Goal: Task Accomplishment & Management: Manage account settings

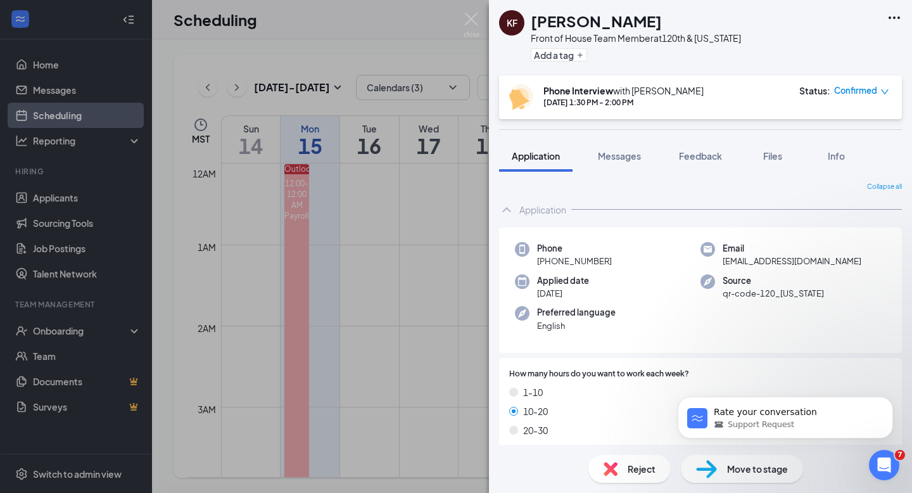
scroll to position [1035, 0]
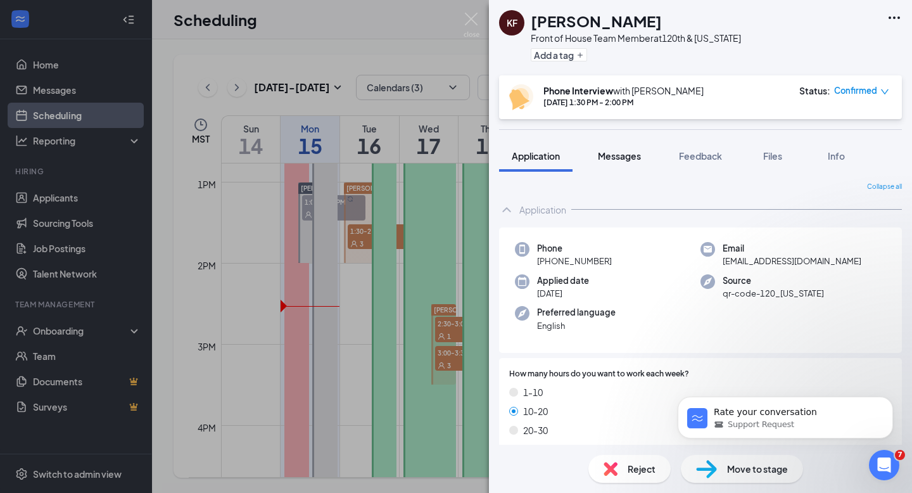
drag, startPoint x: 621, startPoint y: 153, endPoint x: 635, endPoint y: 164, distance: 17.6
click at [621, 153] on span "Messages" at bounding box center [619, 155] width 43 height 11
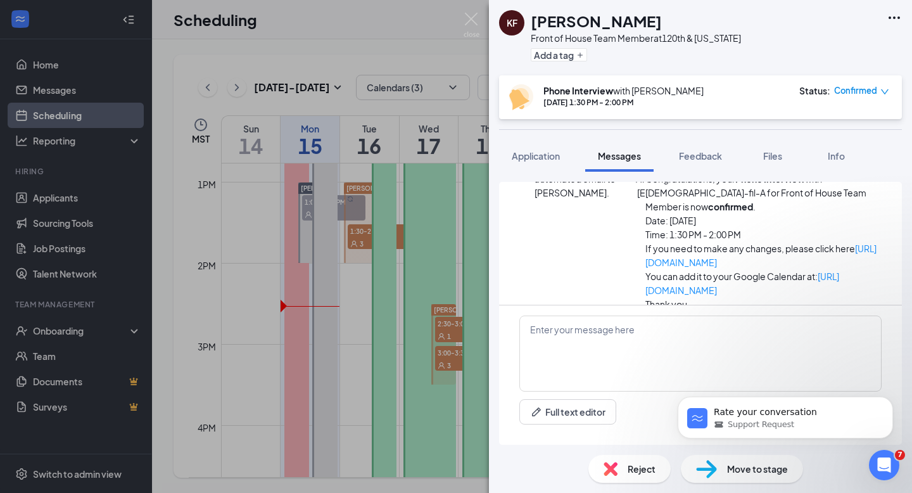
scroll to position [457, 0]
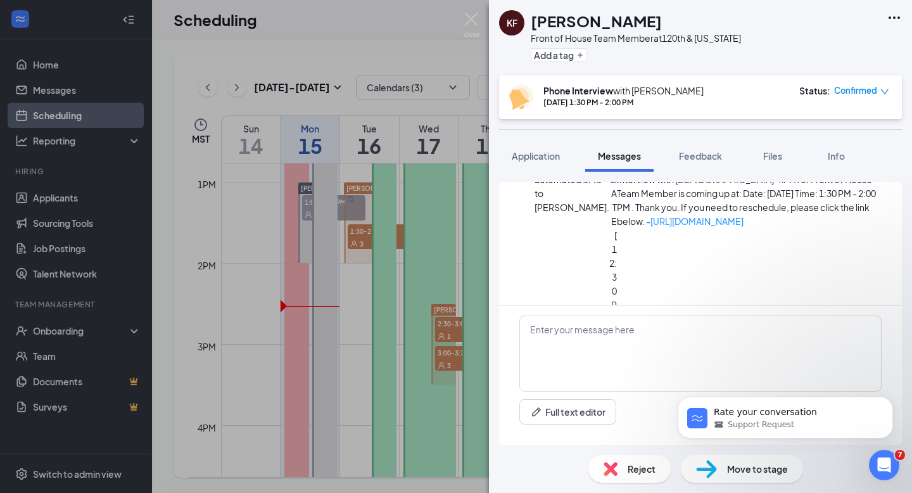
scroll to position [618, 0]
click at [470, 20] on img at bounding box center [472, 25] width 16 height 25
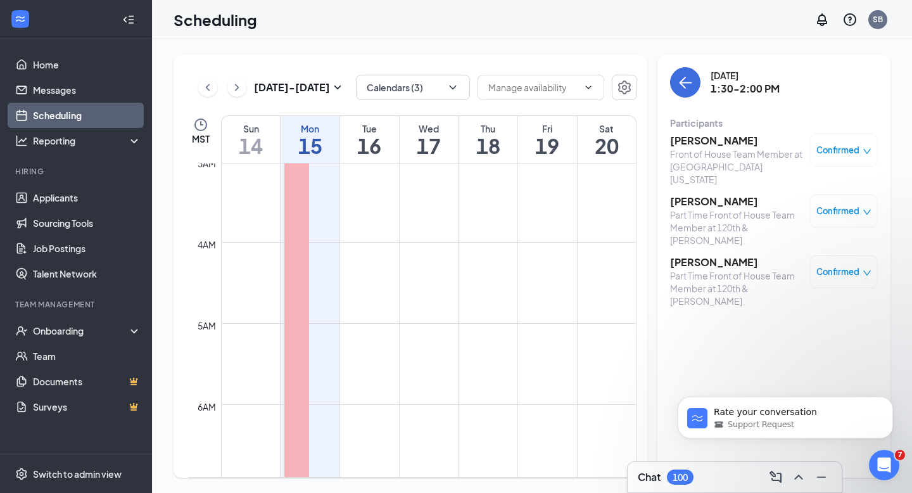
scroll to position [225, 0]
click at [373, 137] on h1 "16" at bounding box center [369, 146] width 59 height 22
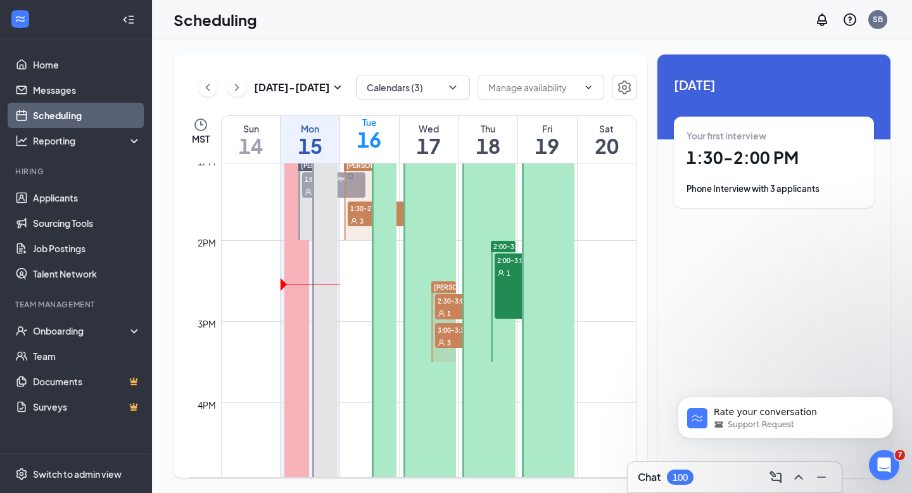
scroll to position [1026, 0]
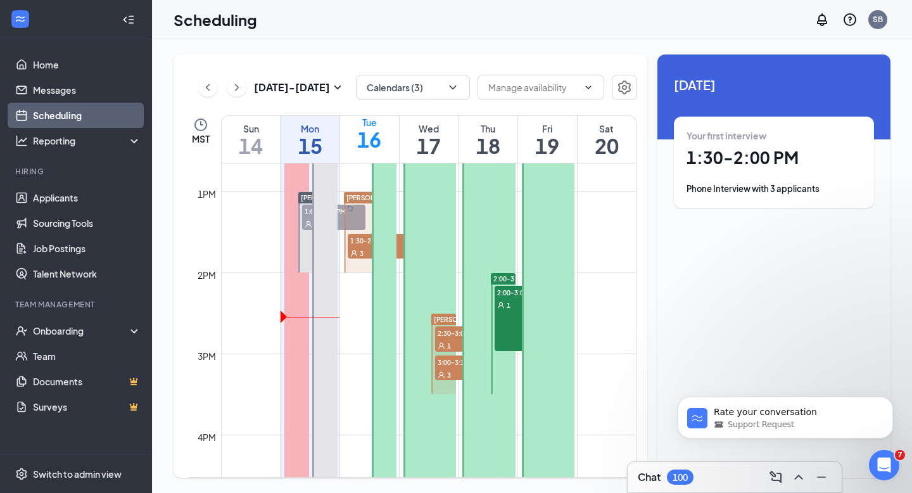
click at [779, 187] on div "Phone Interview with 3 applicants" at bounding box center [773, 188] width 175 height 13
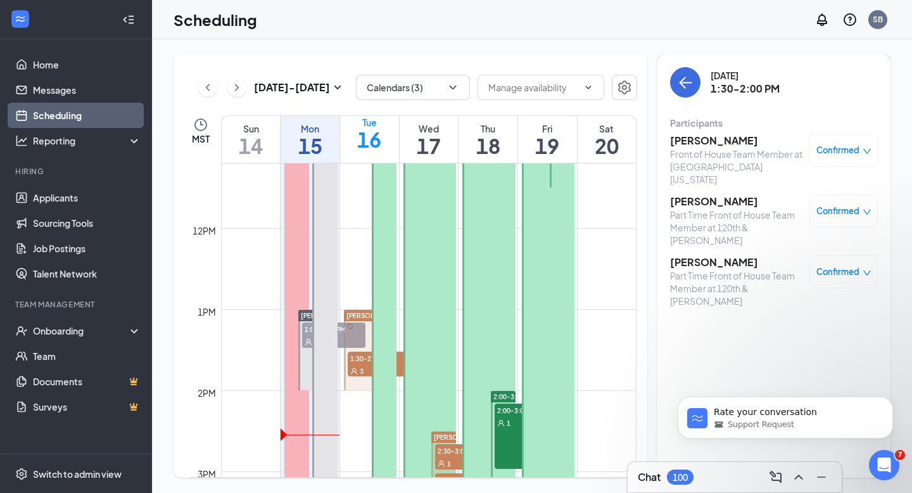
scroll to position [909, 0]
click at [309, 132] on div "Mon" at bounding box center [310, 128] width 59 height 13
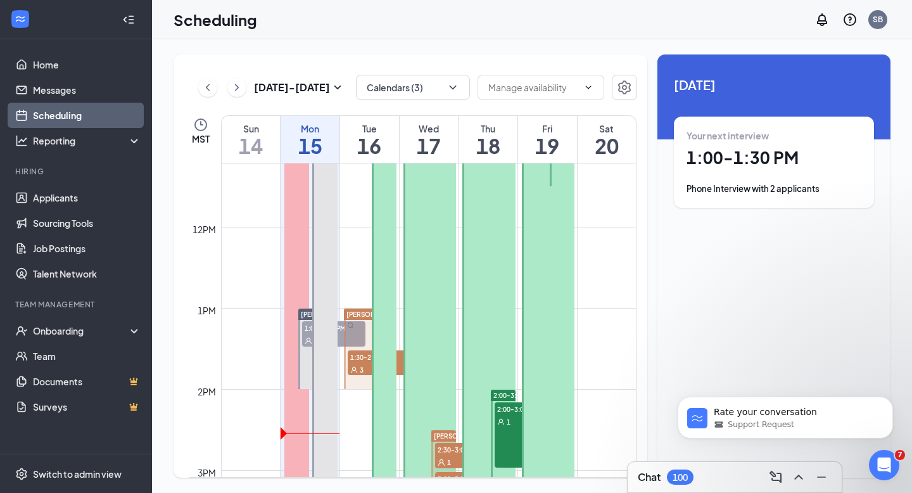
click at [747, 190] on div "Phone Interview with 2 applicants" at bounding box center [773, 188] width 175 height 13
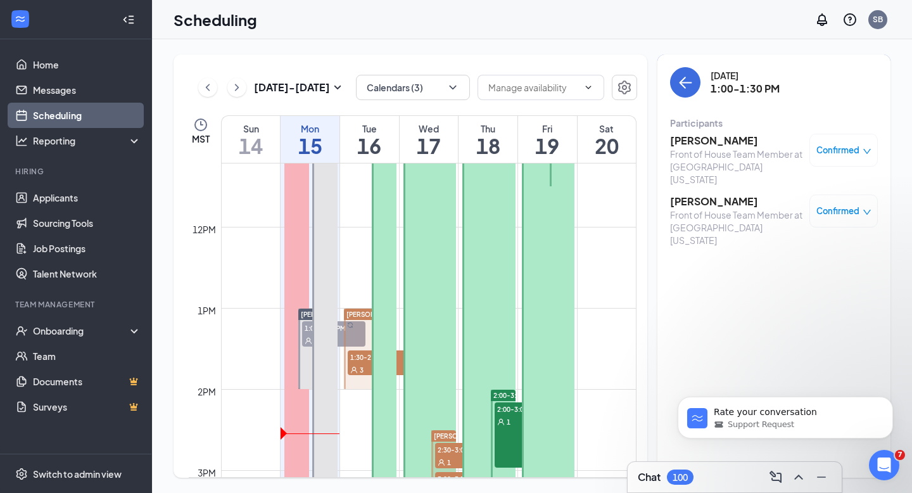
click at [856, 155] on span "Confirmed" at bounding box center [837, 150] width 43 height 13
click at [788, 223] on span "Mark complete" at bounding box center [795, 230] width 87 height 14
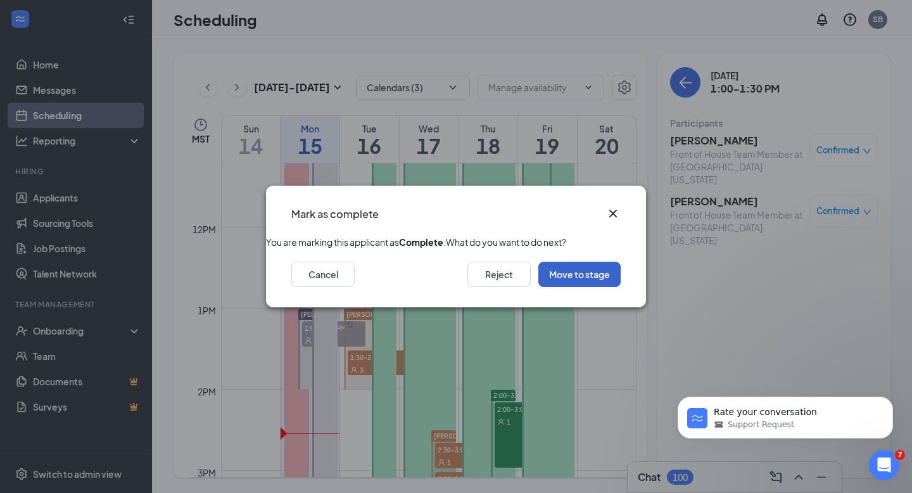
click at [591, 287] on button "Move to stage" at bounding box center [579, 274] width 82 height 25
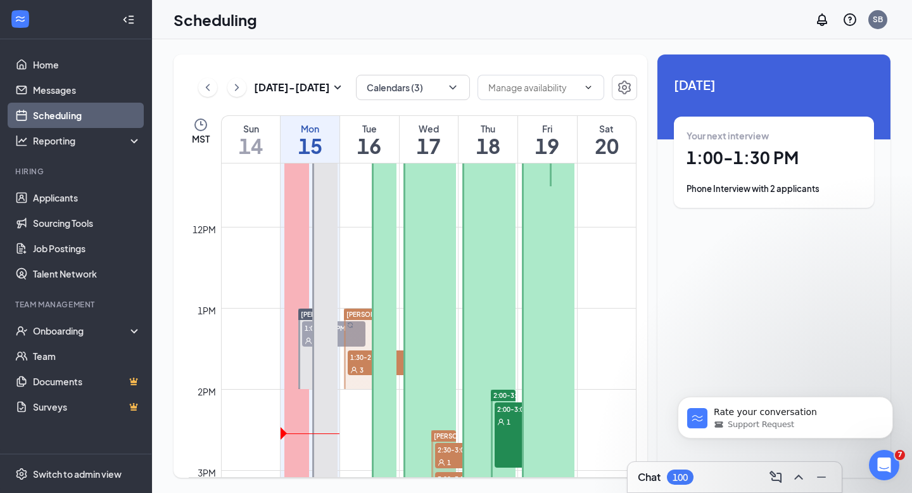
click at [751, 189] on div "Phone Interview with 2 applicants" at bounding box center [773, 188] width 175 height 13
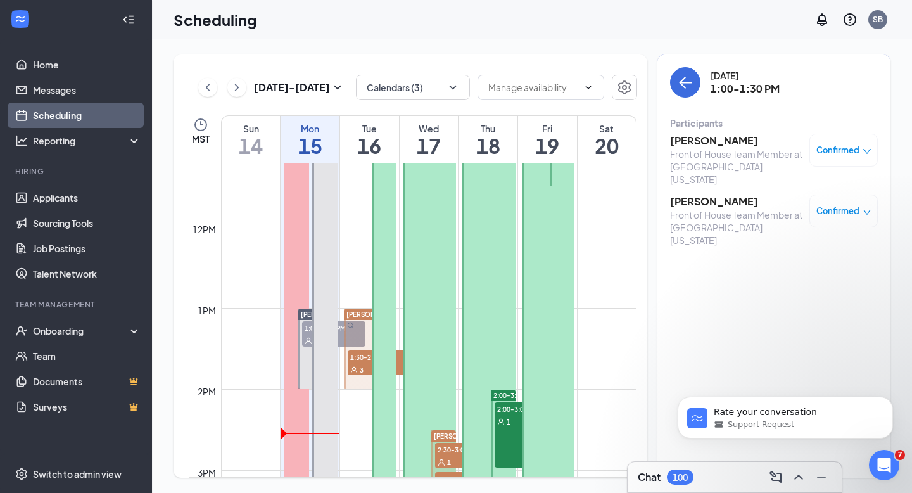
click at [723, 208] on div "Front of House Team Member at 120th & Washington" at bounding box center [736, 227] width 133 height 38
click at [737, 194] on h3 "[PERSON_NAME]" at bounding box center [736, 201] width 133 height 14
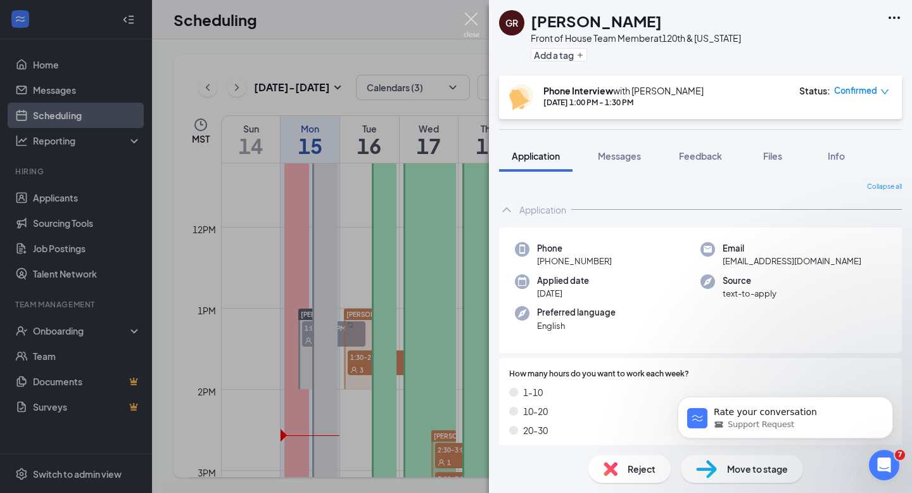
click at [472, 18] on img at bounding box center [472, 25] width 16 height 25
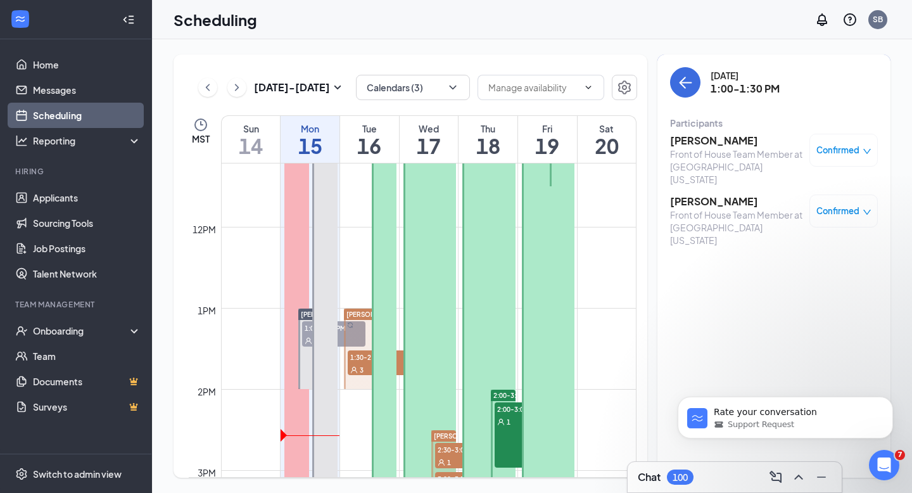
click at [859, 205] on div "Confirmed" at bounding box center [843, 211] width 55 height 13
click at [788, 271] on span "Mark complete" at bounding box center [795, 278] width 87 height 14
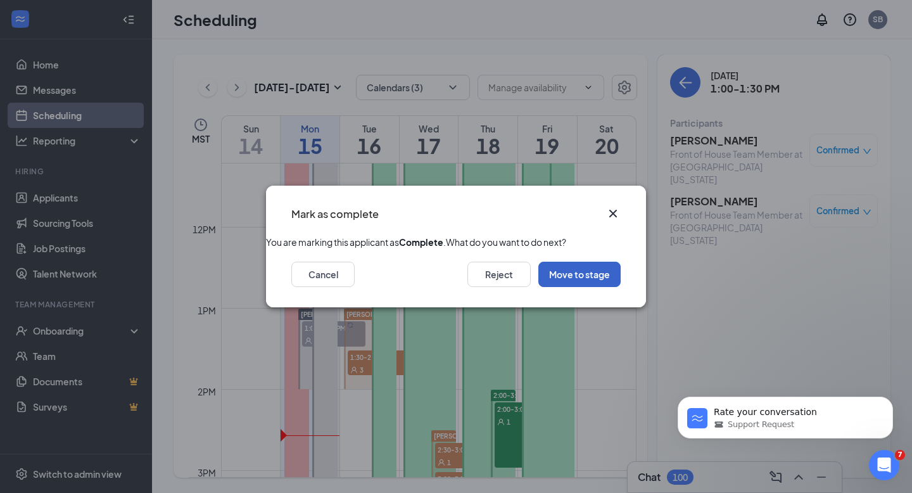
click at [587, 287] on button "Move to stage" at bounding box center [579, 274] width 82 height 25
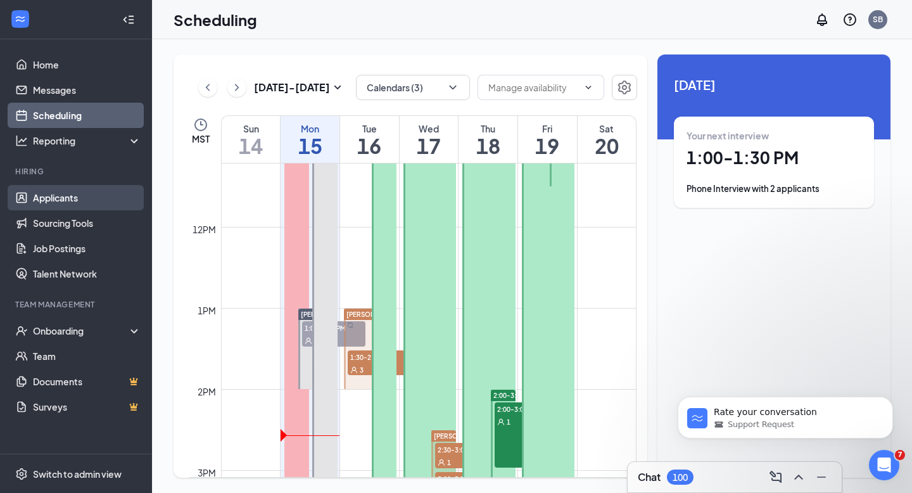
click at [66, 199] on link "Applicants" at bounding box center [87, 197] width 108 height 25
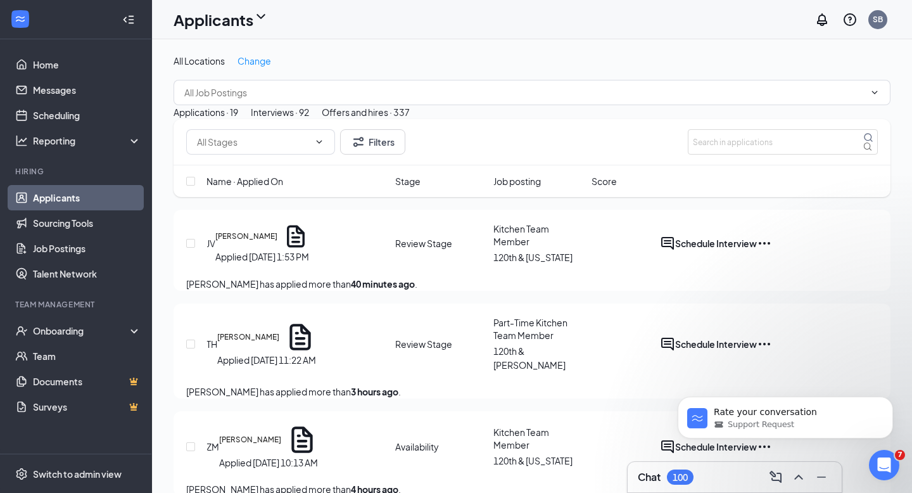
click at [309, 119] on div "Interviews · 92" at bounding box center [280, 112] width 58 height 14
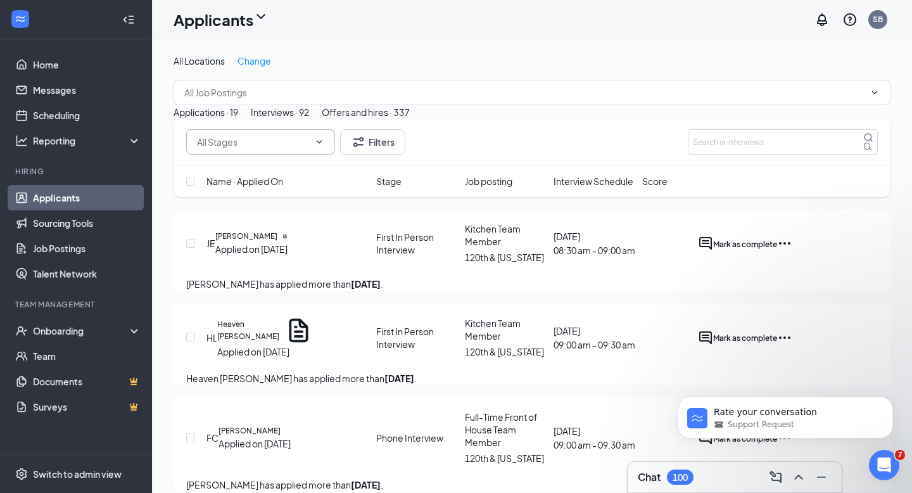
click at [319, 147] on icon "ChevronDown" at bounding box center [319, 142] width 10 height 10
click at [322, 147] on icon "ChevronDown" at bounding box center [319, 142] width 10 height 10
click at [232, 119] on div "Applications · 19" at bounding box center [206, 112] width 65 height 14
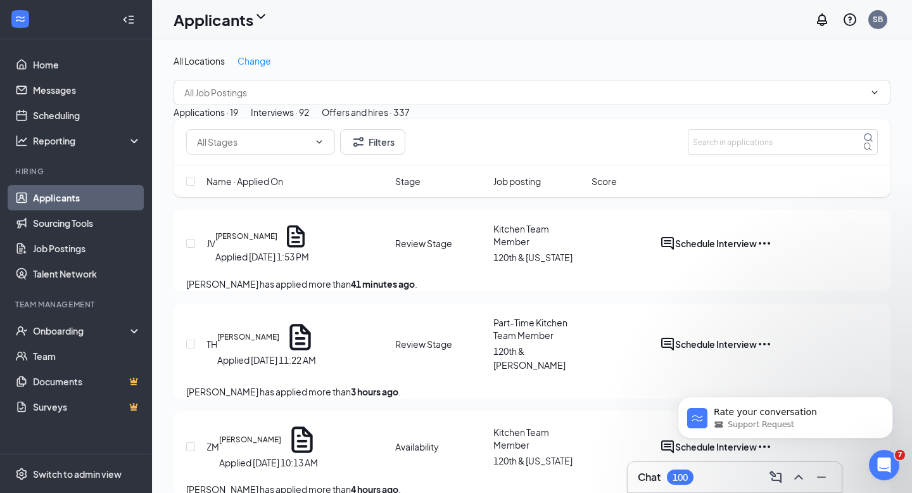
click at [309, 119] on div "Interviews · 92" at bounding box center [280, 112] width 58 height 14
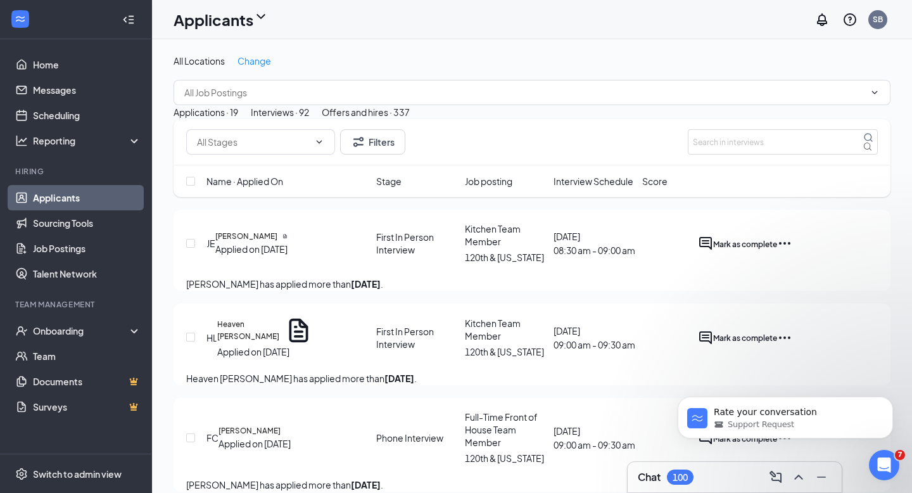
click at [309, 119] on div "Interviews · 92" at bounding box center [280, 112] width 58 height 14
click at [318, 147] on icon "ChevronDown" at bounding box center [319, 142] width 10 height 10
click at [324, 147] on icon "ChevronDown" at bounding box center [319, 142] width 10 height 10
click at [321, 147] on icon "ChevronDown" at bounding box center [319, 142] width 10 height 10
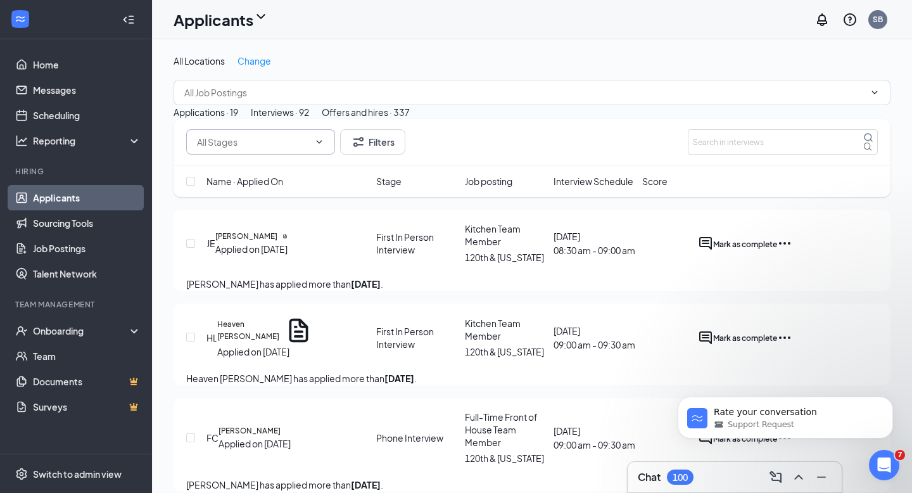
click at [321, 147] on icon "ChevronDown" at bounding box center [319, 142] width 10 height 10
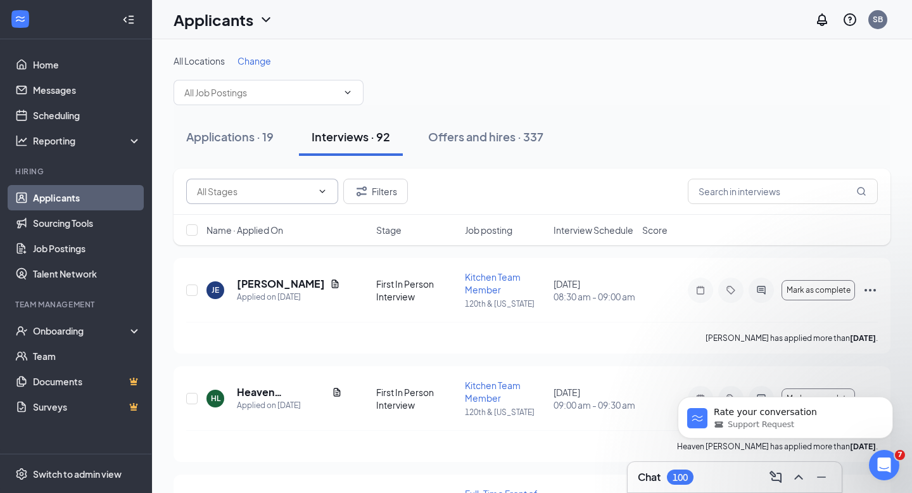
click at [320, 190] on icon "ChevronDown" at bounding box center [323, 190] width 6 height 3
click at [890, 401] on icon "Dismiss notification" at bounding box center [889, 400] width 4 height 4
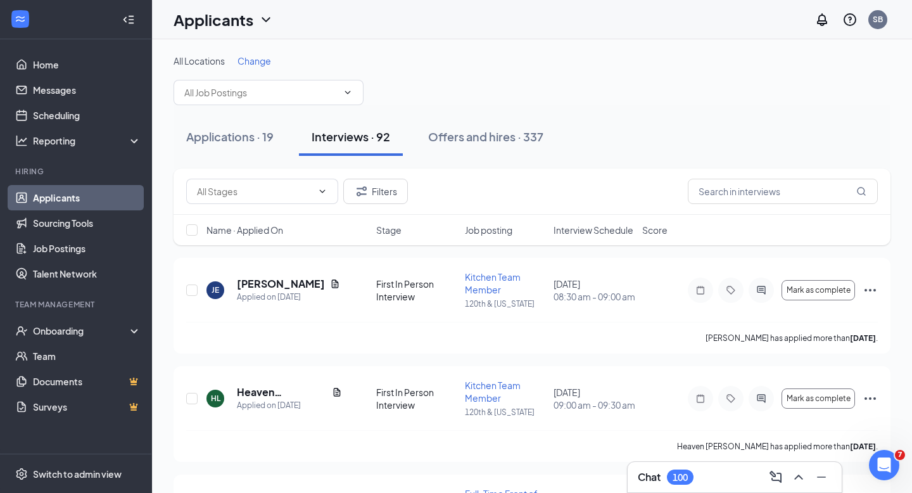
click at [346, 134] on div "Interviews · 92" at bounding box center [351, 137] width 79 height 16
click at [58, 112] on link "Scheduling" at bounding box center [87, 115] width 108 height 25
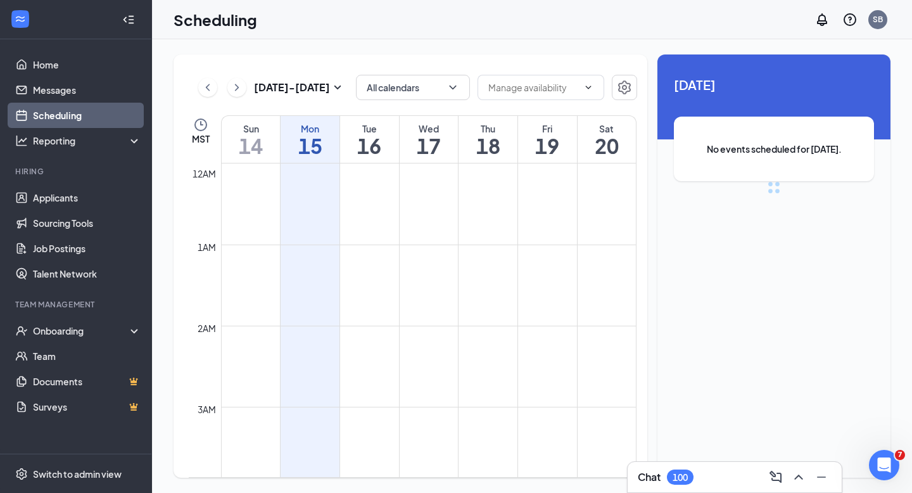
scroll to position [623, 0]
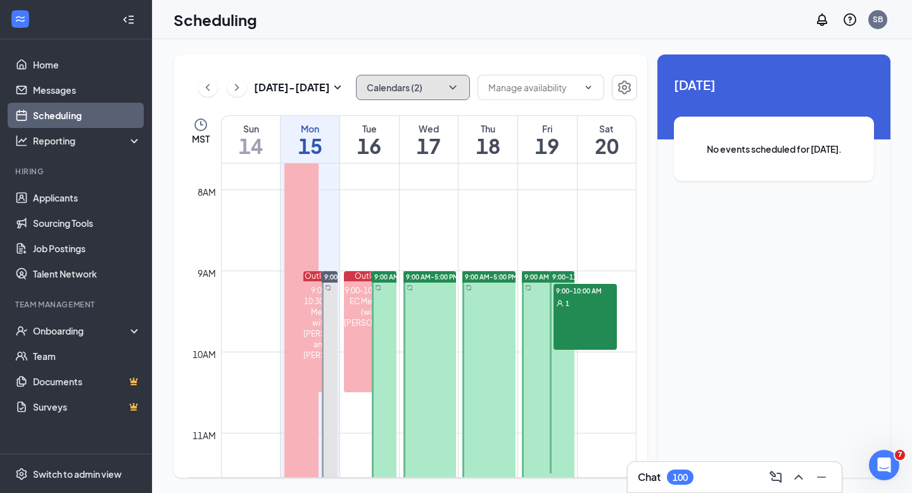
click at [443, 87] on button "Calendars (2)" at bounding box center [413, 87] width 114 height 25
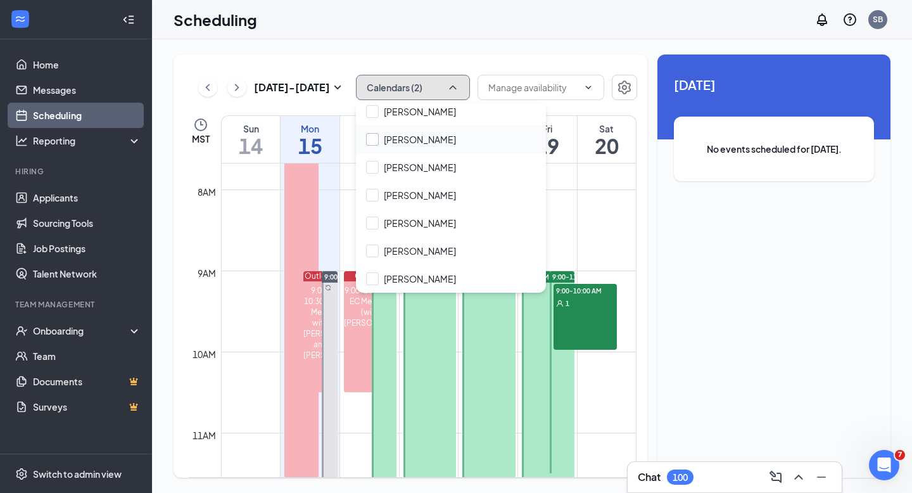
scroll to position [91, 0]
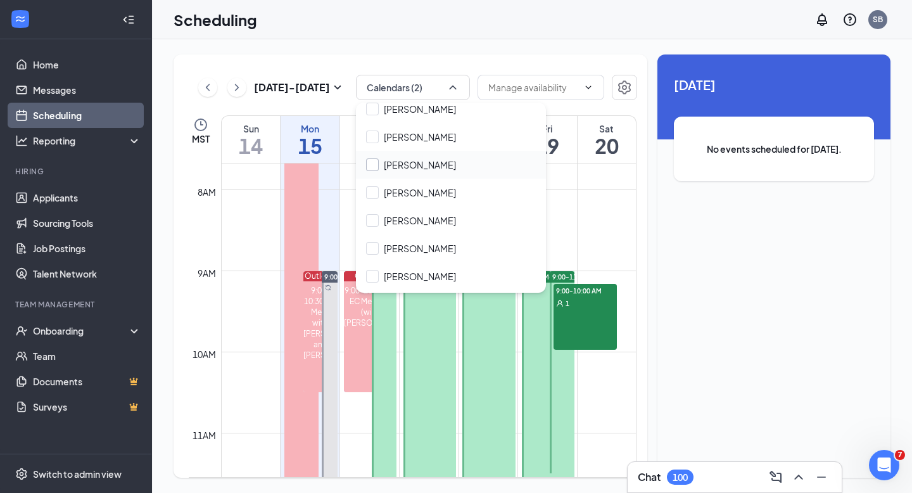
click at [370, 164] on input "[PERSON_NAME]" at bounding box center [411, 164] width 90 height 13
checkbox input "true"
click at [371, 220] on input "[PERSON_NAME]" at bounding box center [411, 220] width 90 height 13
checkbox input "true"
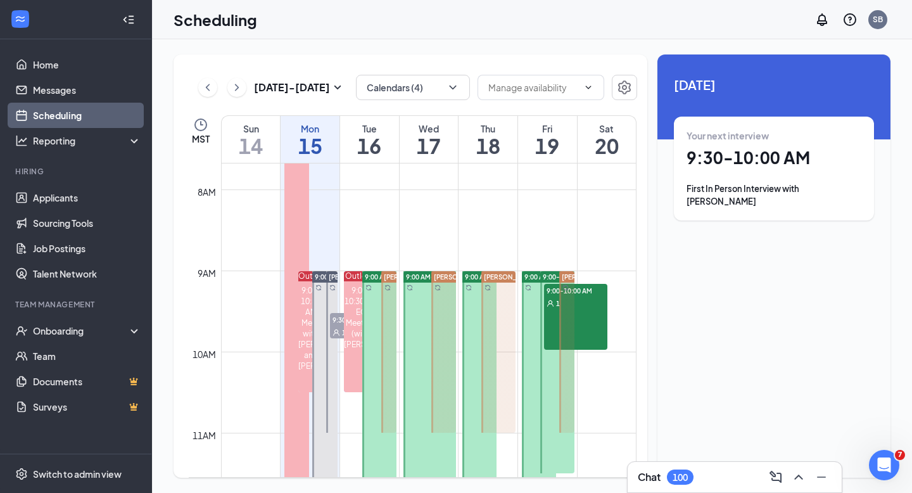
click at [441, 48] on div "[DATE] - [DATE] Calendars (4) MST Sun 14 Mon 15 Tue 16 Wed 17 Thu 18 Fri 19 Sat…" at bounding box center [532, 265] width 760 height 453
click at [447, 87] on icon "ChevronDown" at bounding box center [452, 87] width 13 height 13
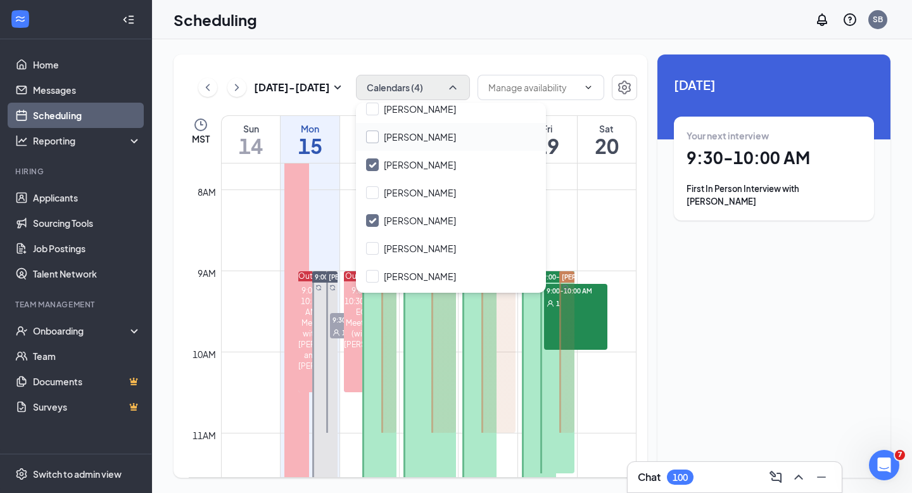
click at [374, 136] on input "[PERSON_NAME]" at bounding box center [411, 136] width 90 height 13
checkbox input "true"
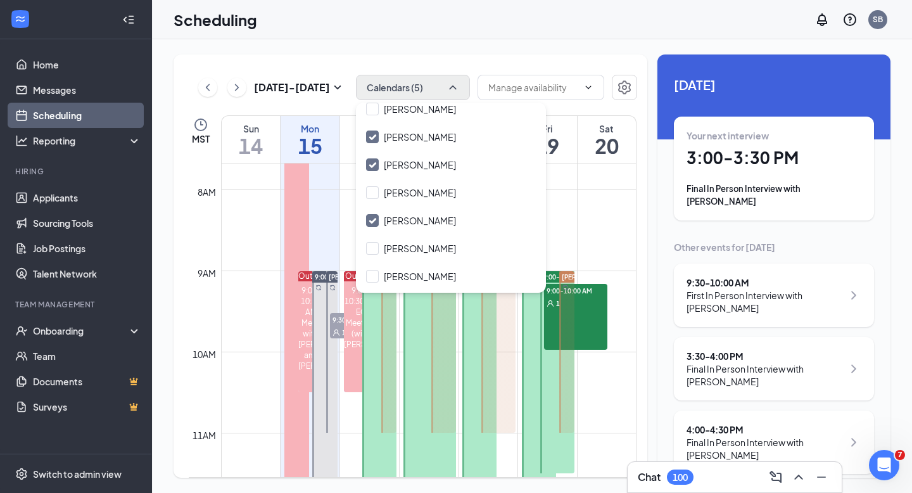
scroll to position [4, 0]
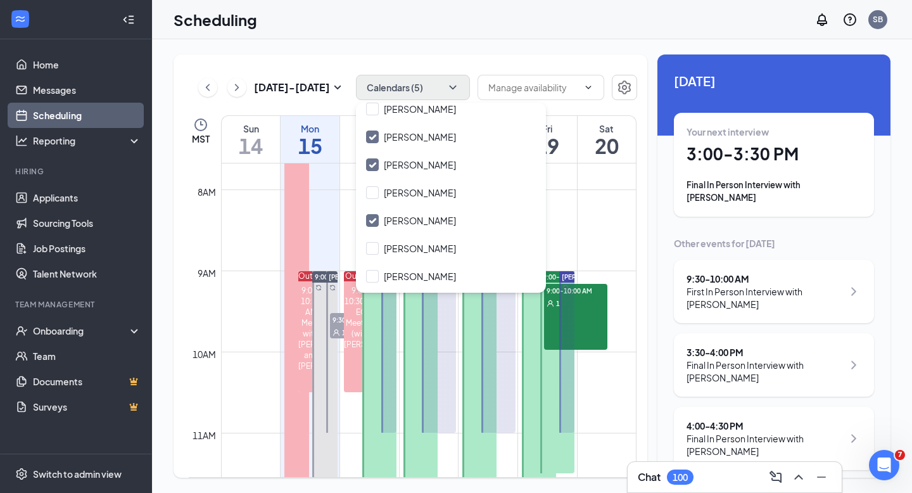
click at [796, 432] on div "Final In Person Interview with [PERSON_NAME]" at bounding box center [764, 444] width 156 height 25
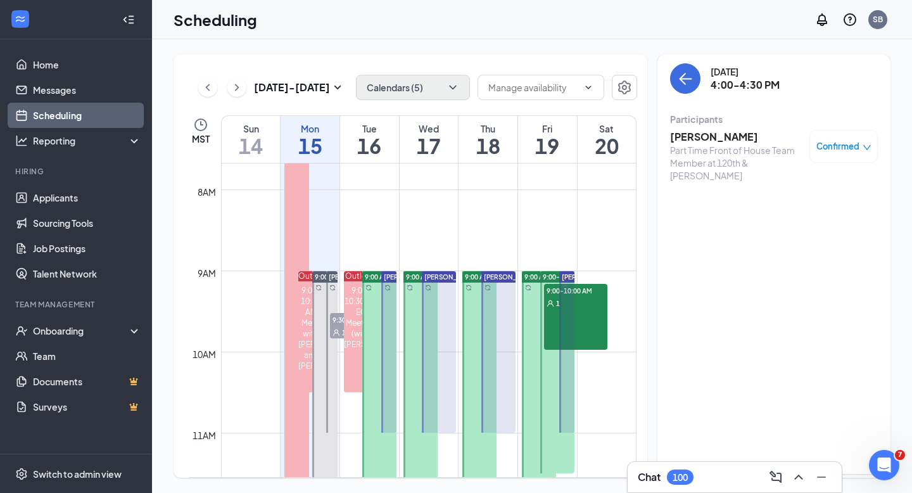
click at [698, 136] on h3 "[PERSON_NAME]" at bounding box center [736, 137] width 133 height 14
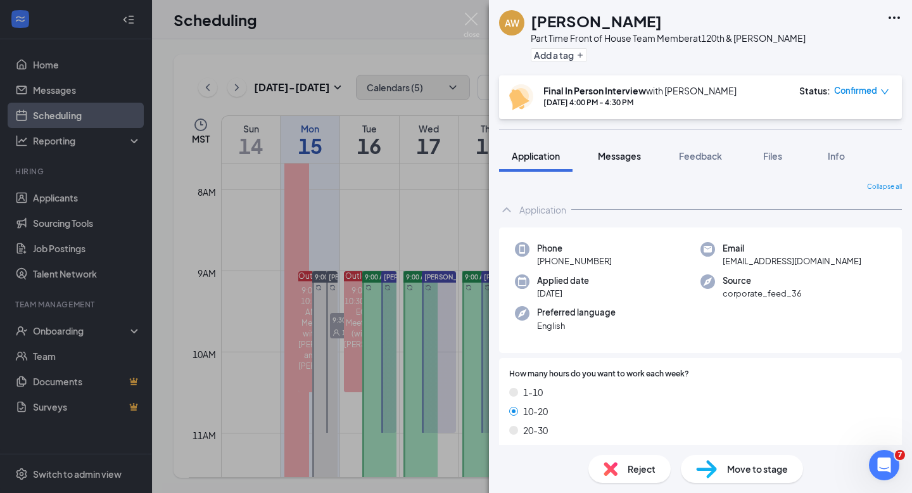
click at [625, 161] on span "Messages" at bounding box center [619, 155] width 43 height 11
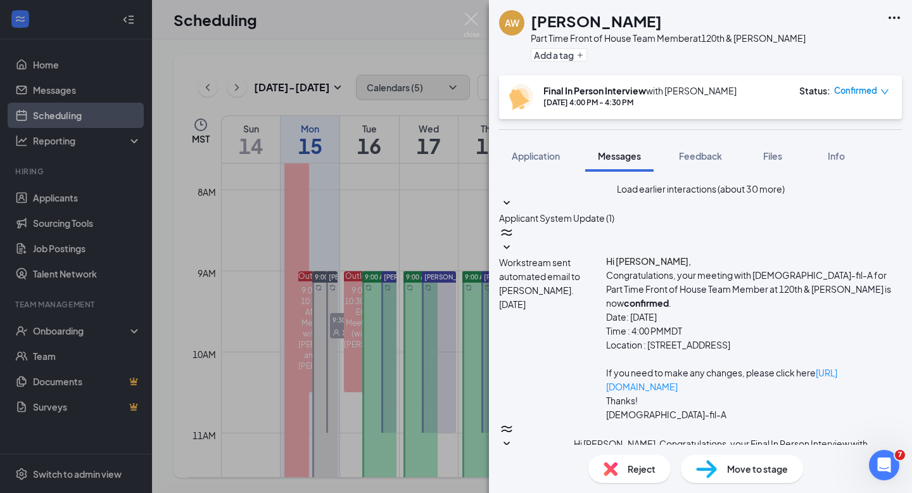
scroll to position [671, 0]
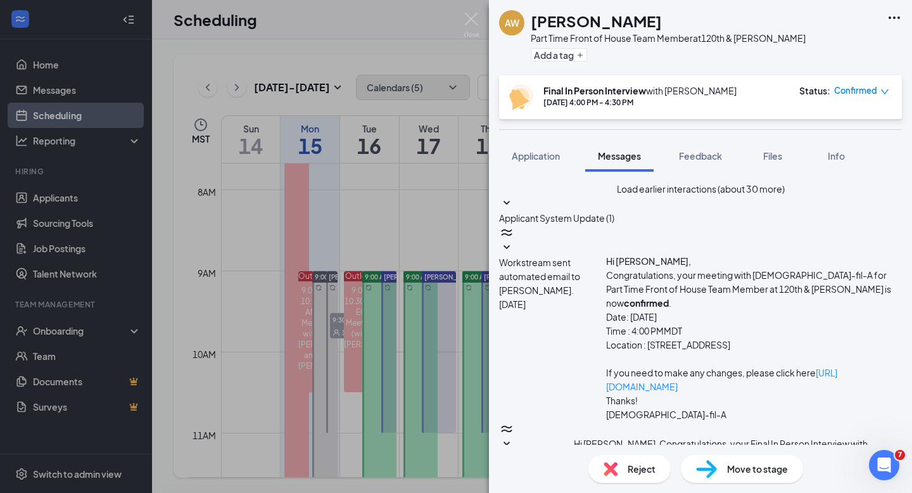
type textarea "H"
click at [472, 16] on img at bounding box center [472, 25] width 16 height 25
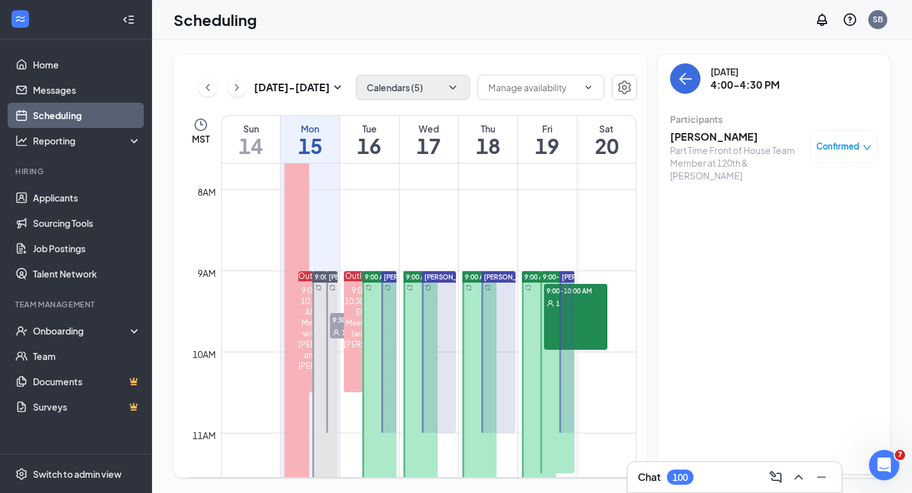
click at [707, 136] on h3 "[PERSON_NAME]" at bounding box center [736, 137] width 133 height 14
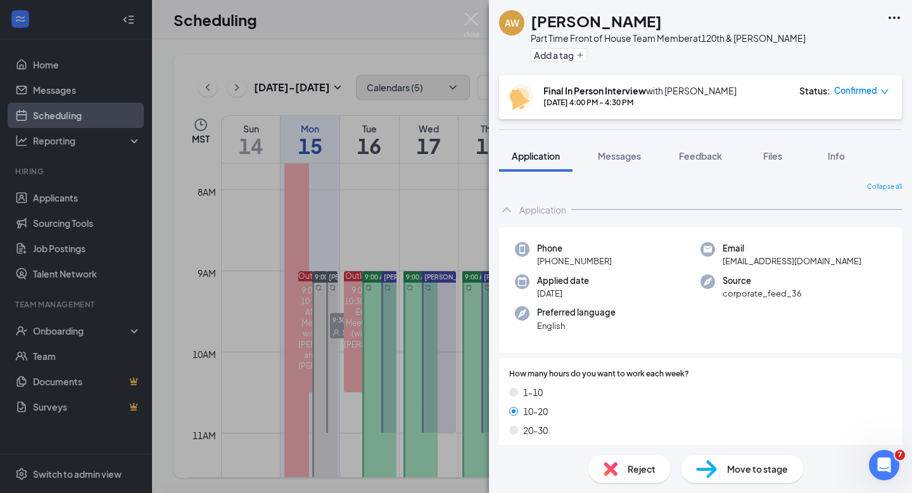
scroll to position [52, 0]
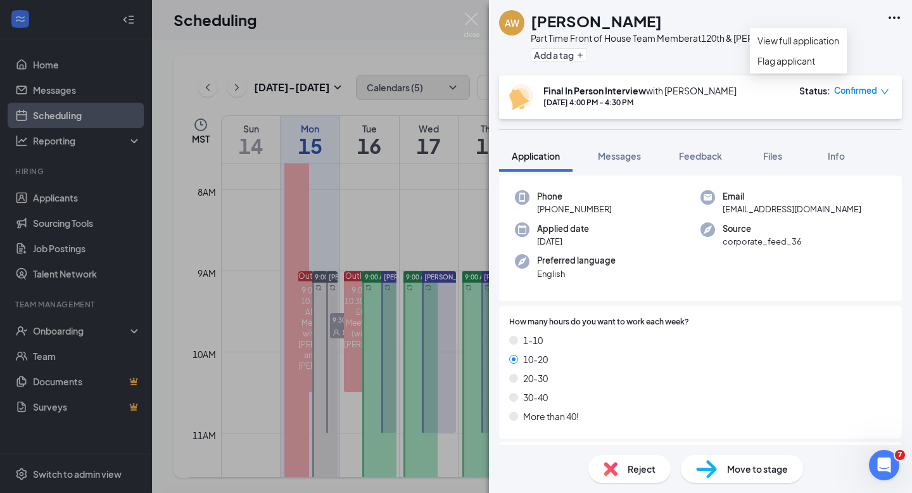
click at [894, 18] on icon "Ellipses" at bounding box center [893, 17] width 11 height 3
click at [812, 16] on div "AW [PERSON_NAME] Part Time Front of House Team Member at 120th & [PERSON_NAME] …" at bounding box center [700, 37] width 423 height 75
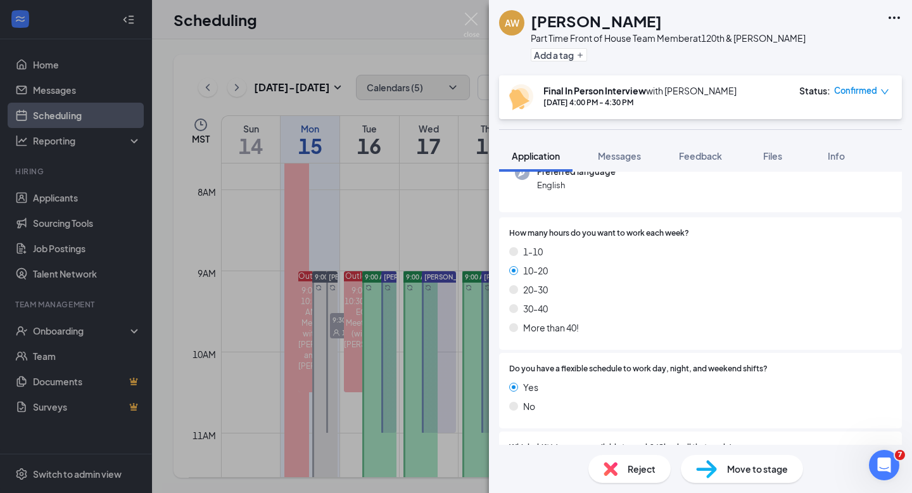
scroll to position [0, 0]
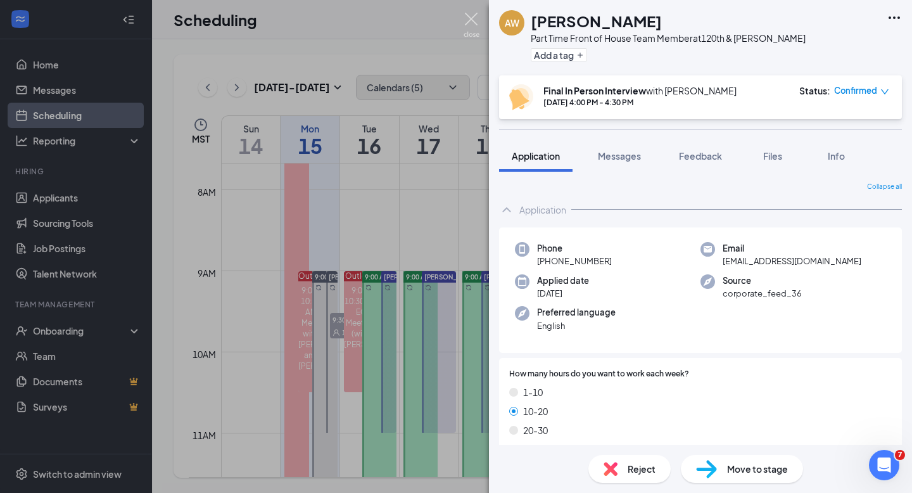
click at [469, 22] on img at bounding box center [472, 25] width 16 height 25
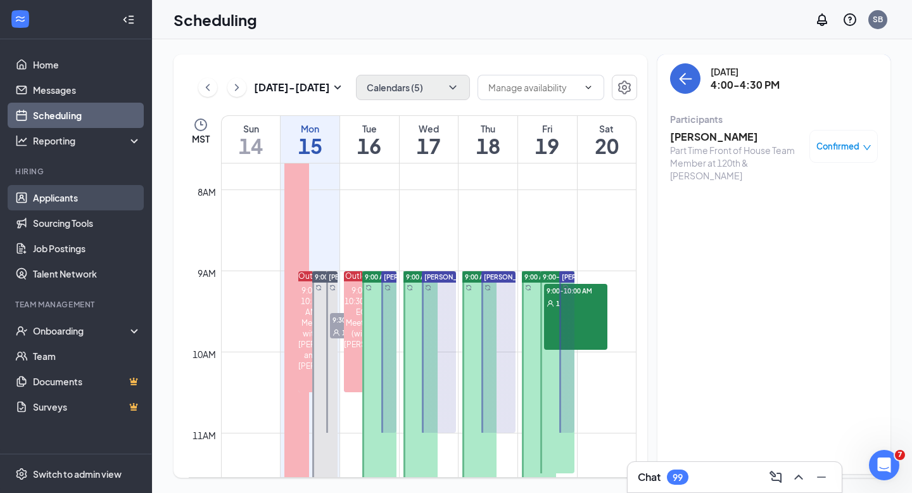
click at [68, 197] on link "Applicants" at bounding box center [87, 197] width 108 height 25
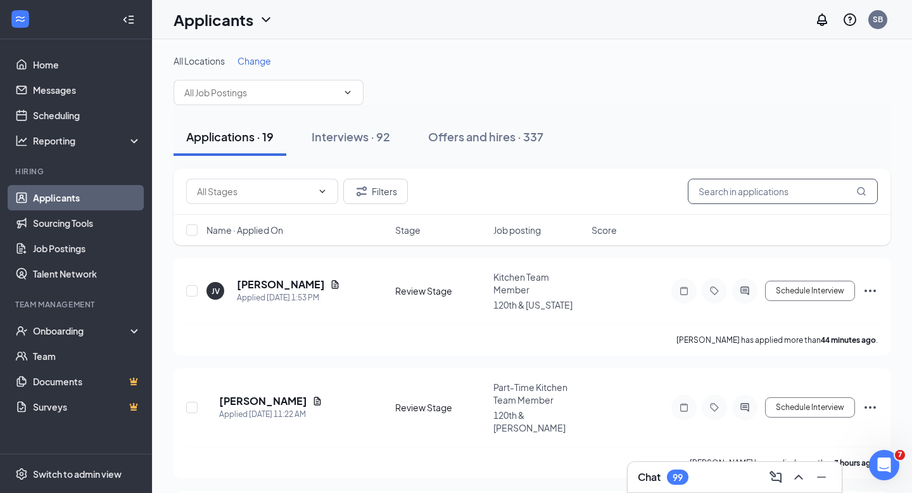
click at [733, 191] on input "text" at bounding box center [783, 191] width 190 height 25
click at [341, 135] on div "Interviews · 92" at bounding box center [351, 137] width 79 height 16
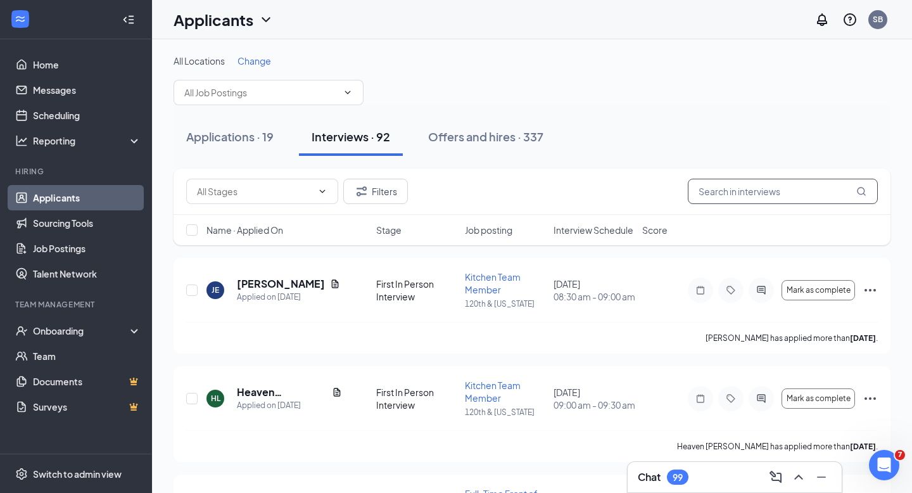
click at [741, 191] on input "text" at bounding box center [783, 191] width 190 height 25
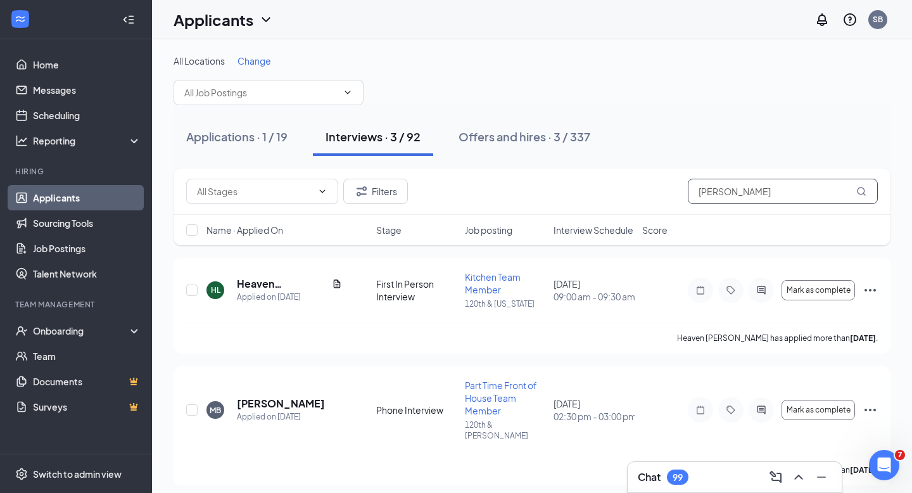
scroll to position [118, 0]
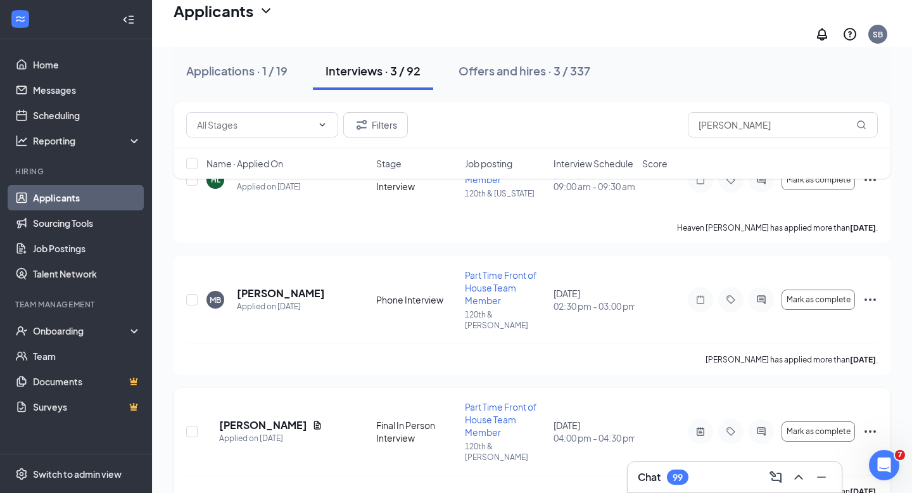
click at [873, 424] on icon "Ellipses" at bounding box center [870, 431] width 15 height 15
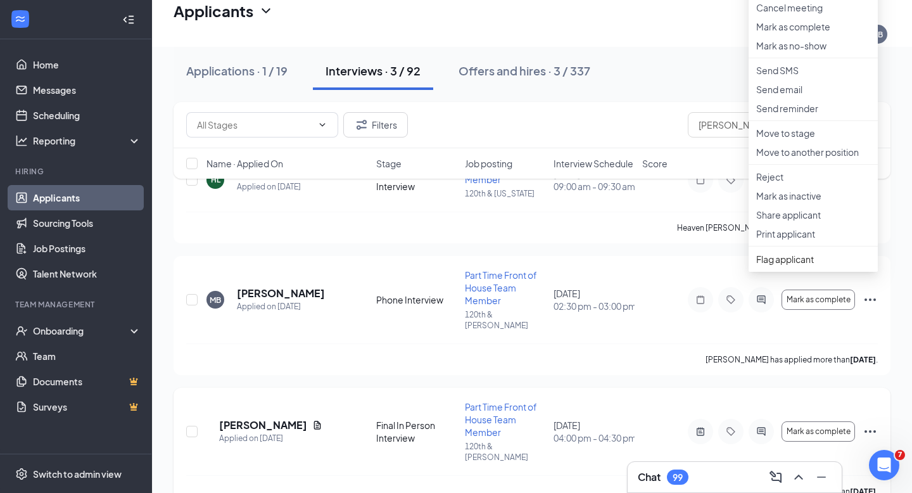
click at [642, 388] on div "AW [PERSON_NAME] Applied on [DATE] Final In Person Interview Part Time Front of…" at bounding box center [532, 447] width 717 height 119
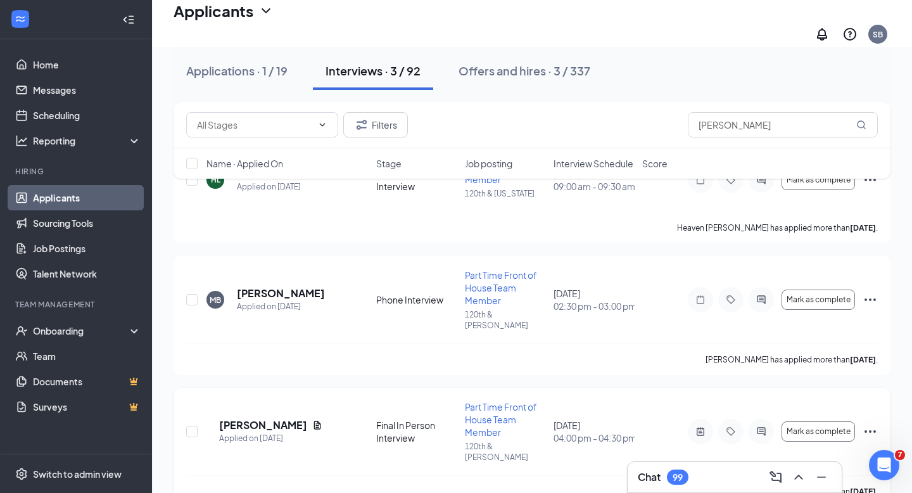
click at [869, 424] on icon "Ellipses" at bounding box center [870, 431] width 15 height 15
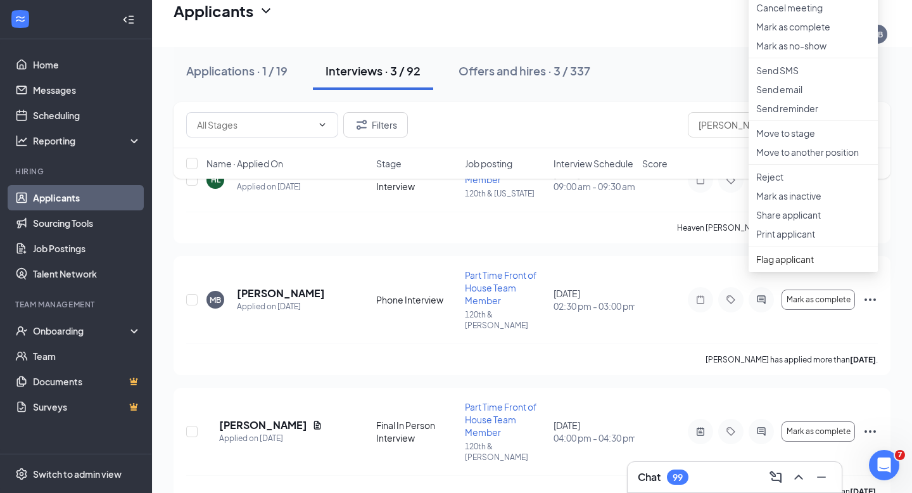
click at [699, 79] on div "Applications · 1 / 19 Interviews · 3 / 92 Offers and hires · 3 / 337" at bounding box center [532, 71] width 717 height 38
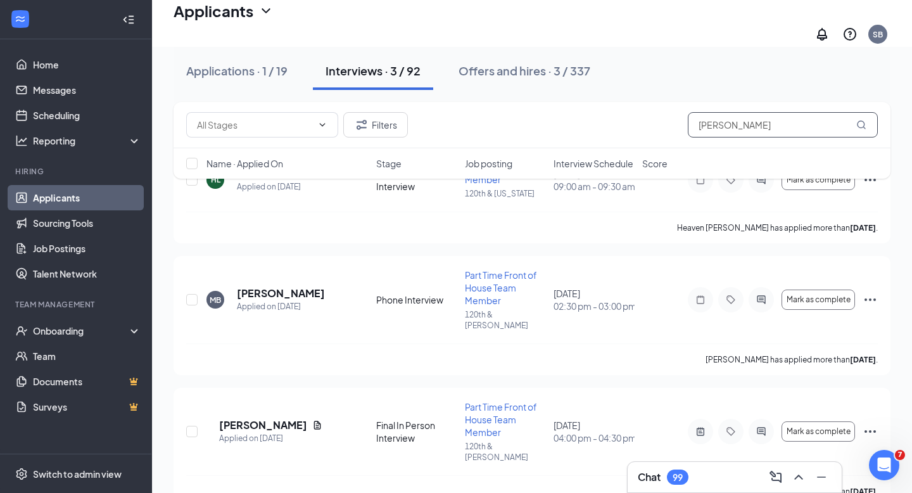
click at [725, 127] on input "[PERSON_NAME]" at bounding box center [783, 124] width 190 height 25
type input "A"
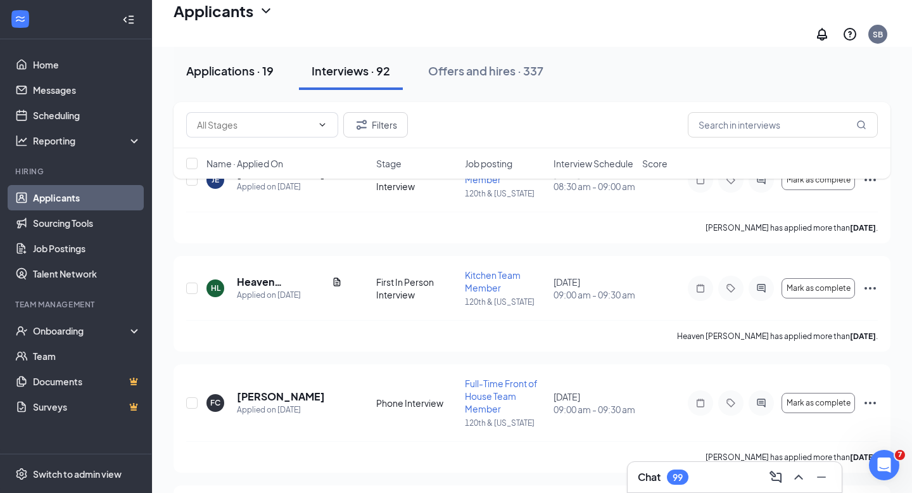
click at [223, 70] on div "Applications · 19" at bounding box center [229, 71] width 87 height 16
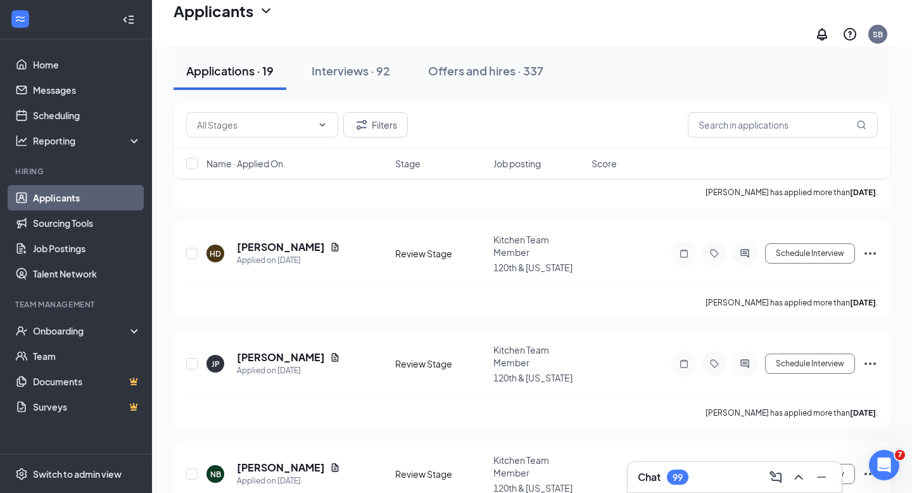
scroll to position [1867, 0]
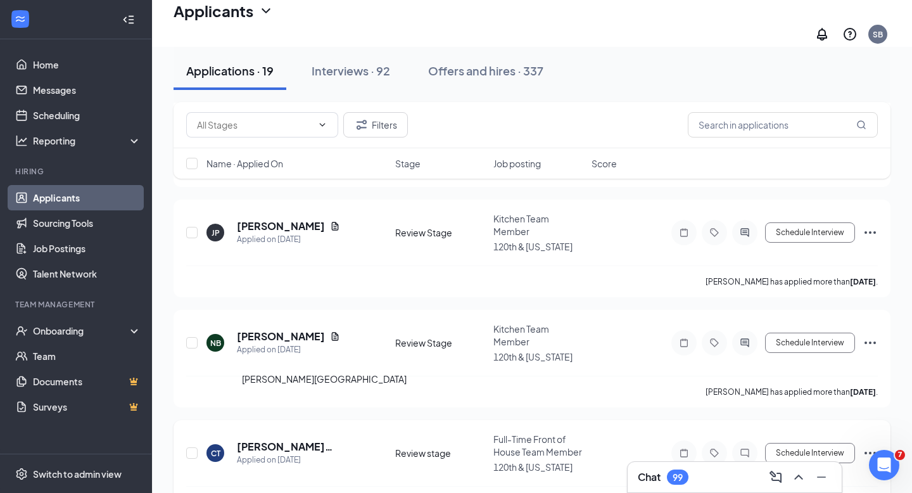
click at [271, 439] on h5 "[PERSON_NAME][GEOGRAPHIC_DATA]" at bounding box center [299, 446] width 124 height 14
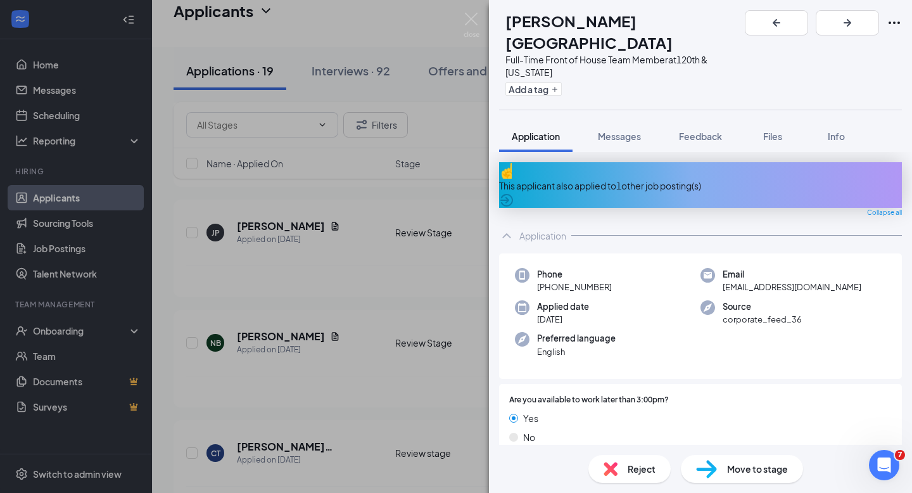
click at [689, 179] on div "This applicant also applied to 1 other job posting(s)" at bounding box center [700, 186] width 403 height 14
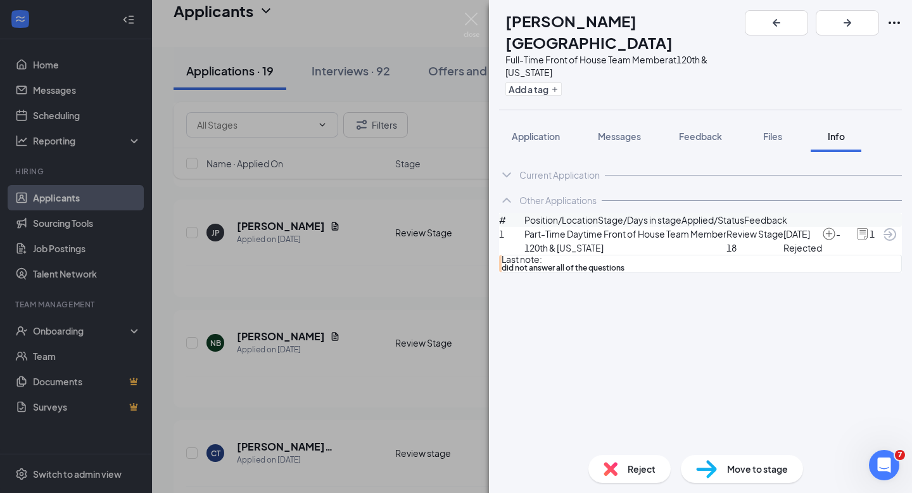
click at [507, 193] on icon "ChevronUp" at bounding box center [506, 200] width 15 height 15
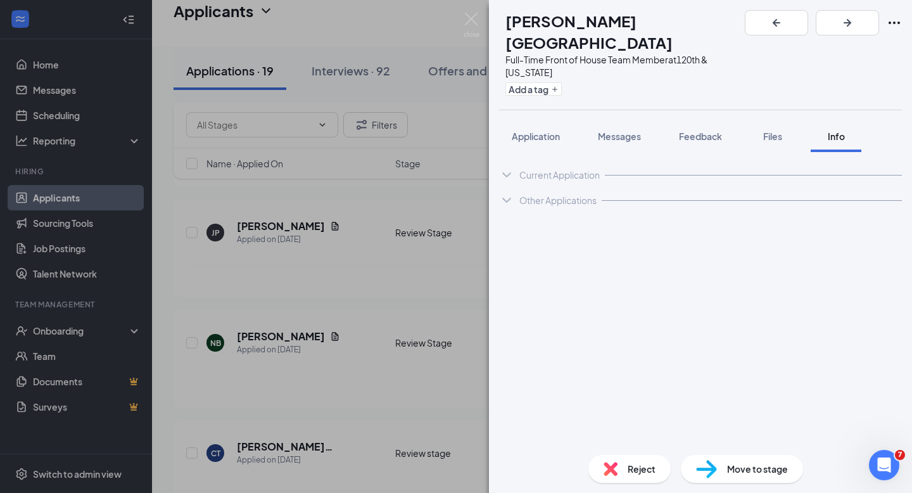
click at [507, 167] on icon "ChevronDown" at bounding box center [506, 174] width 15 height 15
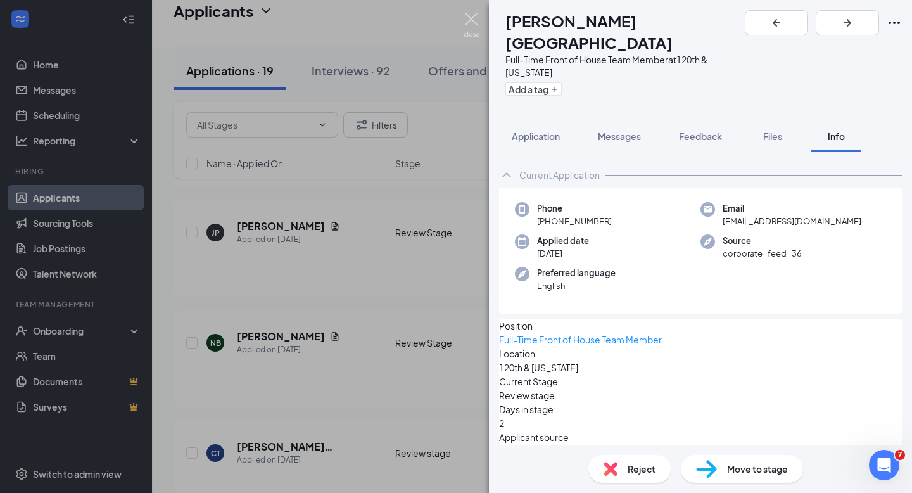
click at [466, 19] on img at bounding box center [472, 25] width 16 height 25
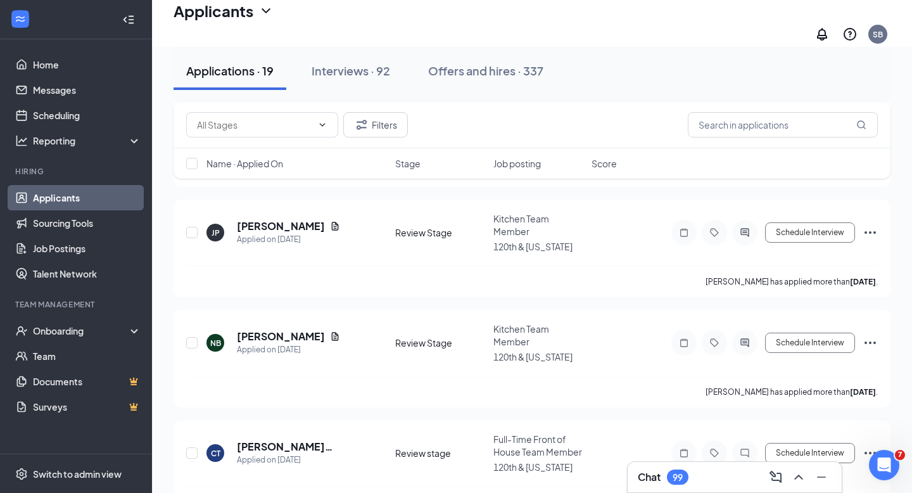
click at [471, 19] on div "Applicants SB" at bounding box center [532, 23] width 760 height 47
click at [269, 329] on h5 "[PERSON_NAME]" at bounding box center [281, 336] width 88 height 14
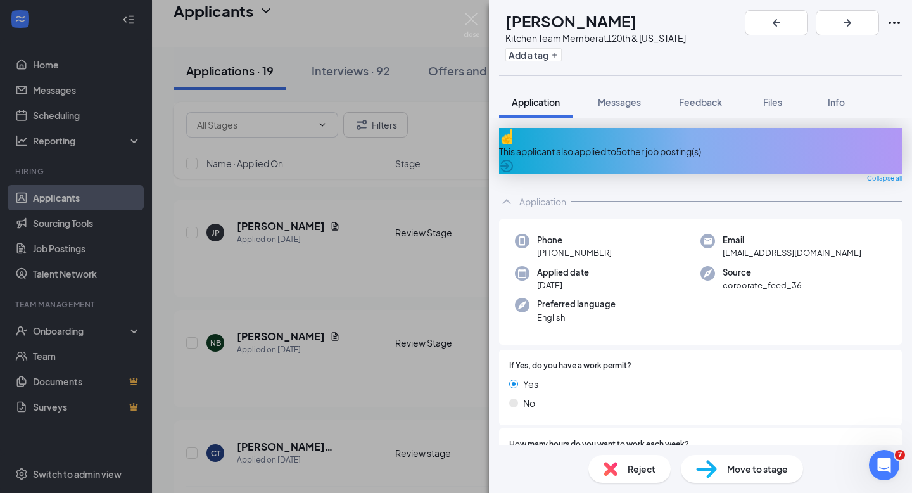
click at [695, 144] on div "This applicant also applied to 5 other job posting(s)" at bounding box center [700, 151] width 403 height 14
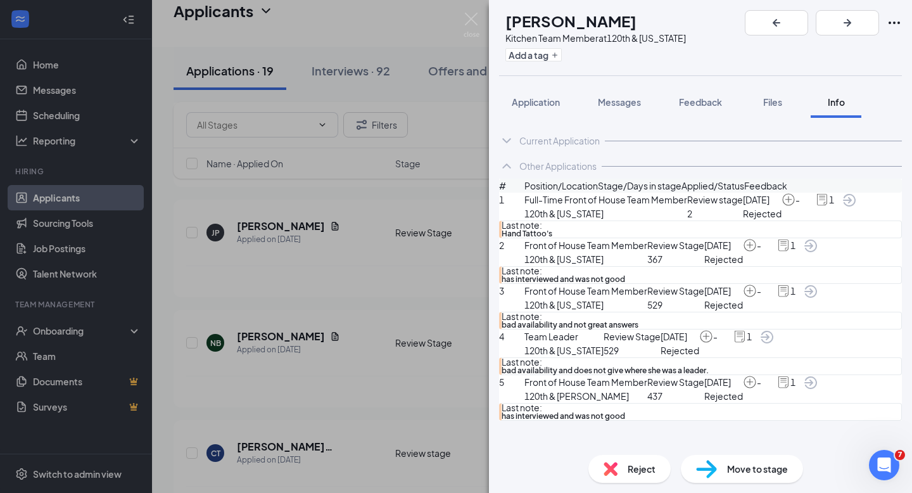
scroll to position [117, 0]
click at [507, 163] on icon "ChevronUp" at bounding box center [506, 165] width 8 height 5
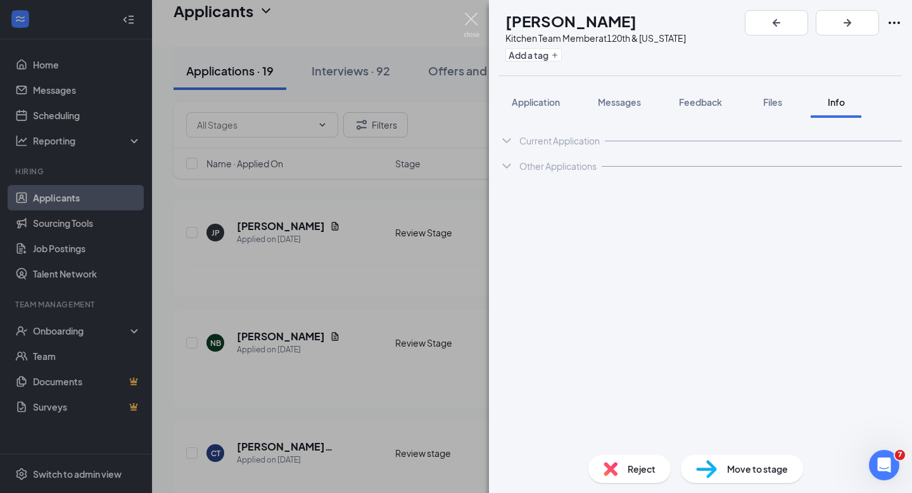
click at [469, 18] on img at bounding box center [472, 25] width 16 height 25
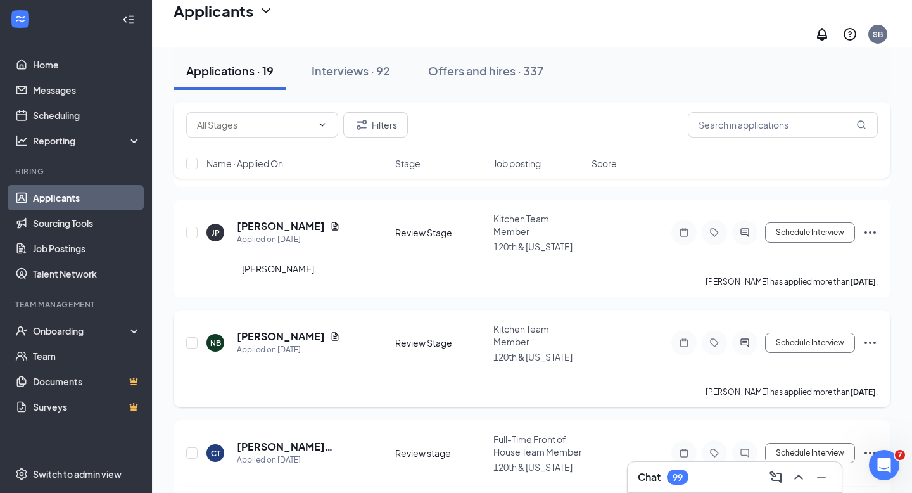
click at [275, 329] on h5 "[PERSON_NAME]" at bounding box center [281, 336] width 88 height 14
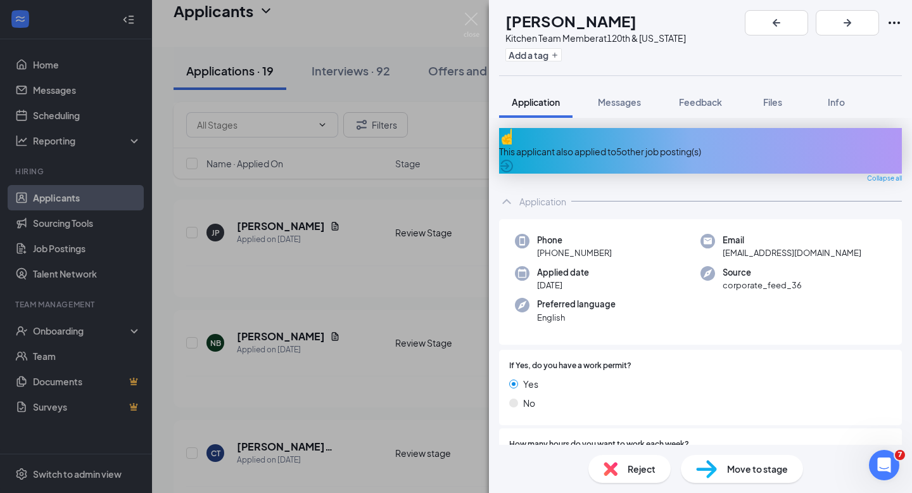
click at [624, 144] on div "This applicant also applied to 5 other job posting(s)" at bounding box center [700, 151] width 403 height 14
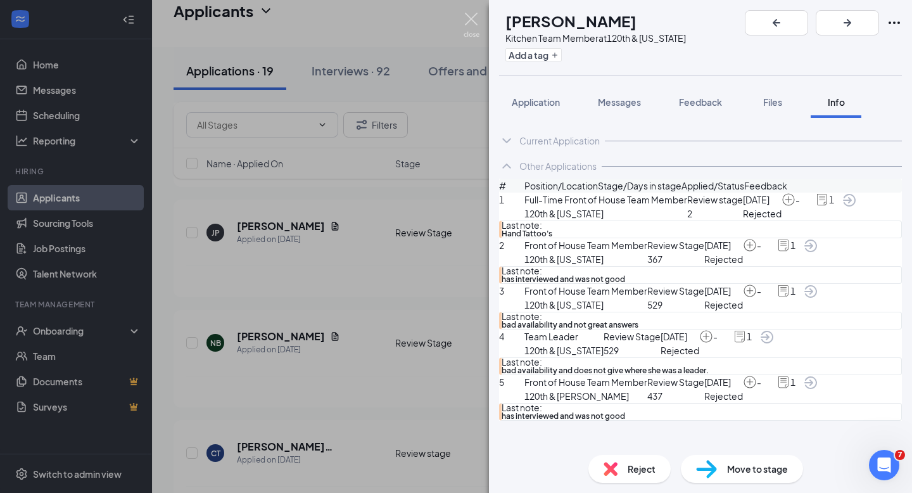
click at [469, 20] on img at bounding box center [472, 25] width 16 height 25
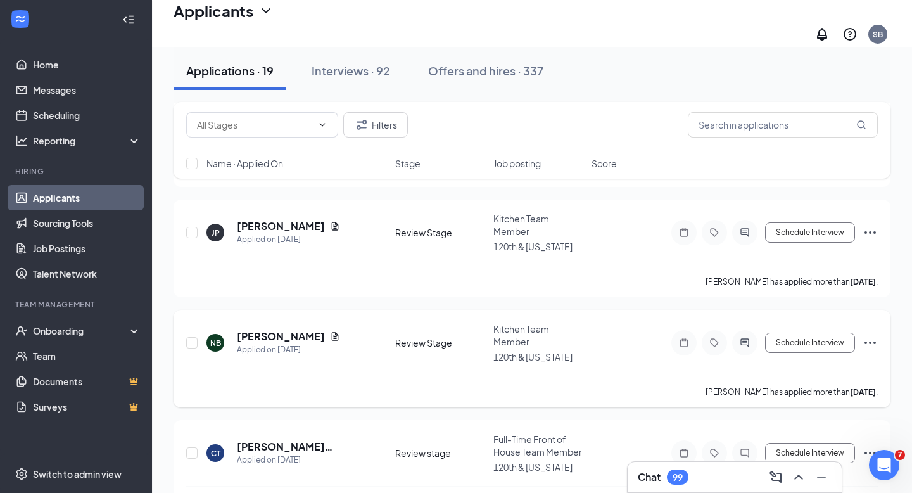
click at [871, 335] on icon "Ellipses" at bounding box center [870, 342] width 15 height 15
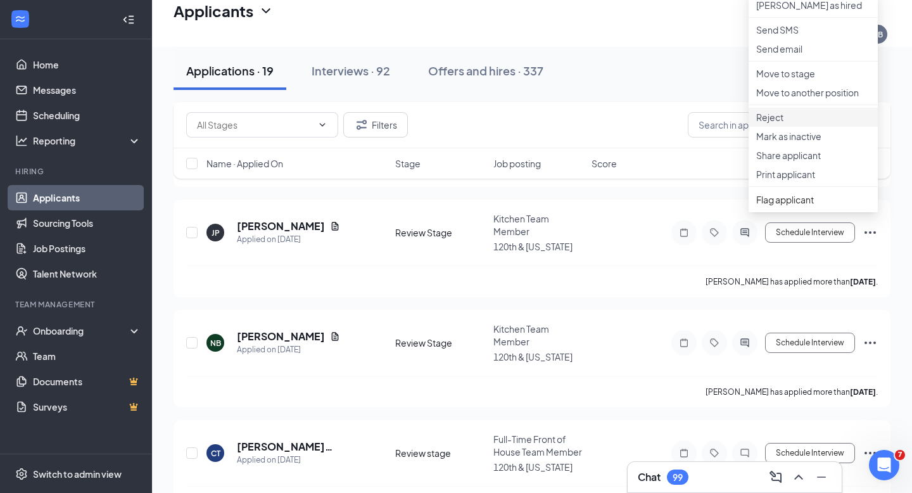
click at [785, 123] on p "Reject" at bounding box center [813, 117] width 114 height 13
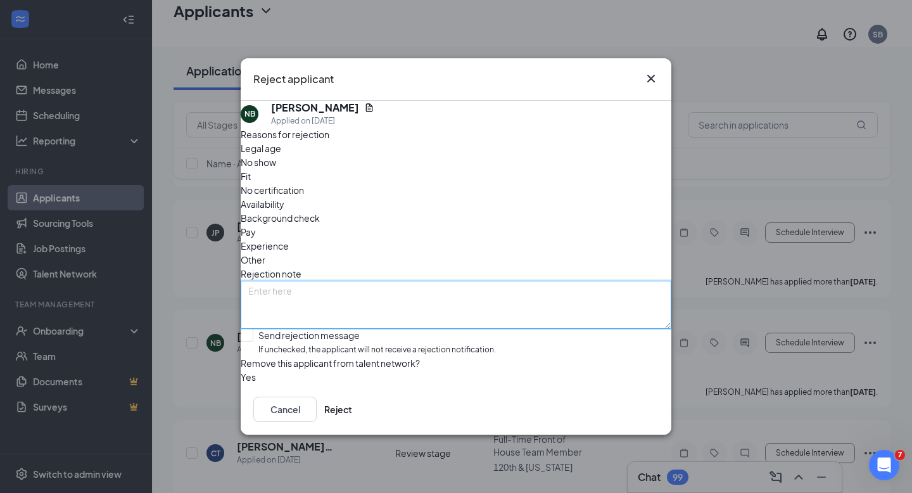
click at [289, 281] on textarea at bounding box center [456, 305] width 431 height 48
type textarea "hand tattoo's, rejected for FOH as well."
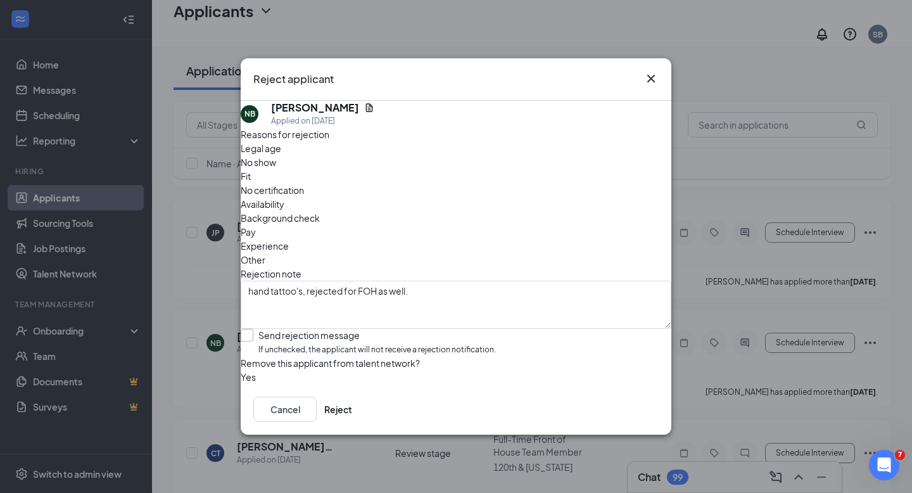
click at [260, 329] on input "Send rejection message If unchecked, the applicant will not receive a rejection…" at bounding box center [368, 342] width 255 height 27
checkbox input "true"
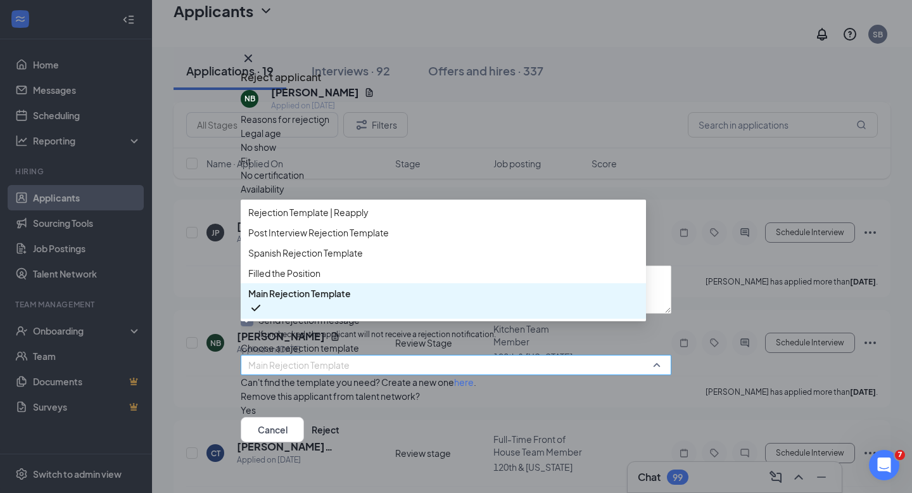
click at [320, 363] on span "Main Rejection Template" at bounding box center [298, 364] width 101 height 19
click at [313, 280] on span "Filled the Position" at bounding box center [284, 273] width 72 height 14
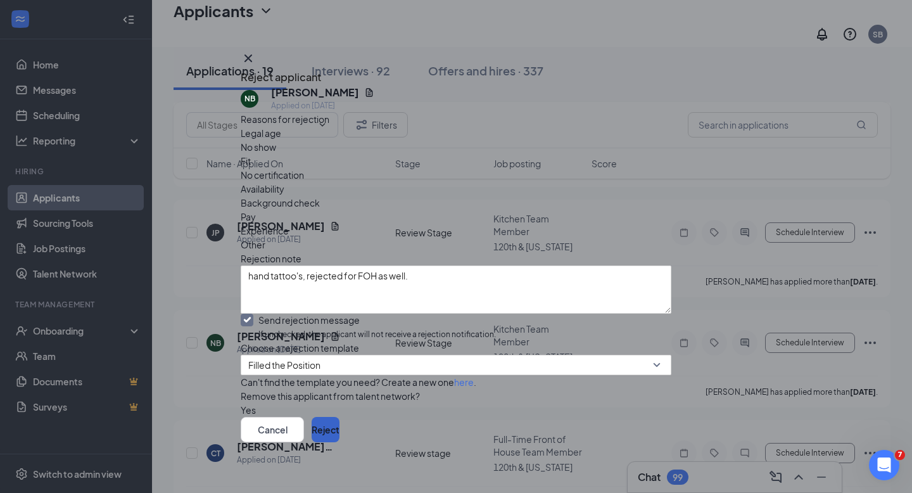
click at [339, 429] on button "Reject" at bounding box center [326, 429] width 28 height 25
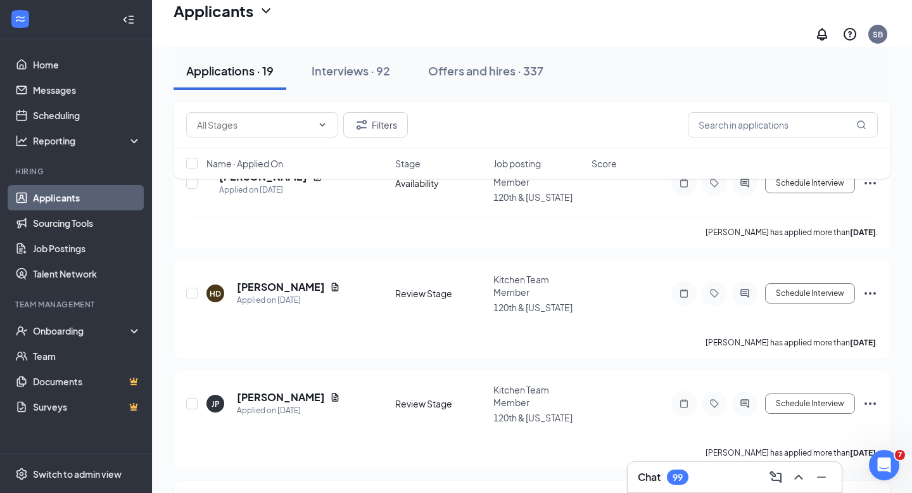
scroll to position [1690, 0]
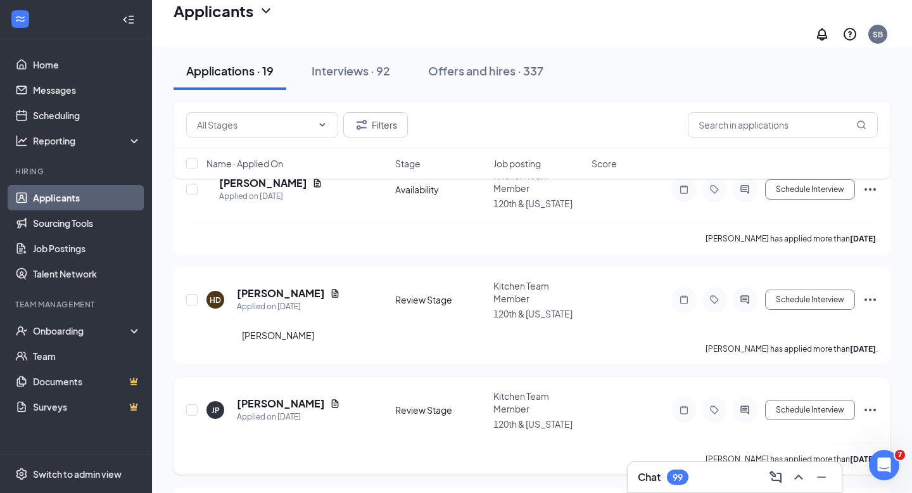
click at [266, 396] on h5 "[PERSON_NAME]" at bounding box center [281, 403] width 88 height 14
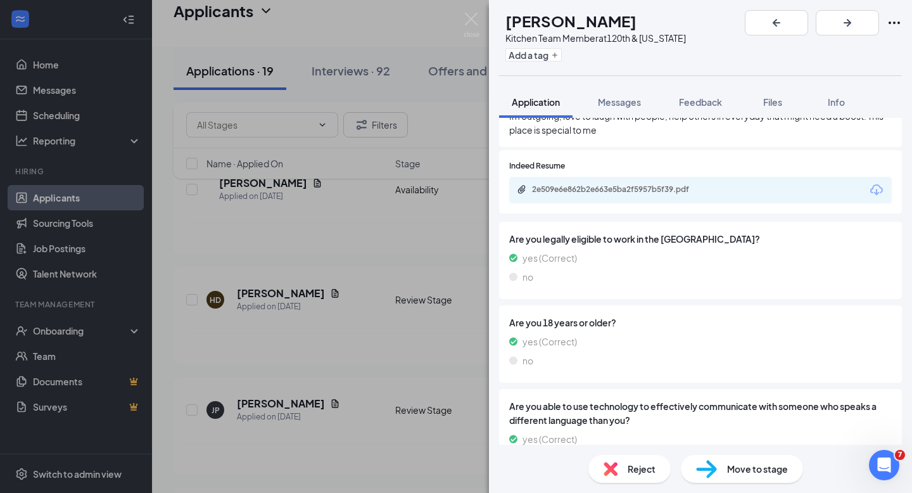
scroll to position [1229, 0]
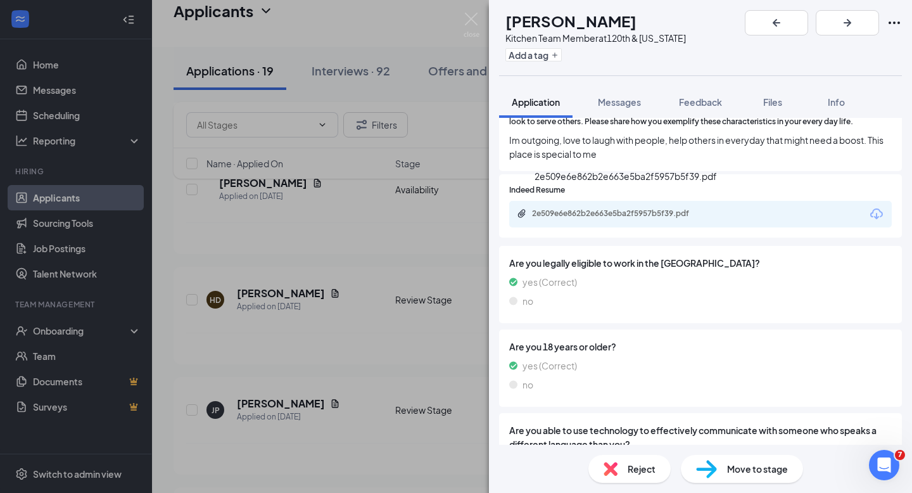
click at [619, 208] on div "2e509e6e862b2e663e5ba2f5957b5f39.pdf" at bounding box center [620, 213] width 177 height 10
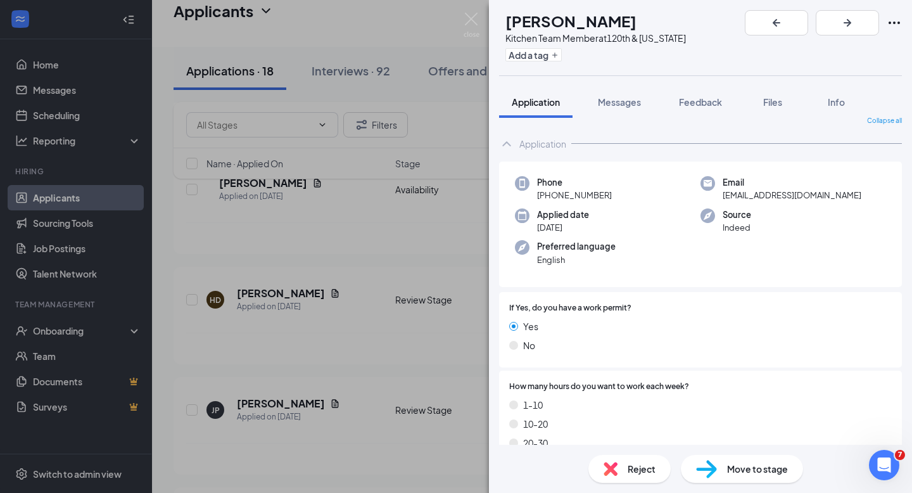
scroll to position [0, 0]
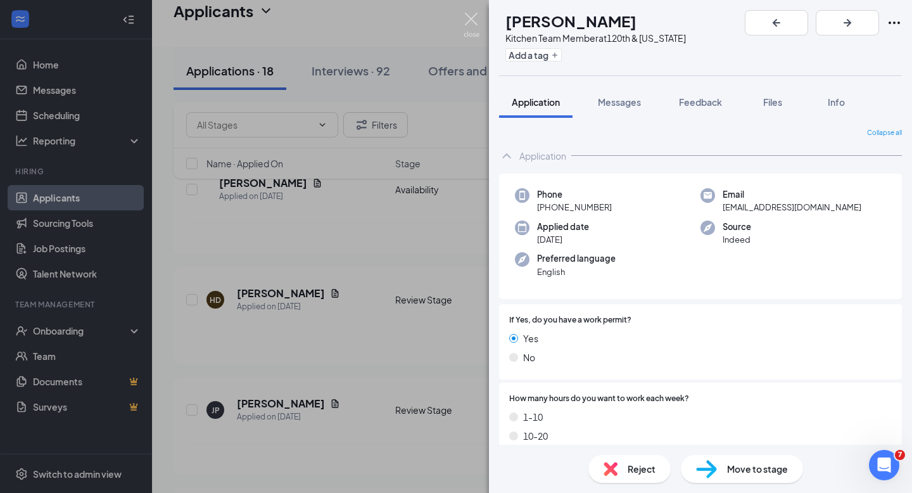
click at [472, 20] on img at bounding box center [472, 25] width 16 height 25
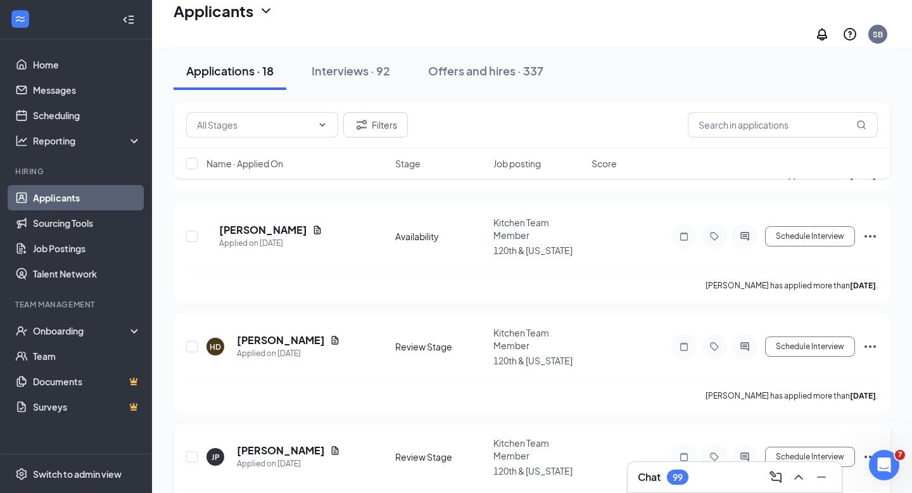
scroll to position [1619, 0]
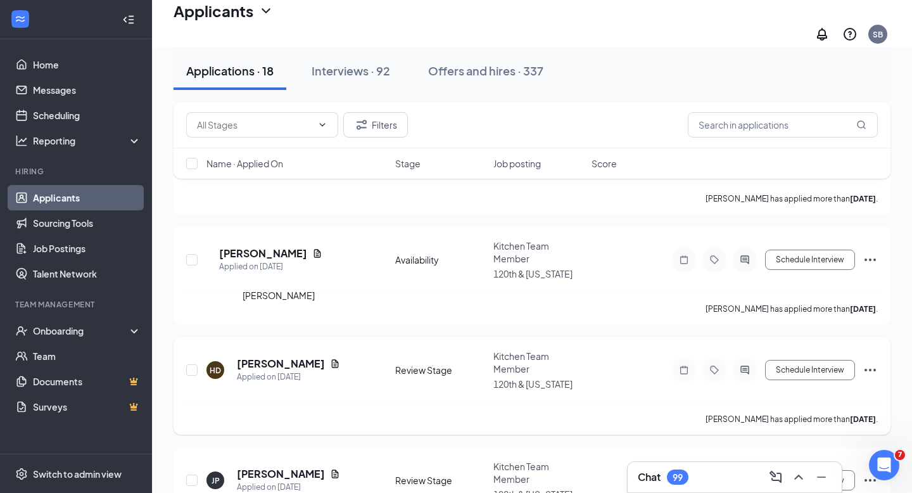
click at [283, 357] on h5 "[PERSON_NAME]" at bounding box center [281, 364] width 88 height 14
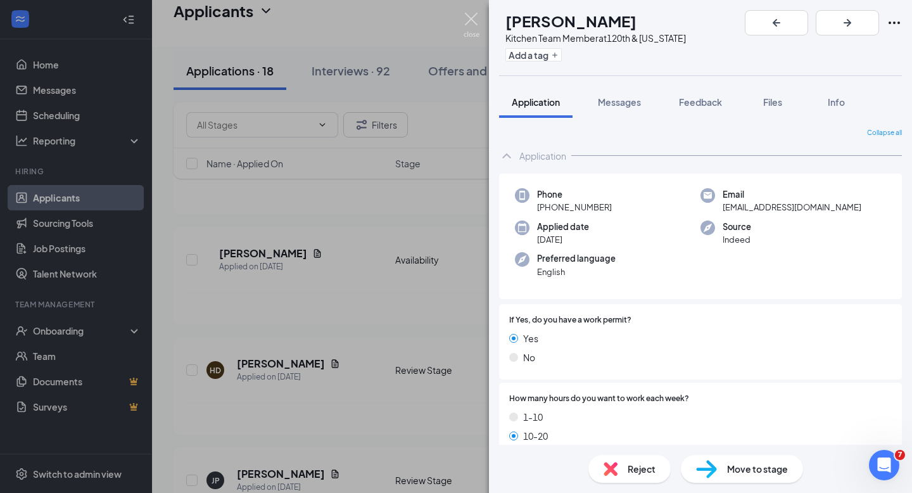
click at [468, 19] on img at bounding box center [472, 25] width 16 height 25
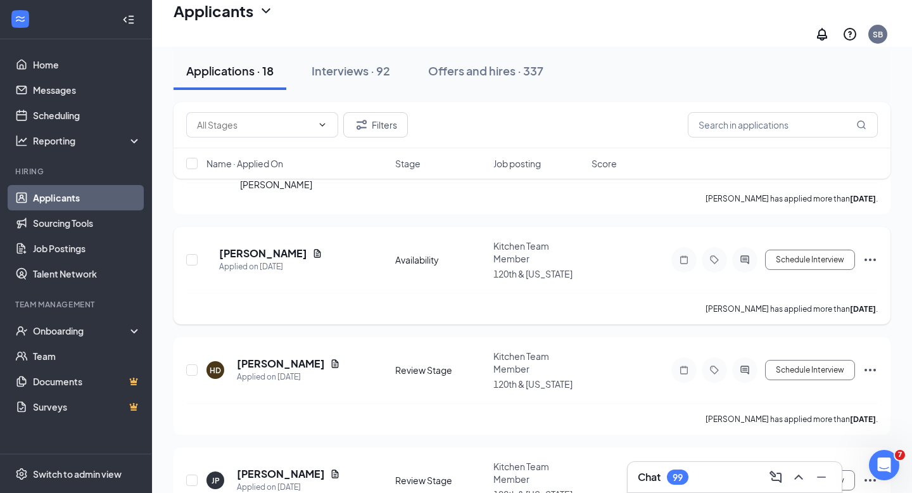
click at [275, 246] on h5 "[PERSON_NAME]" at bounding box center [263, 253] width 88 height 14
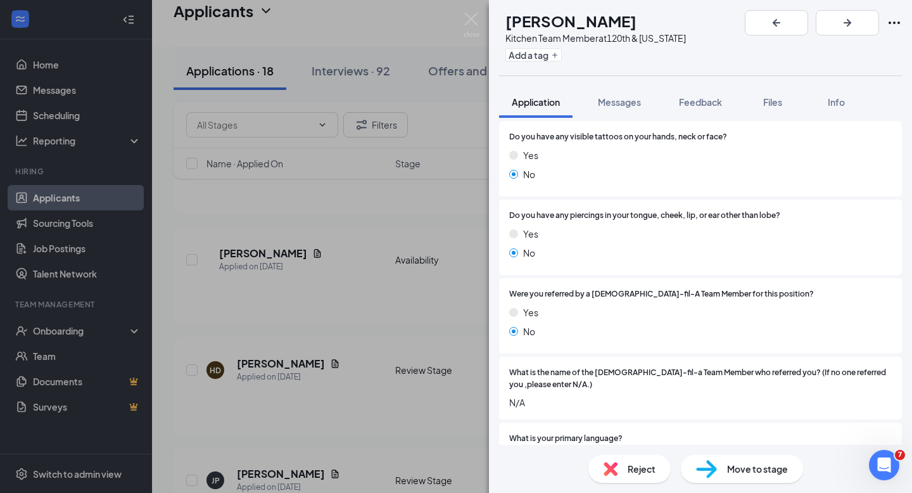
scroll to position [767, 0]
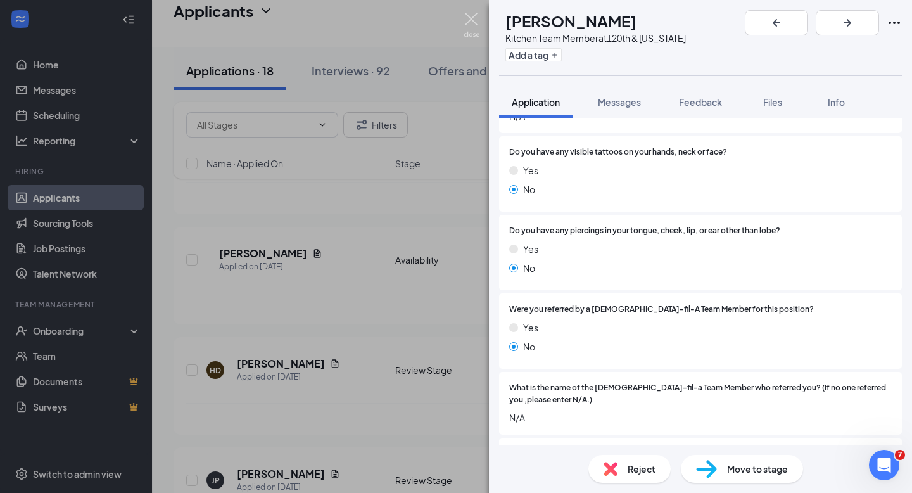
click at [470, 18] on img at bounding box center [472, 25] width 16 height 25
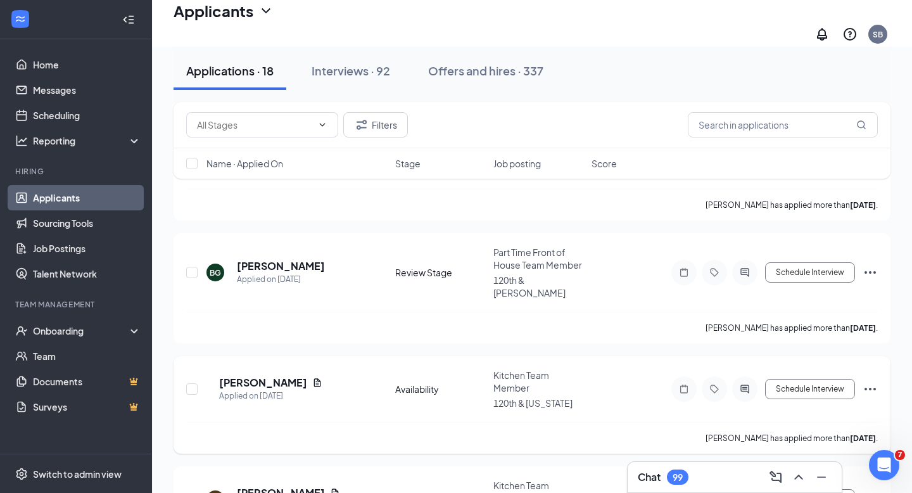
scroll to position [1486, 0]
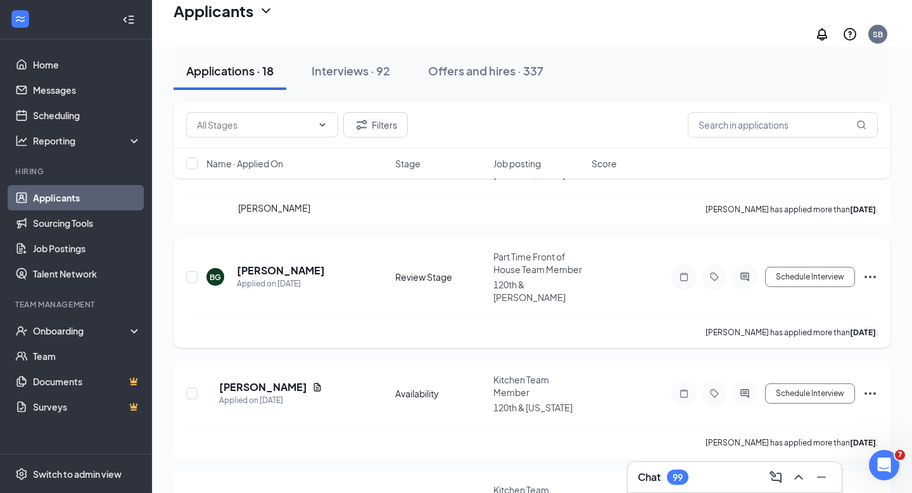
click at [266, 263] on h5 "[PERSON_NAME]" at bounding box center [281, 270] width 88 height 14
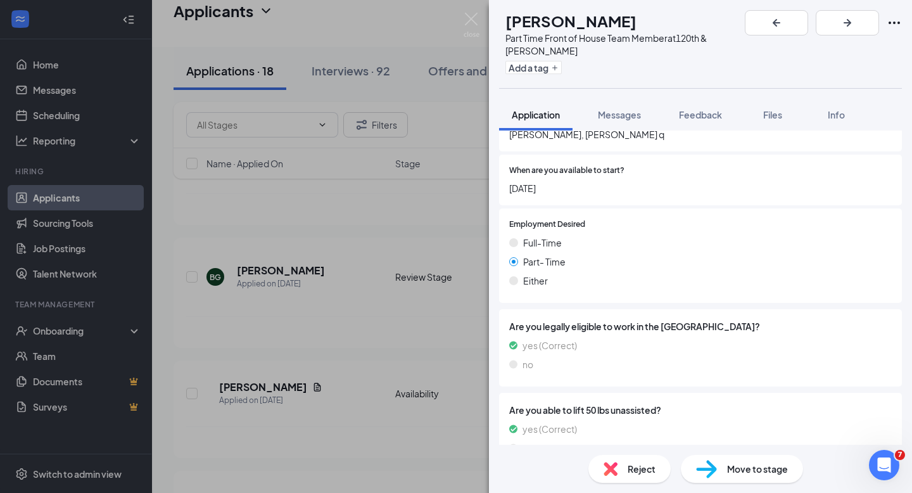
scroll to position [1863, 0]
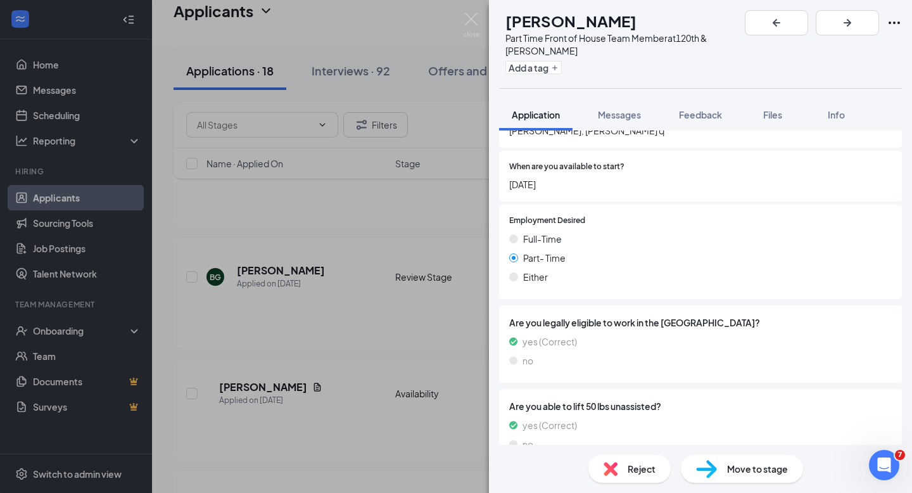
click at [737, 469] on span "Move to stage" at bounding box center [757, 469] width 61 height 14
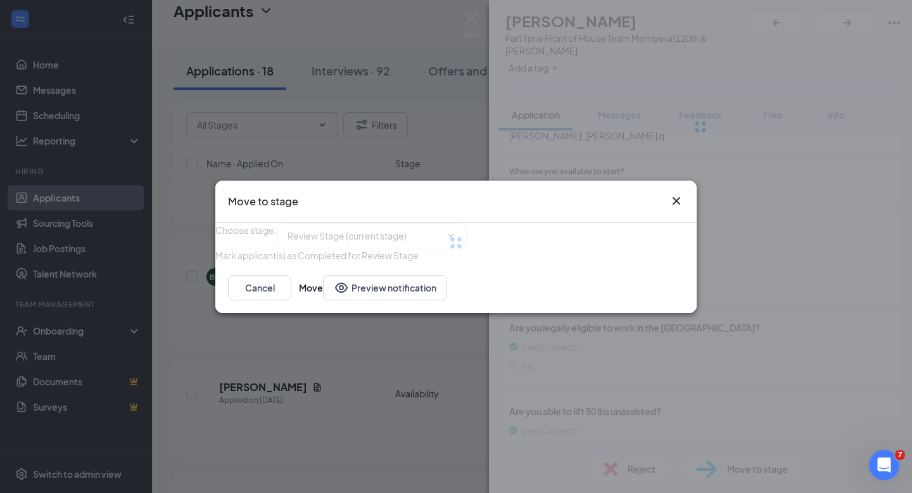
type input "Phone Interview (next stage)"
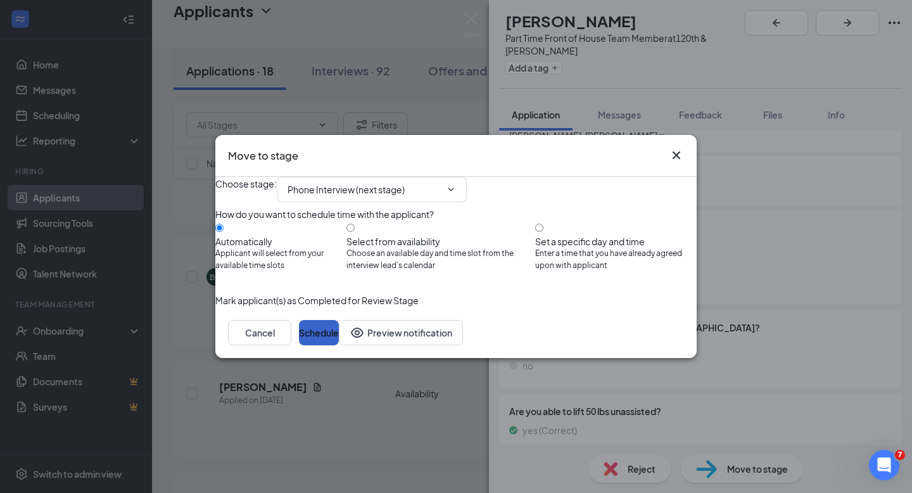
click at [339, 345] on button "Schedule" at bounding box center [319, 332] width 40 height 25
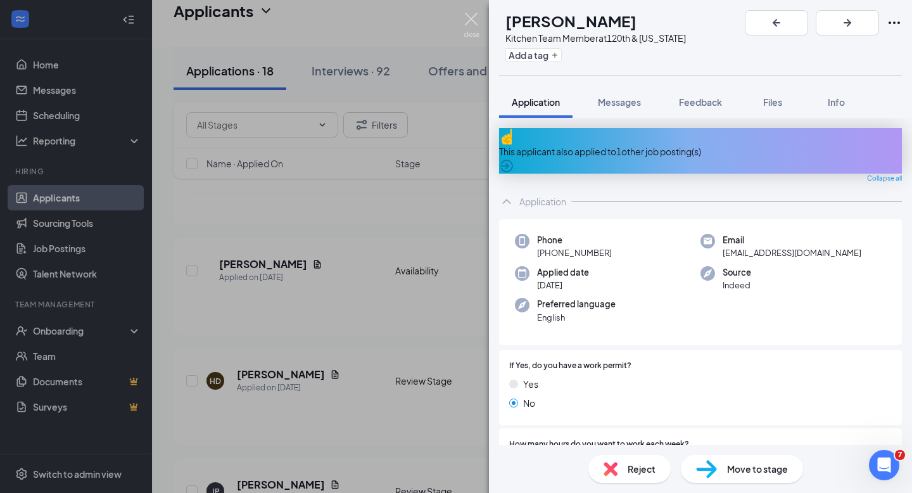
click at [469, 20] on img at bounding box center [472, 25] width 16 height 25
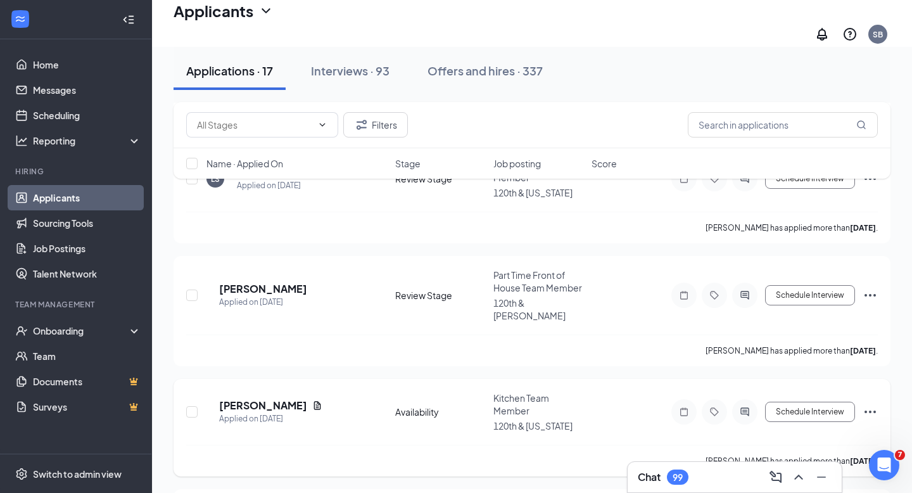
scroll to position [1342, 0]
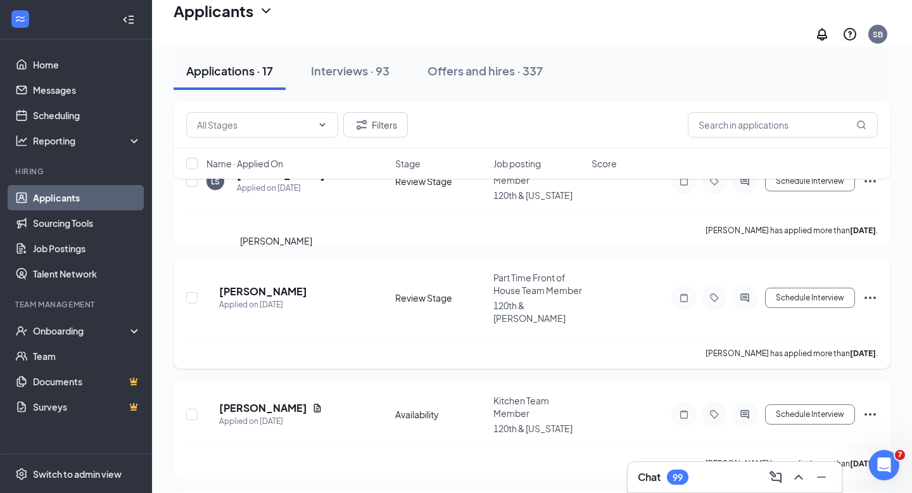
click at [269, 284] on h5 "[PERSON_NAME]" at bounding box center [263, 291] width 88 height 14
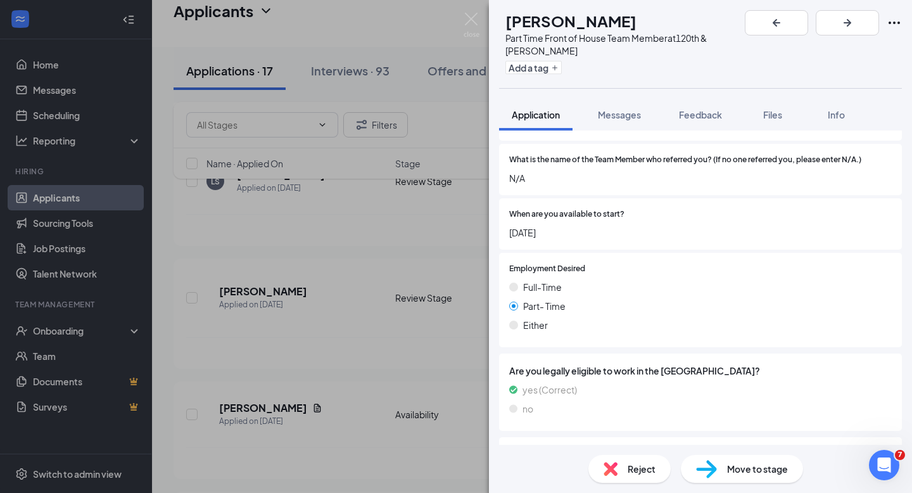
scroll to position [1913, 0]
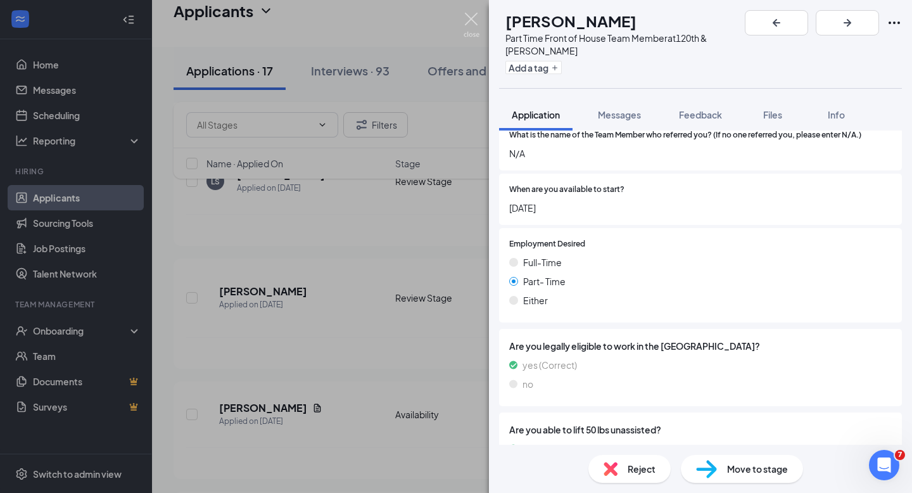
click at [469, 20] on img at bounding box center [472, 25] width 16 height 25
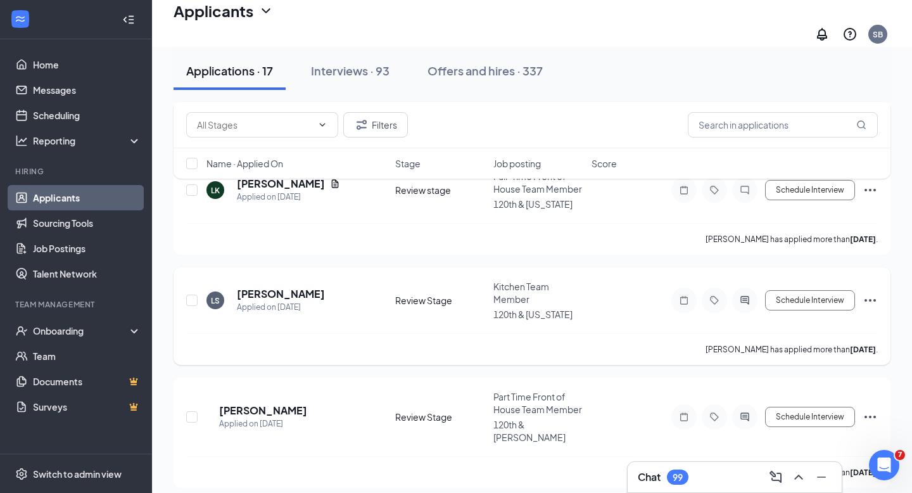
scroll to position [1222, 0]
click at [265, 288] on h5 "[PERSON_NAME]" at bounding box center [281, 295] width 88 height 14
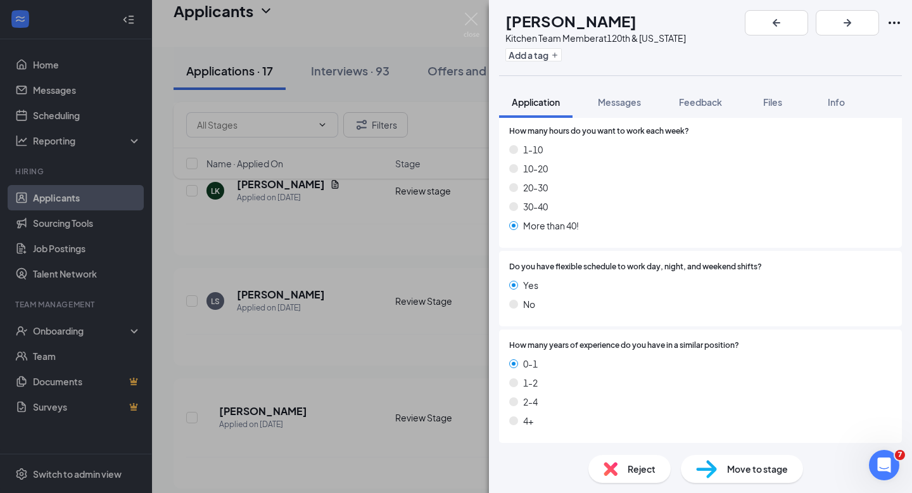
scroll to position [282, 0]
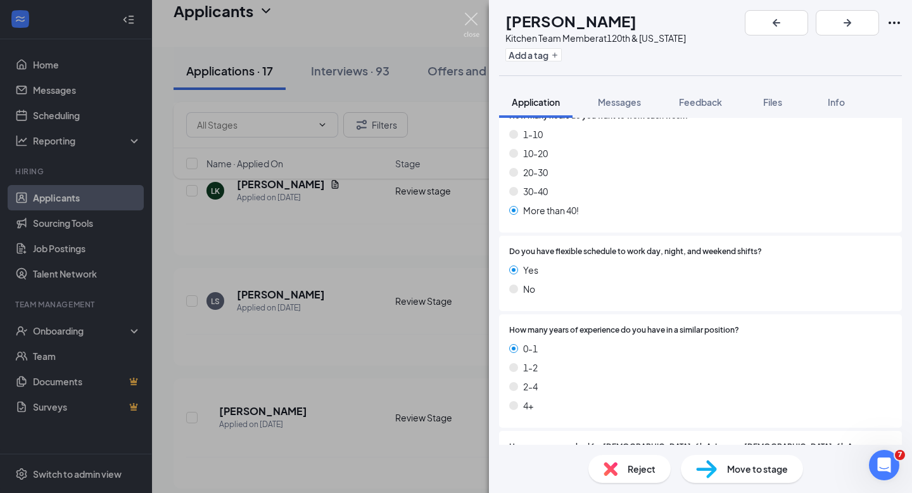
click at [471, 15] on img at bounding box center [472, 25] width 16 height 25
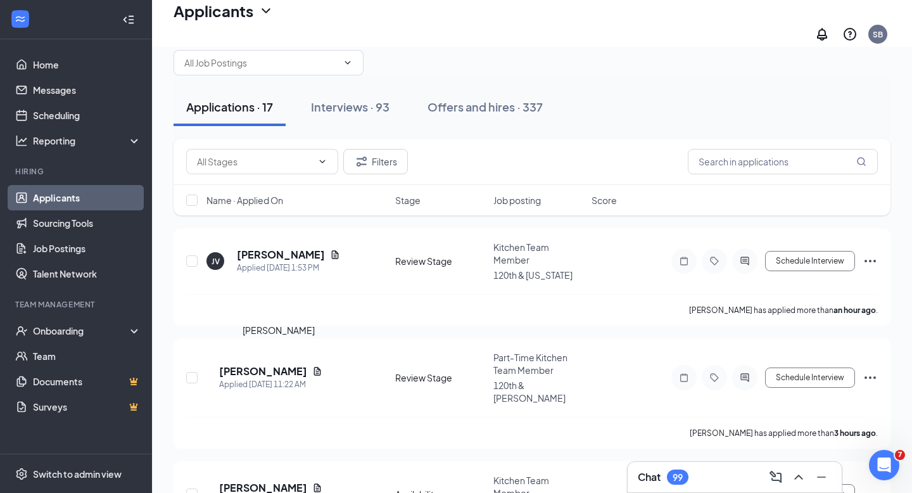
scroll to position [37, 0]
click at [275, 365] on h5 "[PERSON_NAME]" at bounding box center [263, 372] width 88 height 14
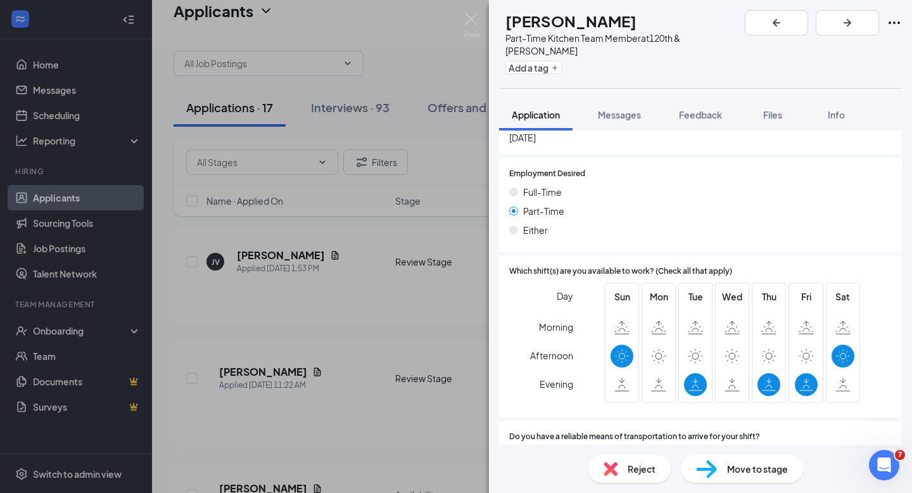
scroll to position [1784, 0]
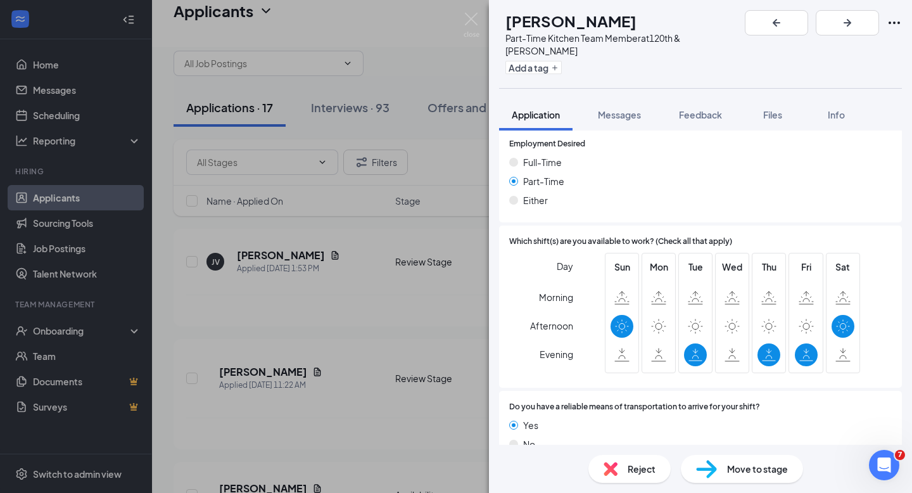
click at [750, 472] on span "Move to stage" at bounding box center [757, 469] width 61 height 14
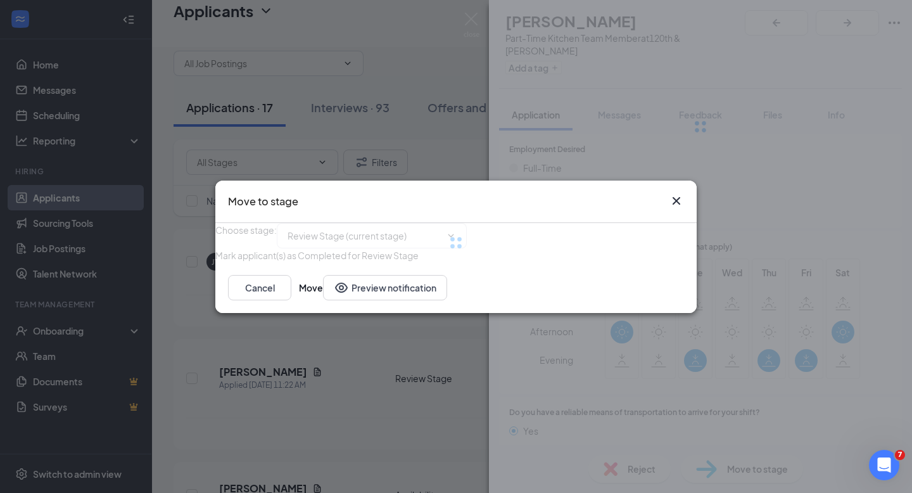
type input "First In Person Interview (next stage)"
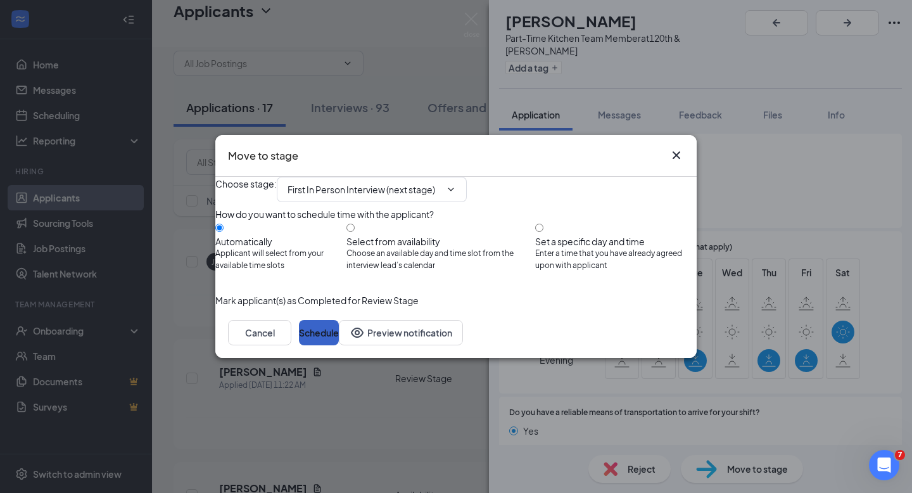
click at [339, 345] on button "Schedule" at bounding box center [319, 332] width 40 height 25
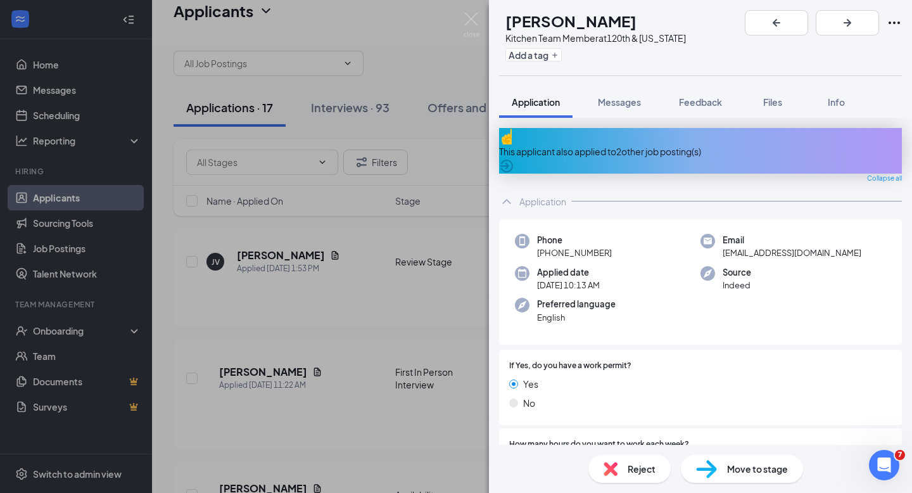
click at [590, 144] on div "This applicant also applied to 2 other job posting(s)" at bounding box center [700, 151] width 403 height 14
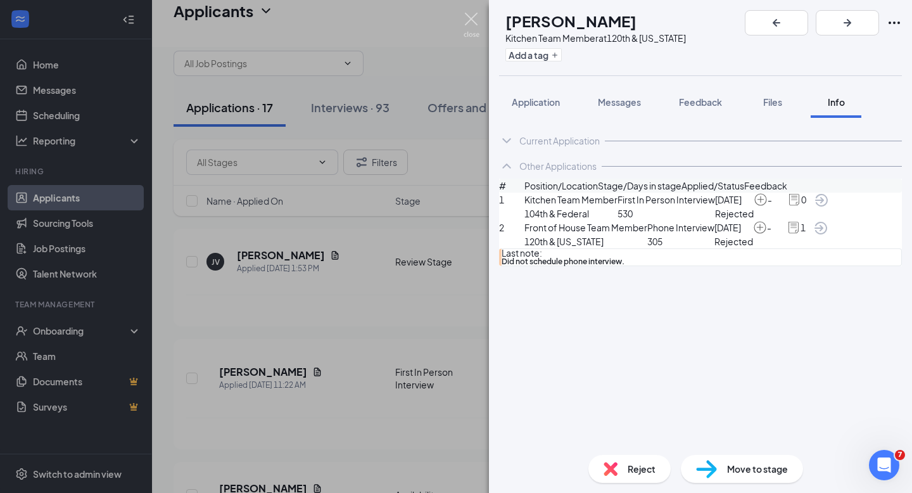
click at [471, 19] on img at bounding box center [472, 25] width 16 height 25
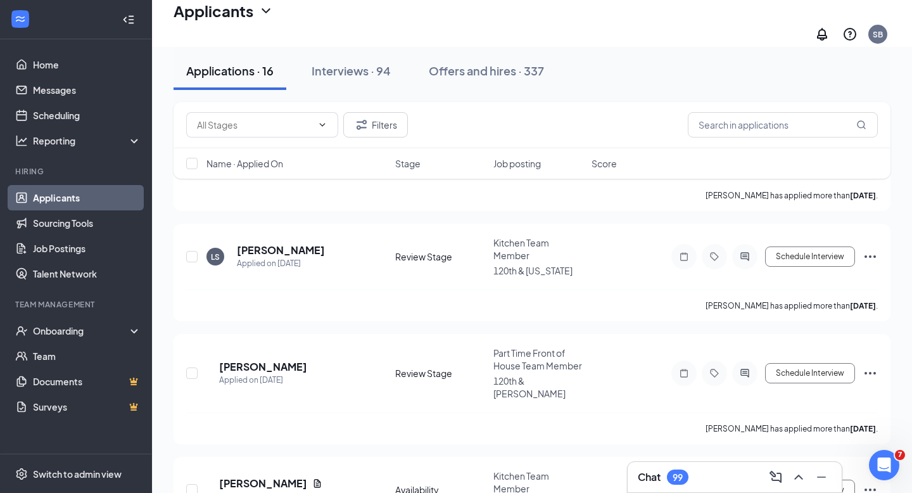
scroll to position [1141, 0]
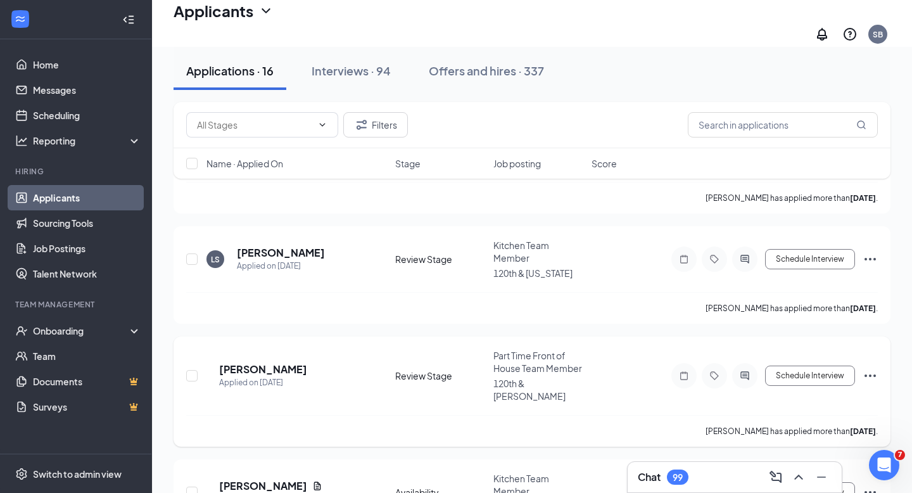
click at [869, 368] on icon "Ellipses" at bounding box center [870, 375] width 15 height 15
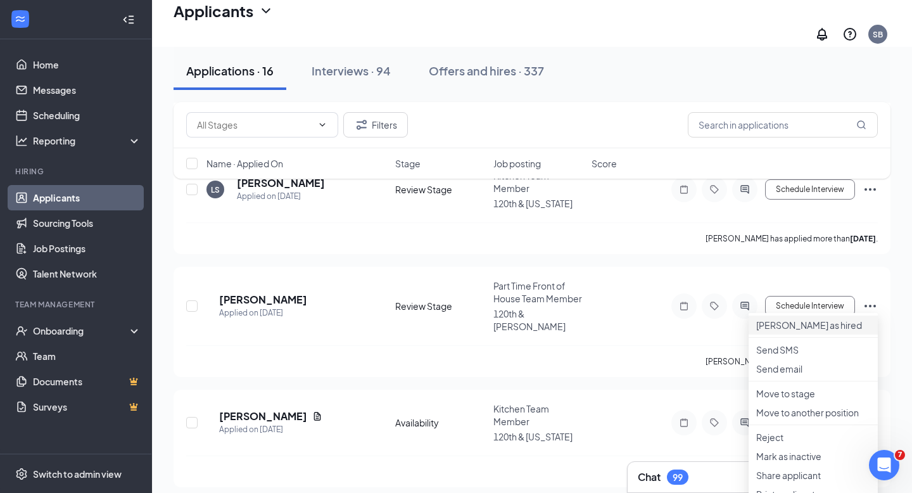
scroll to position [1240, 0]
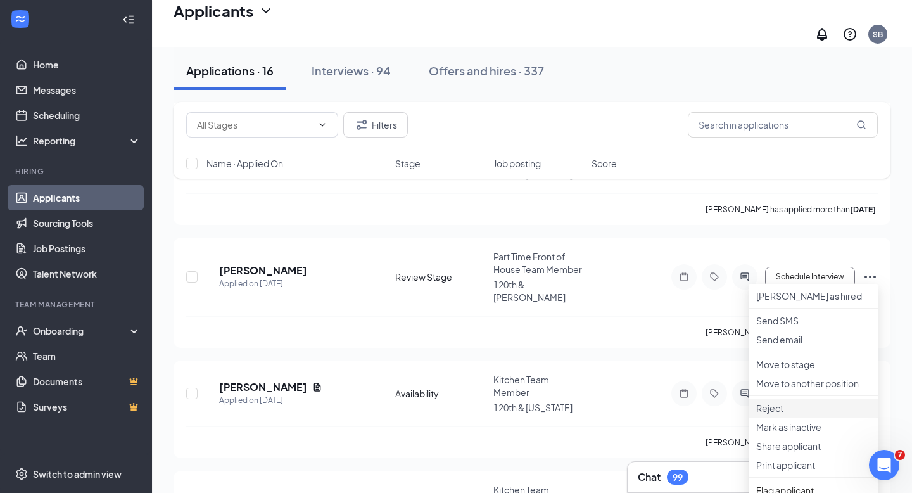
click at [777, 414] on p "Reject" at bounding box center [813, 407] width 114 height 13
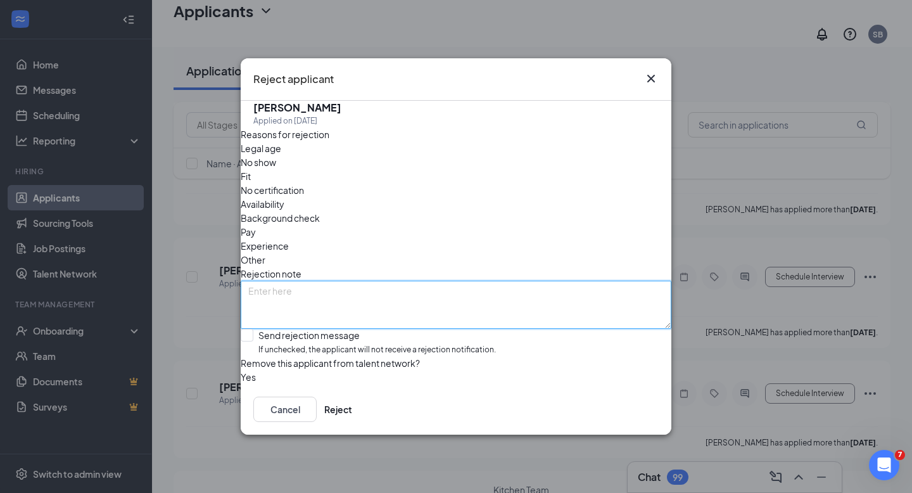
click at [330, 281] on textarea at bounding box center [456, 305] width 431 height 48
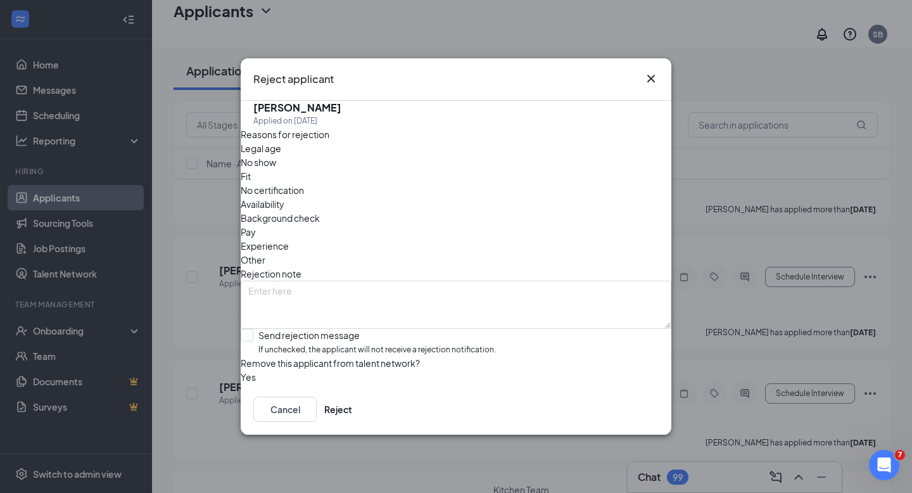
click at [281, 155] on span "Legal age" at bounding box center [261, 148] width 41 height 14
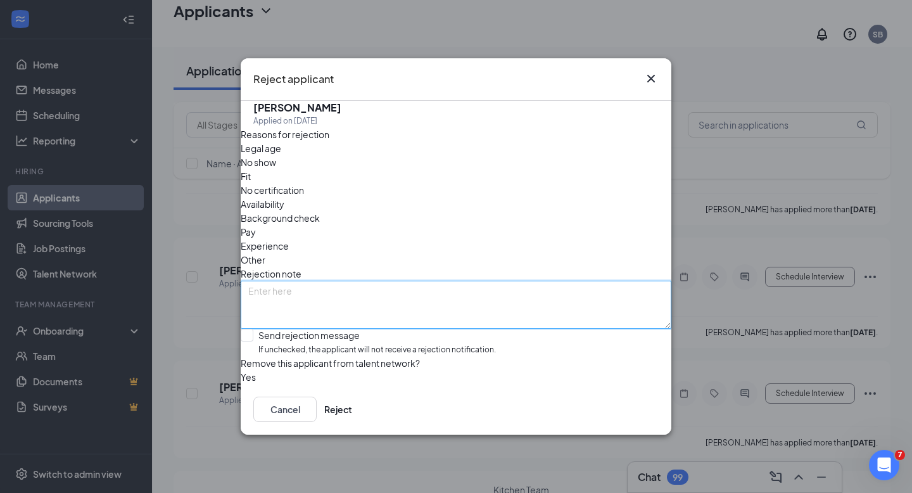
click at [288, 281] on textarea at bounding box center [456, 305] width 431 height 48
type textarea "Not hiring under 16 at this time."
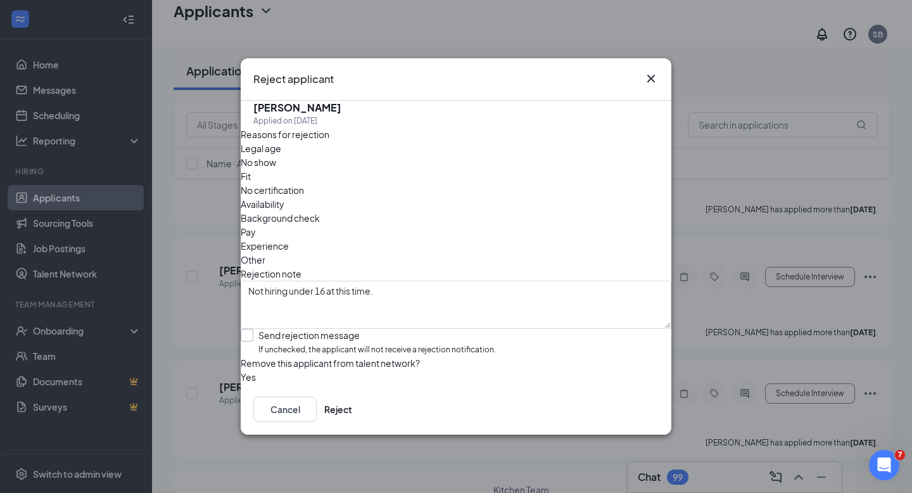
click at [259, 329] on input "Send rejection message If unchecked, the applicant will not receive a rejection…" at bounding box center [368, 342] width 255 height 27
checkbox input "true"
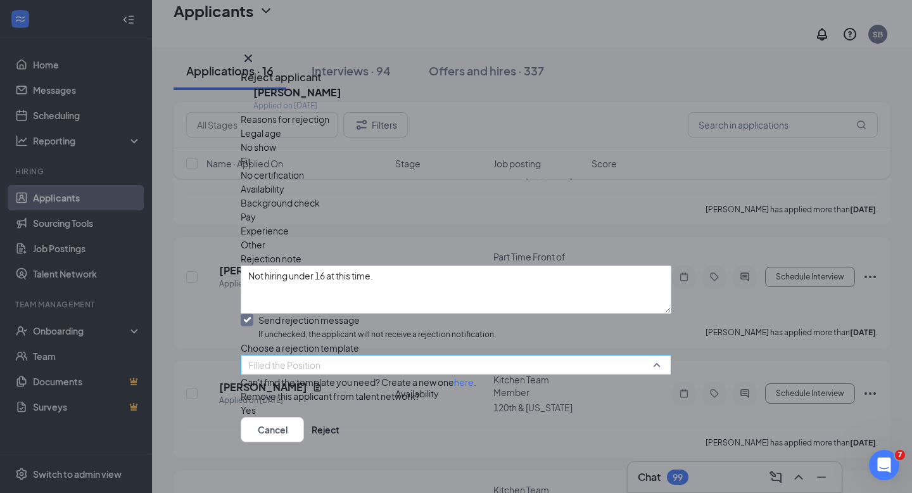
click at [630, 362] on span "Filled the Position" at bounding box center [450, 372] width 404 height 34
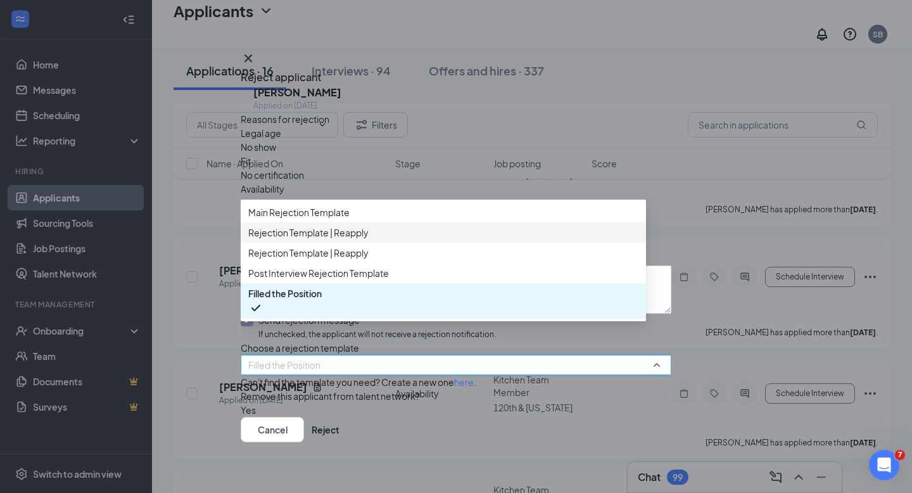
click at [332, 239] on span "Rejection Template | Reapply" at bounding box center [308, 232] width 120 height 14
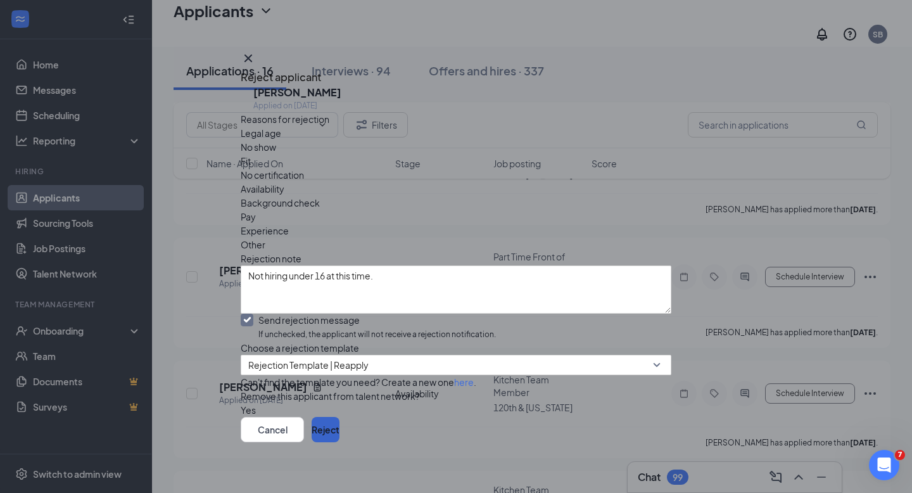
click at [339, 431] on button "Reject" at bounding box center [326, 429] width 28 height 25
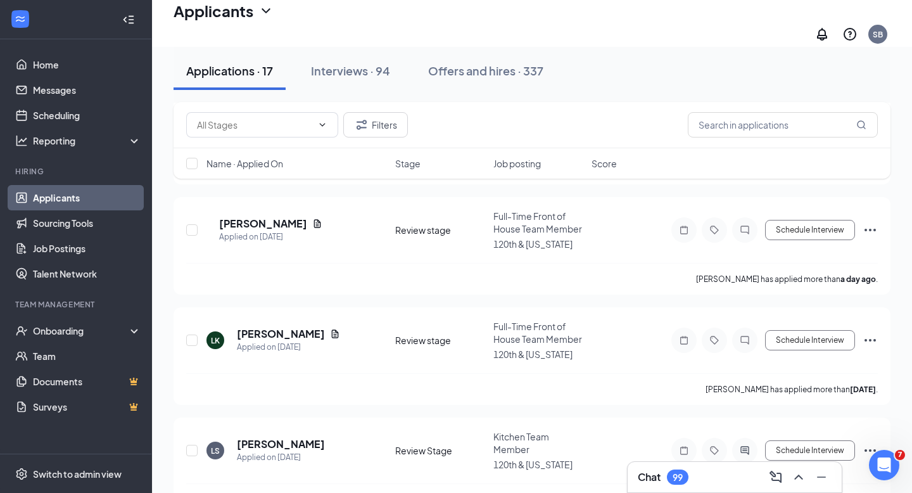
scroll to position [1040, 0]
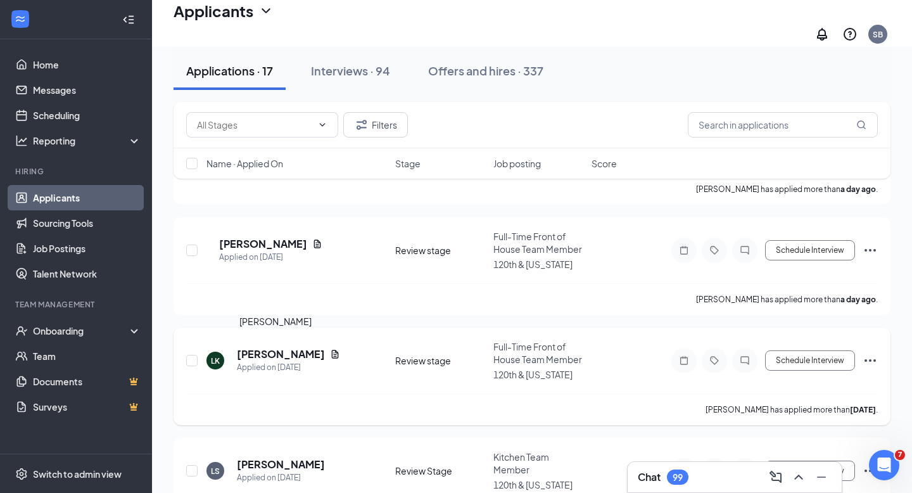
click at [263, 348] on h5 "[PERSON_NAME]" at bounding box center [281, 354] width 88 height 14
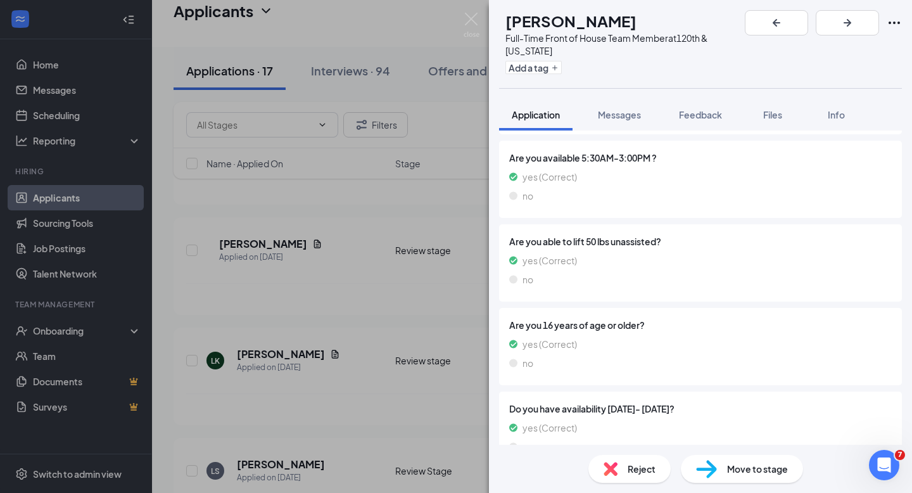
scroll to position [1395, 0]
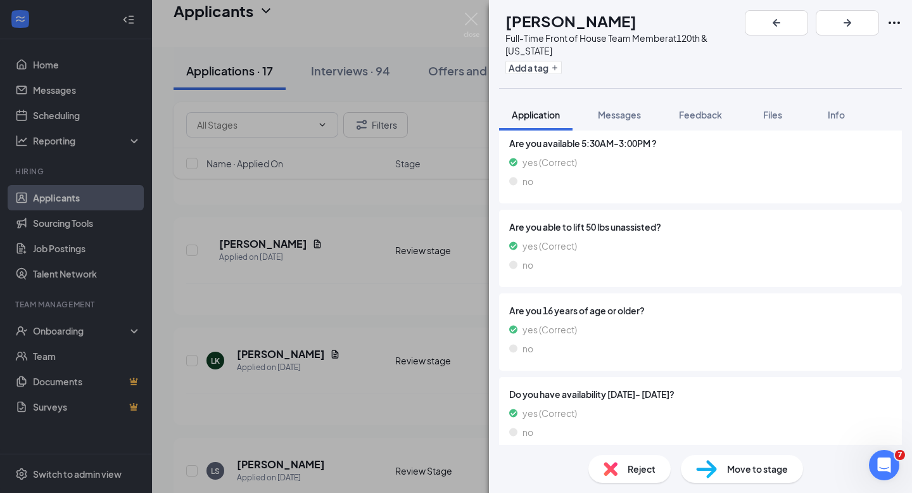
click at [745, 471] on span "Move to stage" at bounding box center [757, 469] width 61 height 14
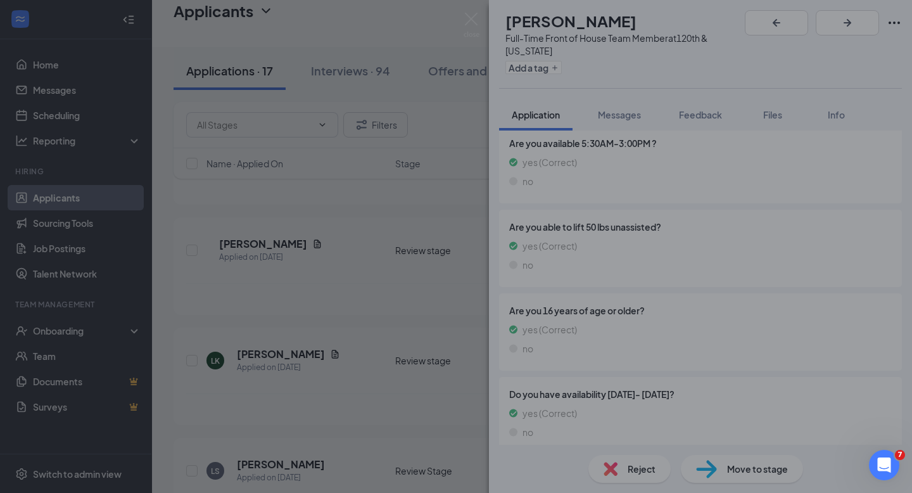
scroll to position [1389, 0]
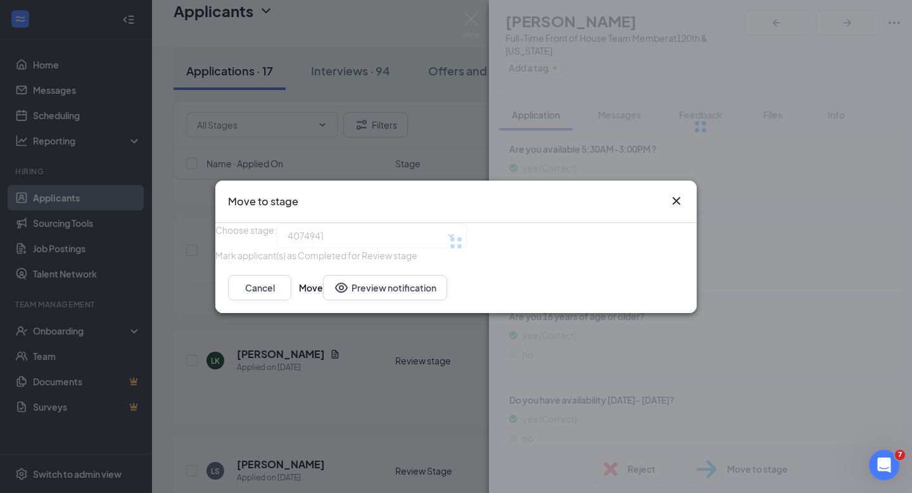
type input "Phone Interview (next stage)"
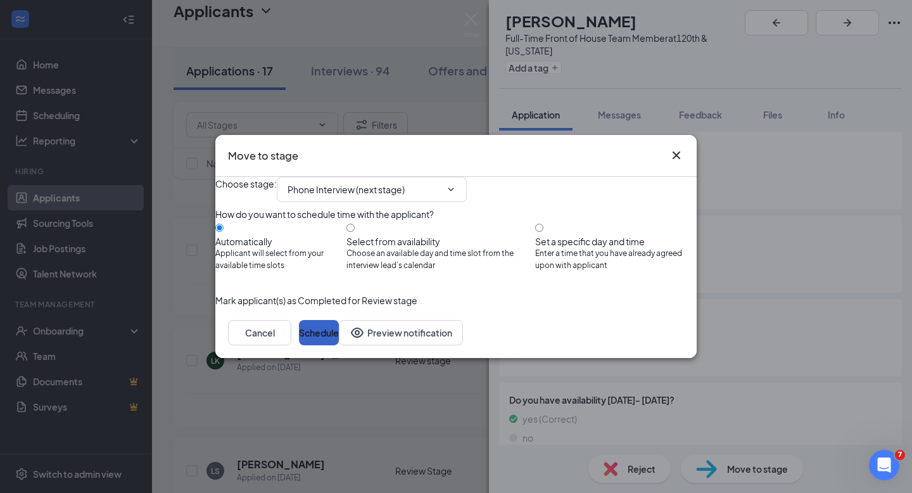
click at [339, 345] on button "Schedule" at bounding box center [319, 332] width 40 height 25
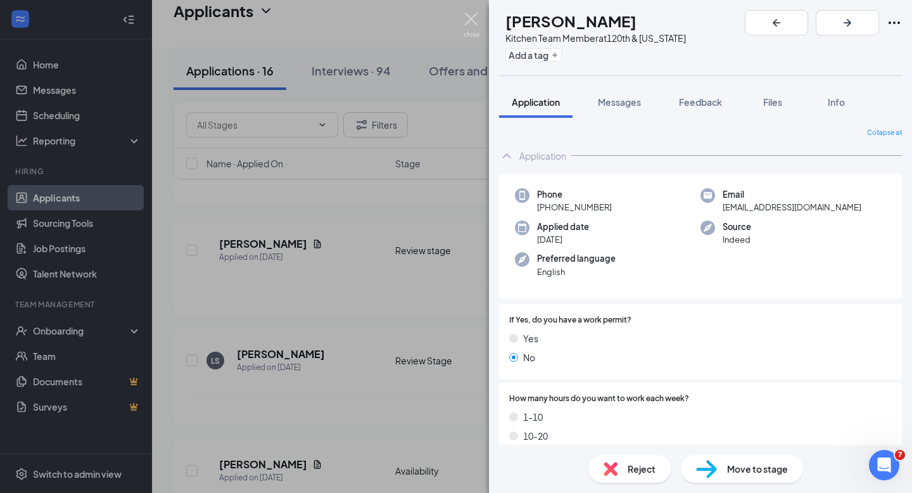
click at [473, 18] on img at bounding box center [472, 25] width 16 height 25
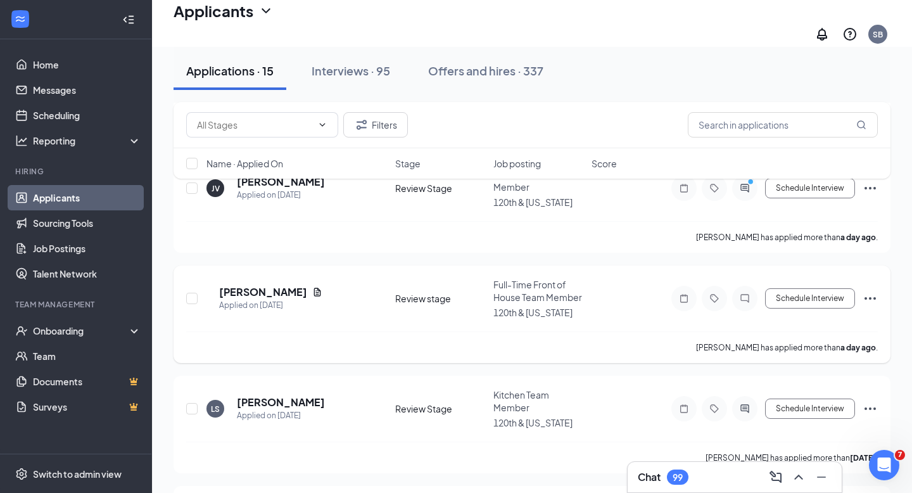
scroll to position [991, 0]
click at [253, 288] on h5 "[PERSON_NAME]" at bounding box center [263, 293] width 88 height 14
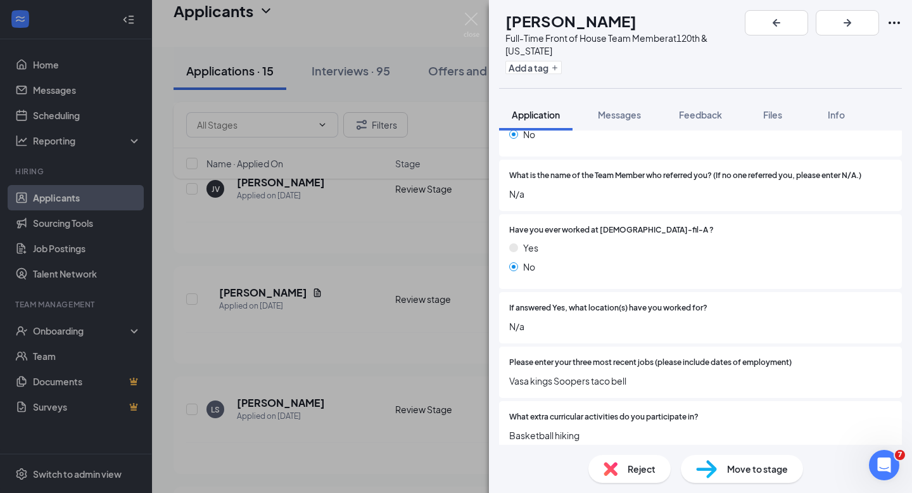
scroll to position [414, 0]
click at [469, 19] on img at bounding box center [472, 25] width 16 height 25
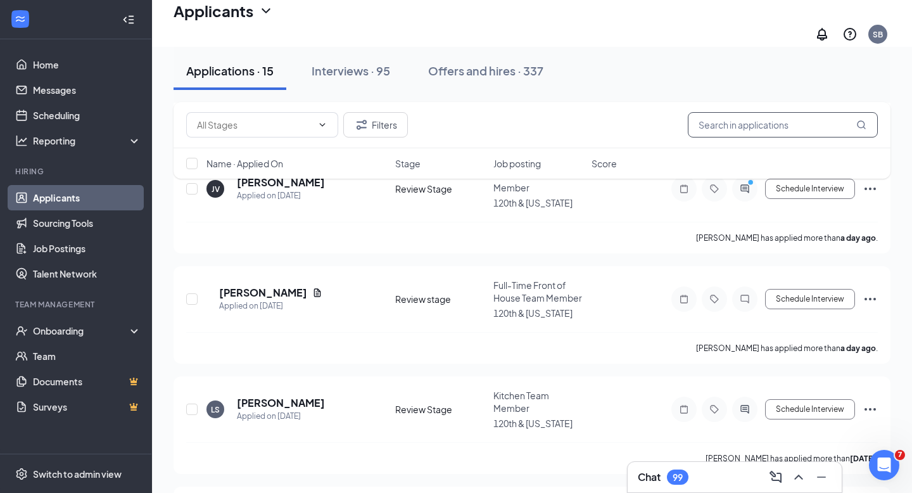
click at [738, 128] on input "text" at bounding box center [783, 124] width 190 height 25
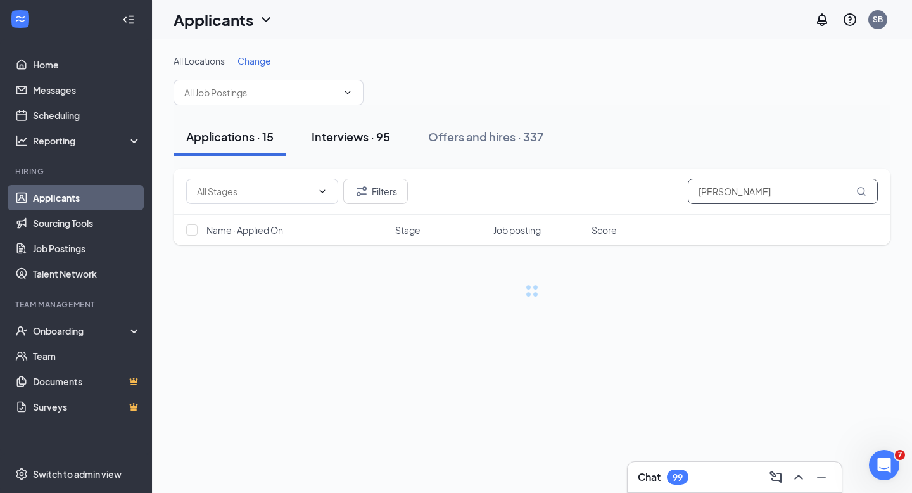
type input "[PERSON_NAME]"
click at [343, 137] on div "Interviews · 95" at bounding box center [351, 137] width 79 height 16
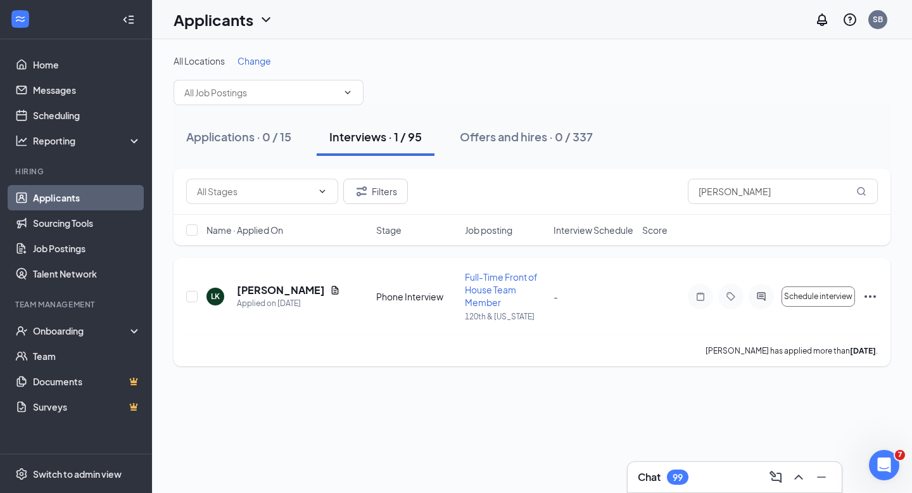
click at [870, 293] on icon "Ellipses" at bounding box center [870, 296] width 15 height 15
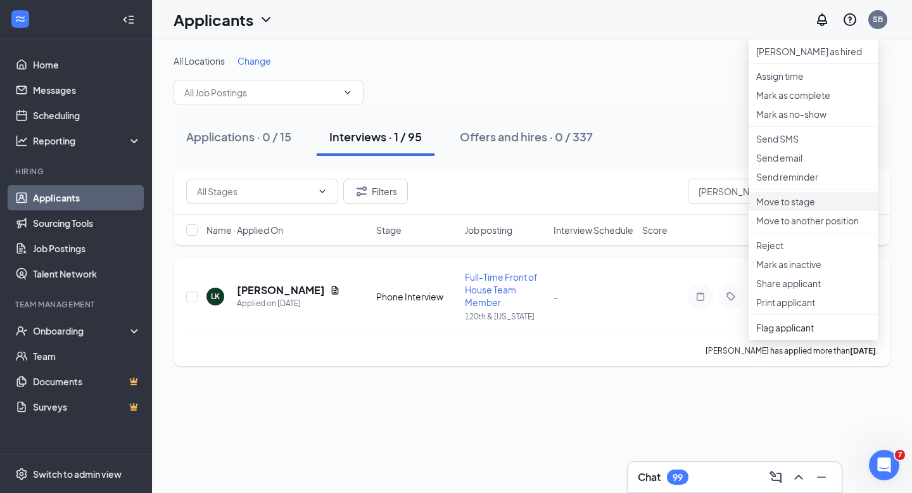
click at [805, 208] on p "Move to stage" at bounding box center [813, 201] width 114 height 13
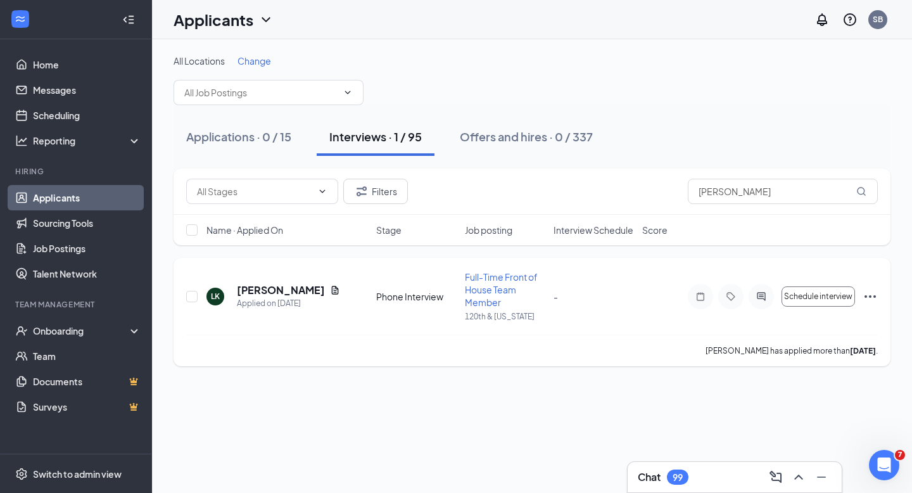
type input "First In Person Interview (next stage)"
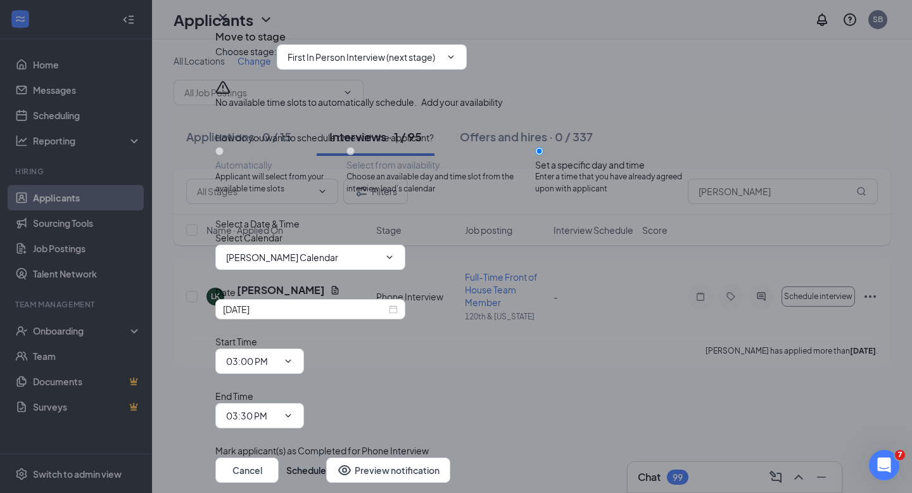
click at [231, 25] on icon "Cross" at bounding box center [222, 17] width 15 height 15
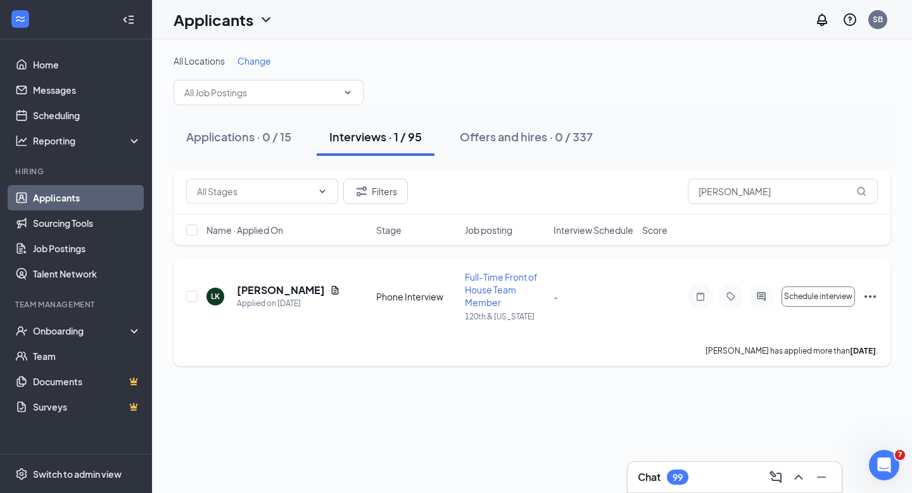
click at [868, 293] on icon "Ellipses" at bounding box center [870, 296] width 15 height 15
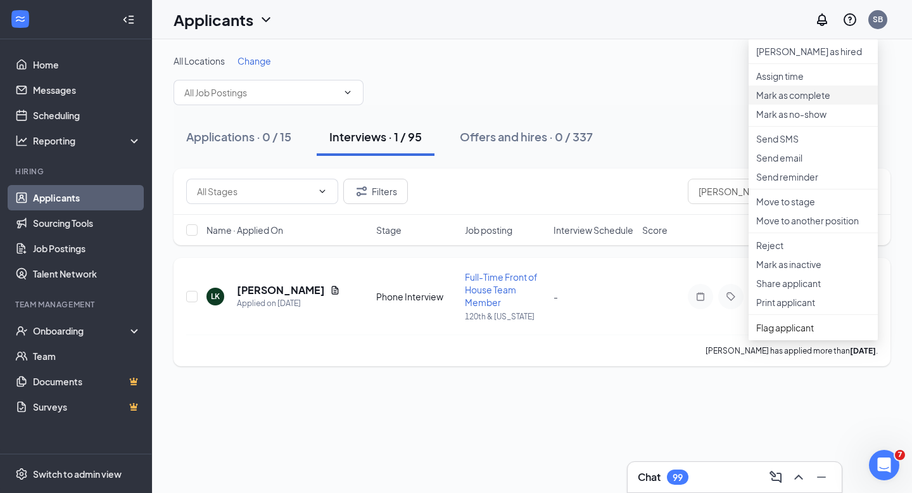
click at [776, 101] on p "Mark as complete" at bounding box center [813, 95] width 114 height 13
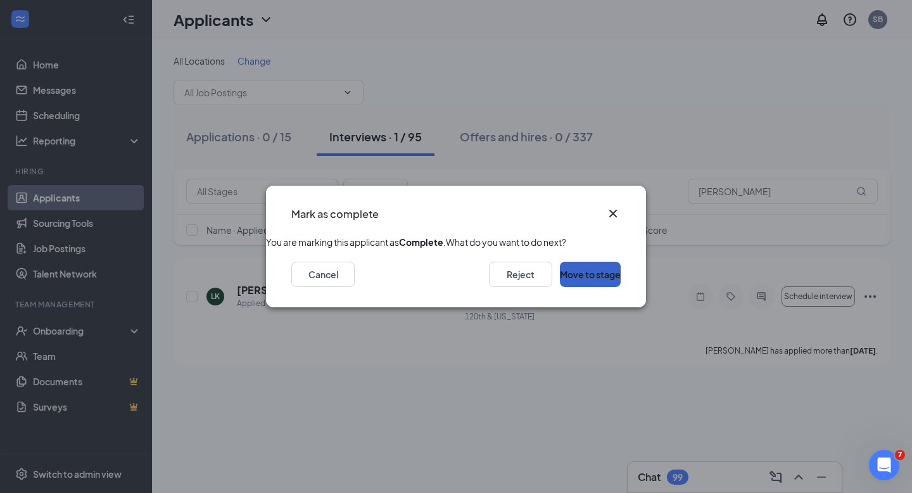
click at [593, 287] on button "Move to stage" at bounding box center [590, 274] width 61 height 25
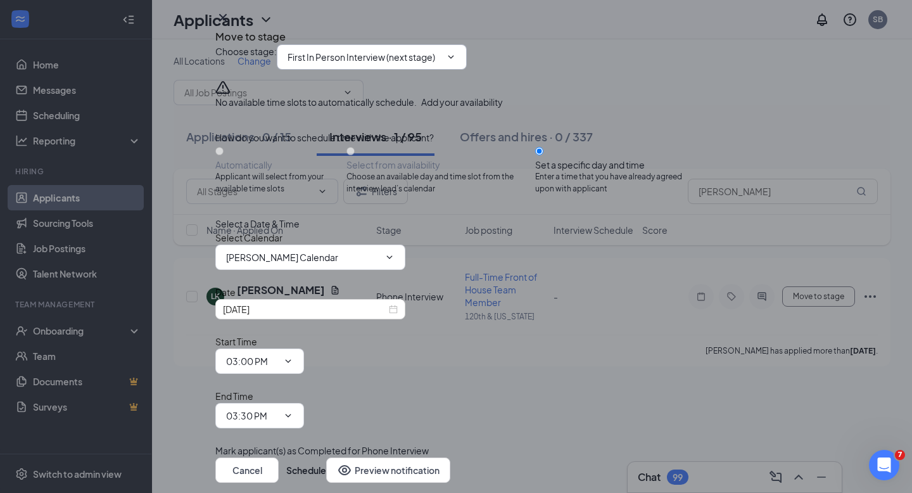
click at [456, 62] on icon "ChevronDown" at bounding box center [451, 57] width 10 height 10
click at [441, 64] on input "First In Person Interview (next stage)" at bounding box center [364, 57] width 153 height 14
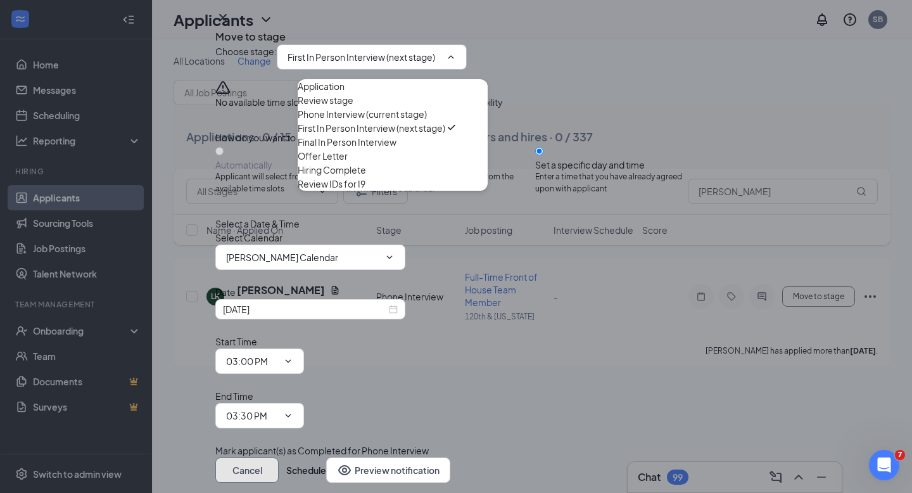
click at [279, 457] on button "Cancel" at bounding box center [246, 469] width 63 height 25
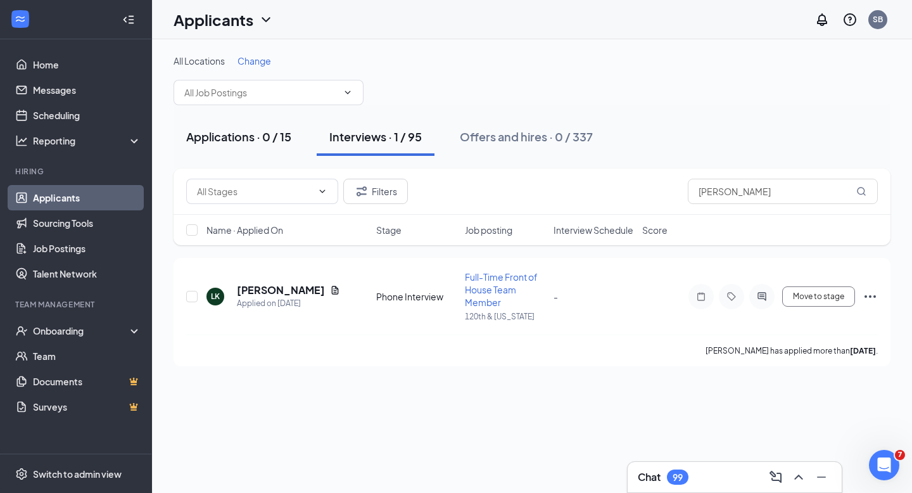
click at [240, 134] on div "Applications · 0 / 15" at bounding box center [238, 137] width 105 height 16
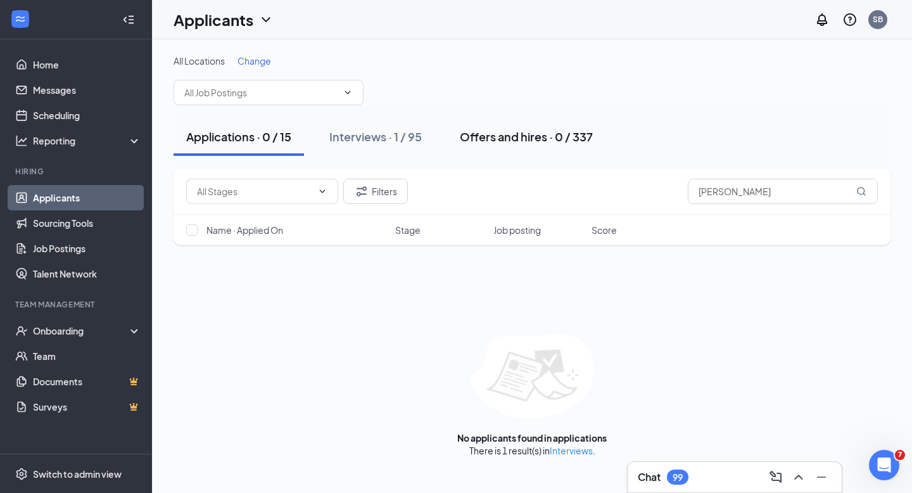
click at [492, 137] on div "Offers and hires · 0 / 337" at bounding box center [526, 137] width 133 height 16
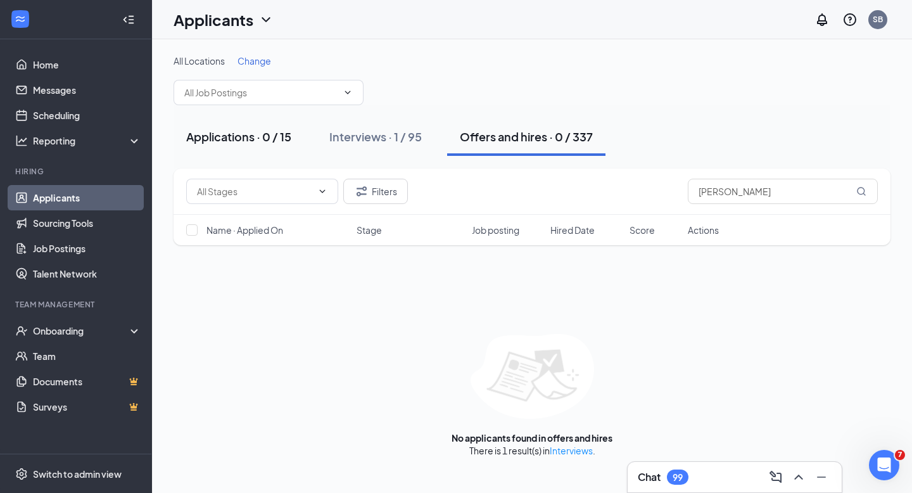
click at [243, 136] on div "Applications · 0 / 15" at bounding box center [238, 137] width 105 height 16
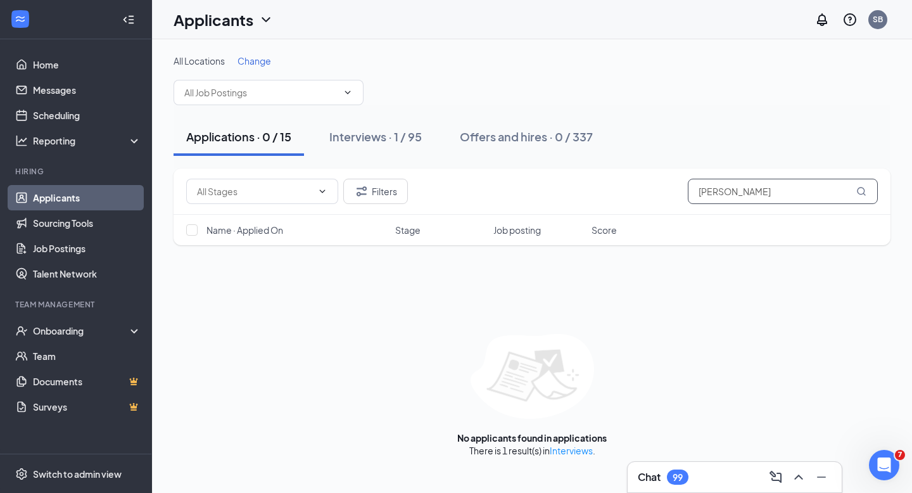
click at [744, 191] on input "[PERSON_NAME]" at bounding box center [783, 191] width 190 height 25
type input "K"
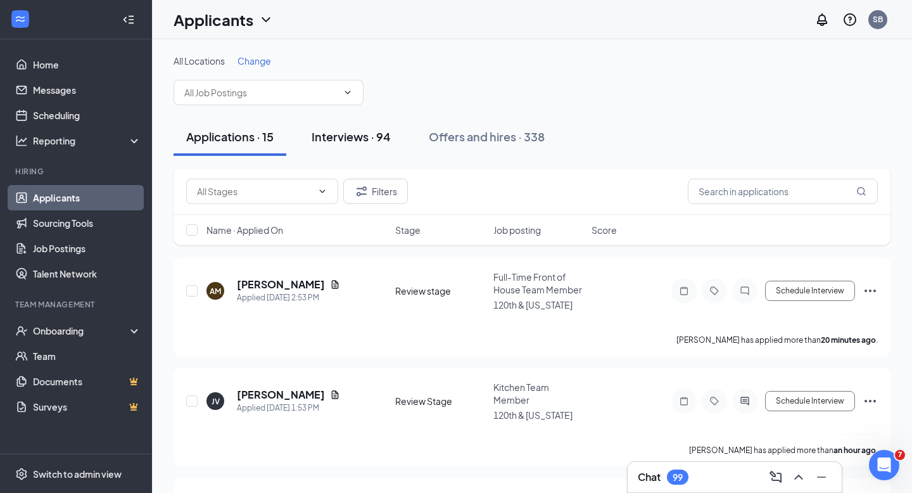
click at [351, 139] on div "Interviews · 94" at bounding box center [351, 137] width 79 height 16
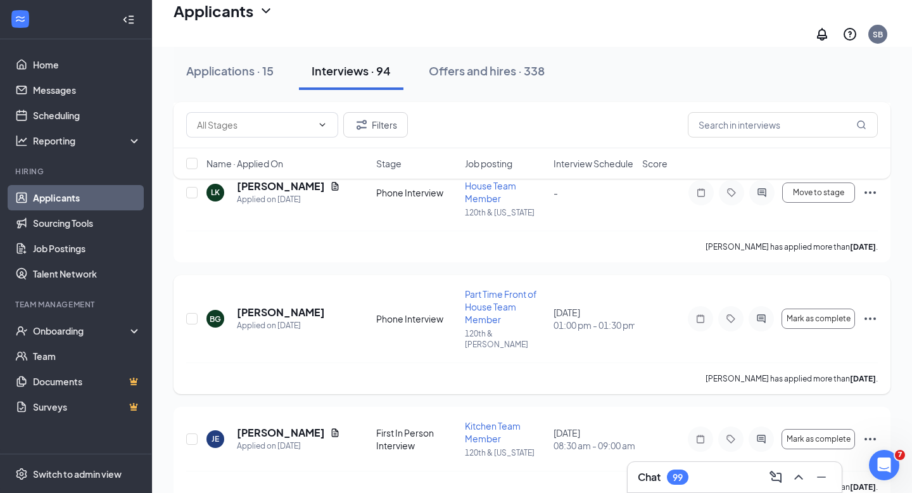
scroll to position [231, 0]
click at [823, 476] on icon "Minimize" at bounding box center [821, 476] width 15 height 15
click at [601, 162] on span "Interview Schedule" at bounding box center [593, 163] width 80 height 13
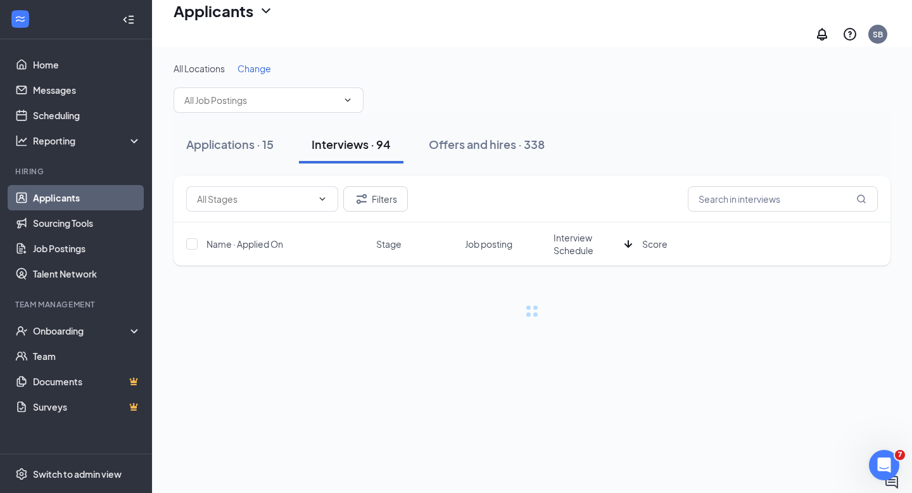
scroll to position [0, 0]
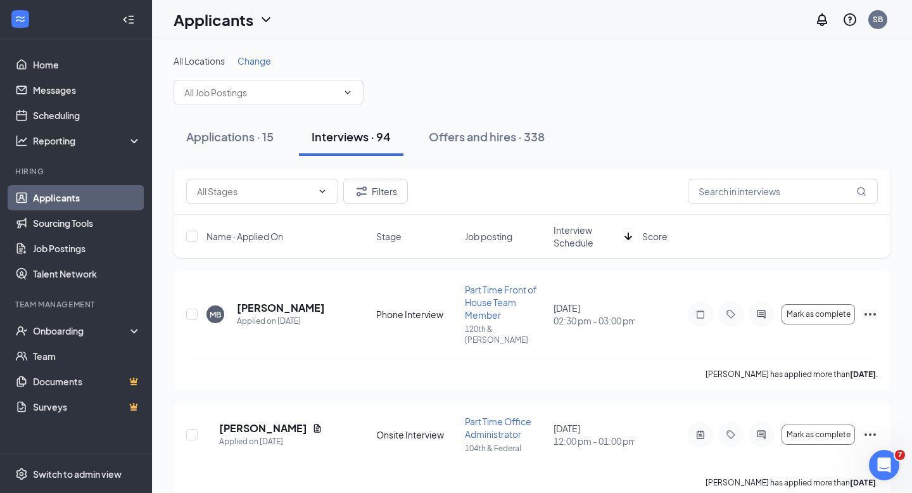
click at [574, 239] on span "Interview Schedule" at bounding box center [586, 236] width 66 height 25
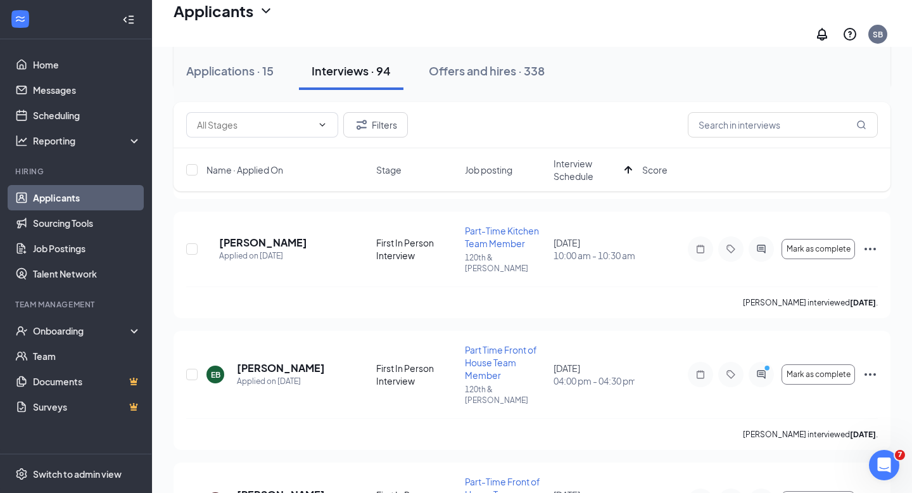
scroll to position [429, 0]
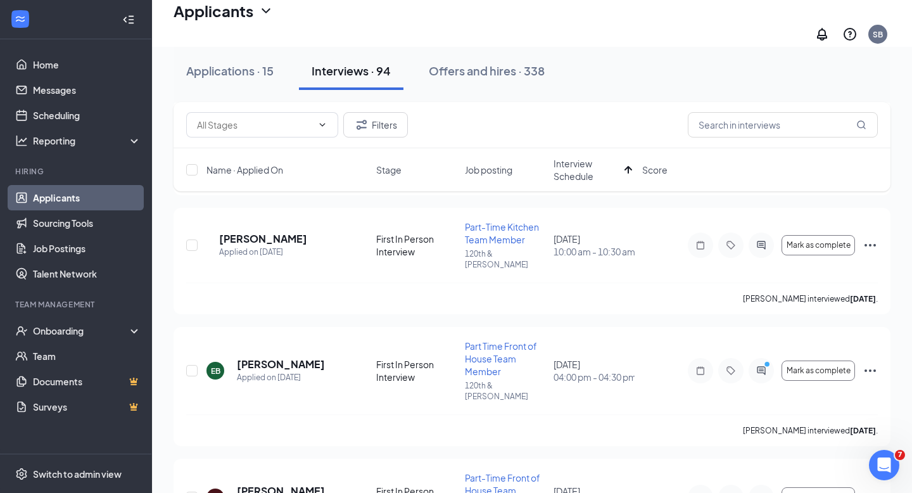
click at [307, 203] on div "Filters Name · Applied On Stage Job posting Interview Schedule Score" at bounding box center [532, 153] width 717 height 102
click at [307, 232] on h5 "[PERSON_NAME]" at bounding box center [263, 239] width 88 height 14
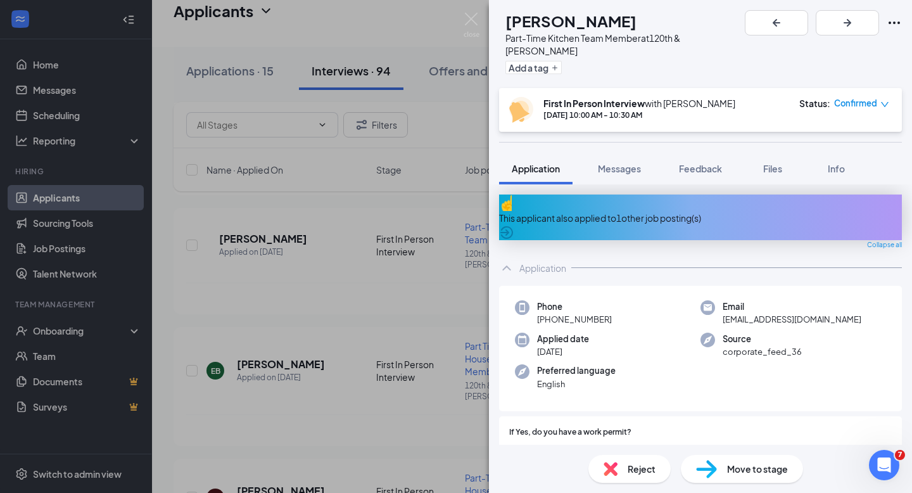
click at [599, 211] on div "This applicant also applied to 1 other job posting(s)" at bounding box center [700, 218] width 403 height 14
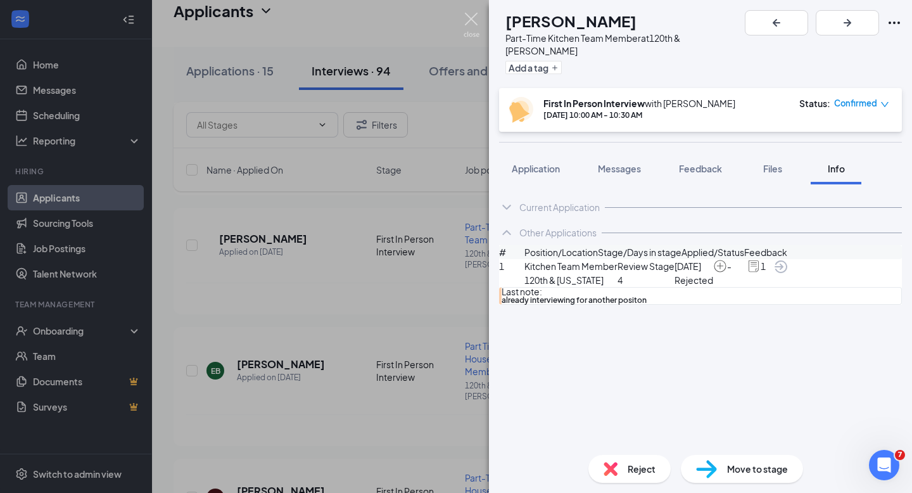
click at [471, 18] on img at bounding box center [472, 25] width 16 height 25
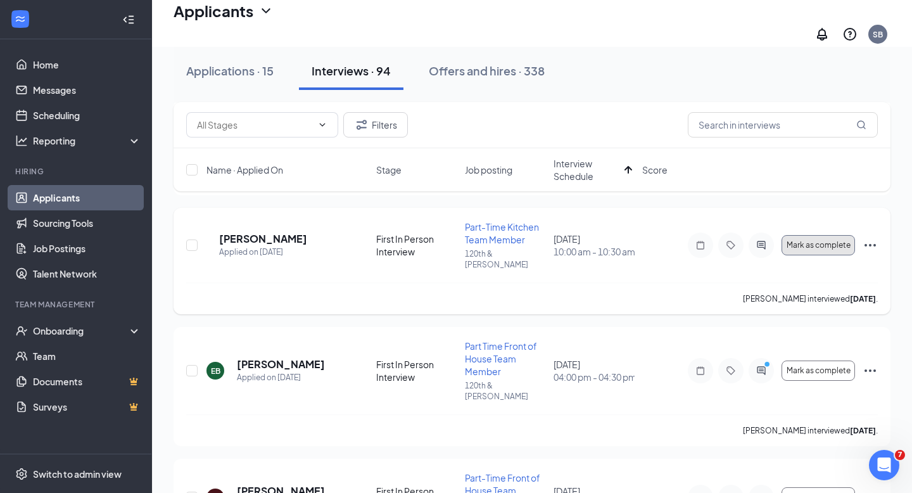
click at [828, 241] on span "Mark as complete" at bounding box center [819, 245] width 64 height 9
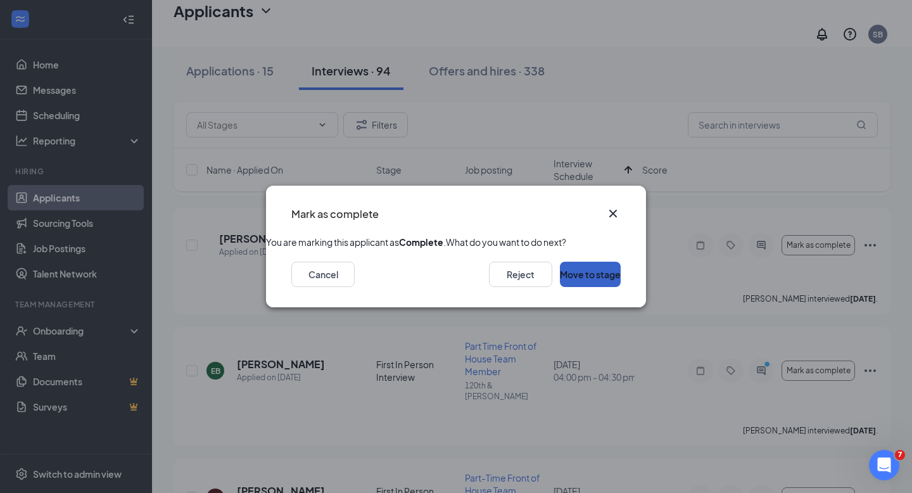
click at [588, 287] on button "Move to stage" at bounding box center [590, 274] width 61 height 25
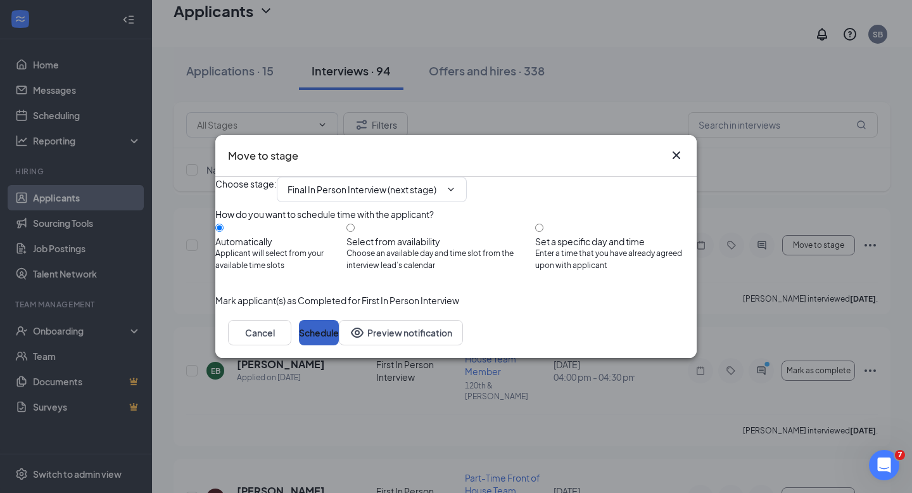
click at [339, 345] on button "Schedule" at bounding box center [319, 332] width 40 height 25
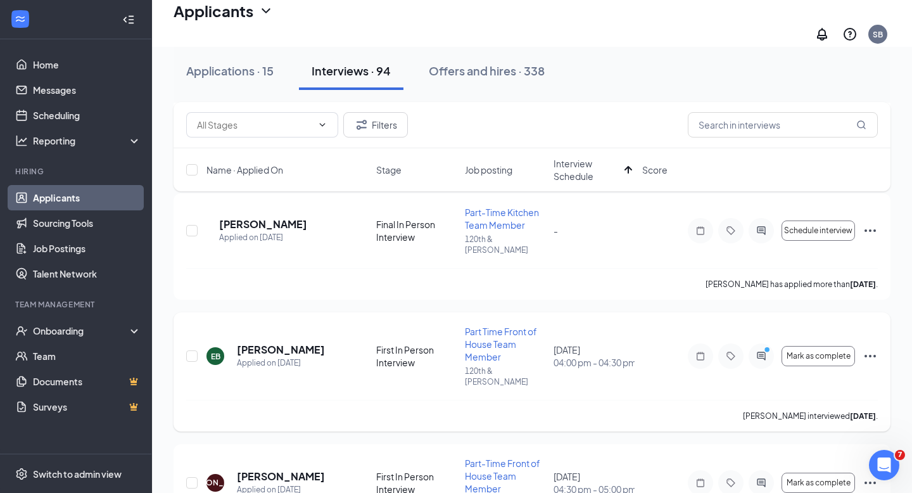
scroll to position [445, 0]
click at [763, 351] on icon "ActiveChat" at bounding box center [761, 355] width 8 height 8
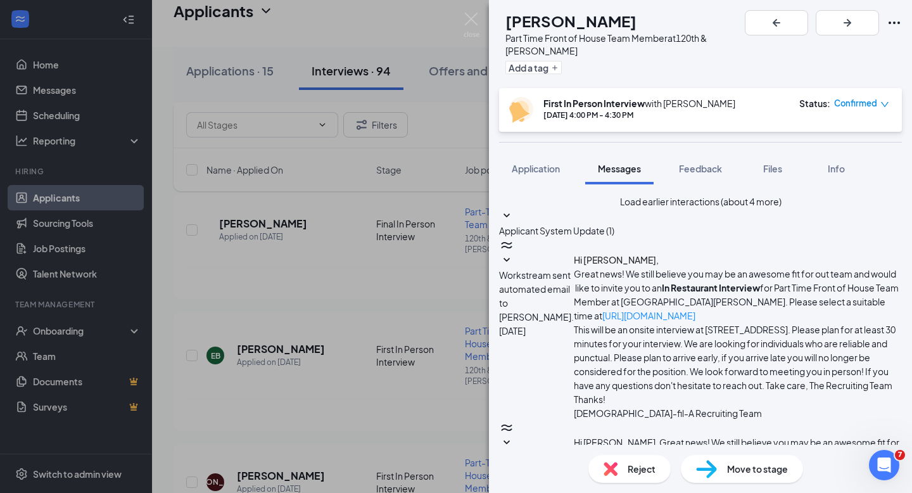
scroll to position [531, 0]
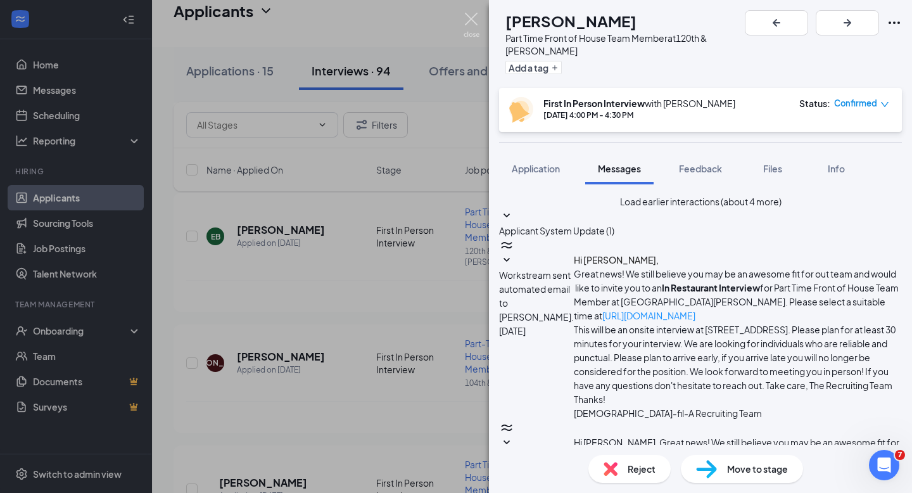
click at [470, 21] on img at bounding box center [472, 25] width 16 height 25
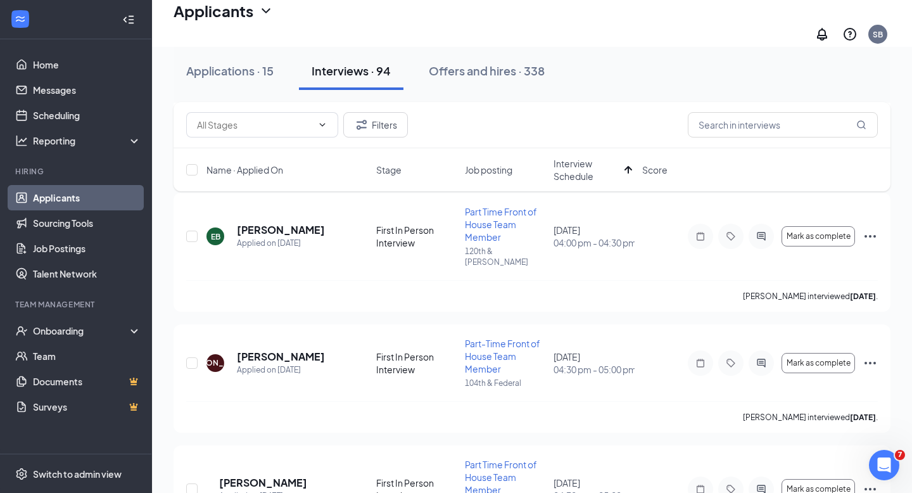
click at [826, 203] on div "Filters Name · Applied On Stage Job posting Interview Schedule Score" at bounding box center [532, 153] width 717 height 102
click at [815, 232] on span "Mark as complete" at bounding box center [819, 236] width 64 height 9
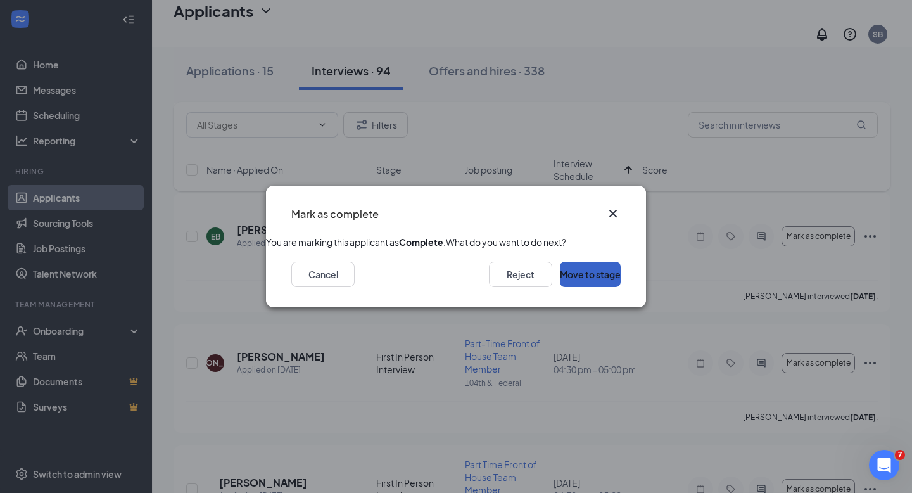
click at [592, 287] on button "Move to stage" at bounding box center [590, 274] width 61 height 25
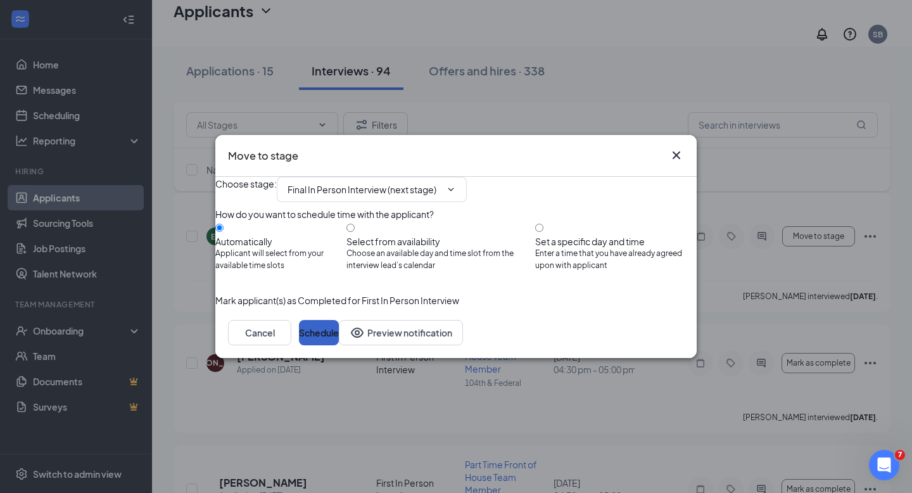
click at [339, 345] on button "Schedule" at bounding box center [319, 332] width 40 height 25
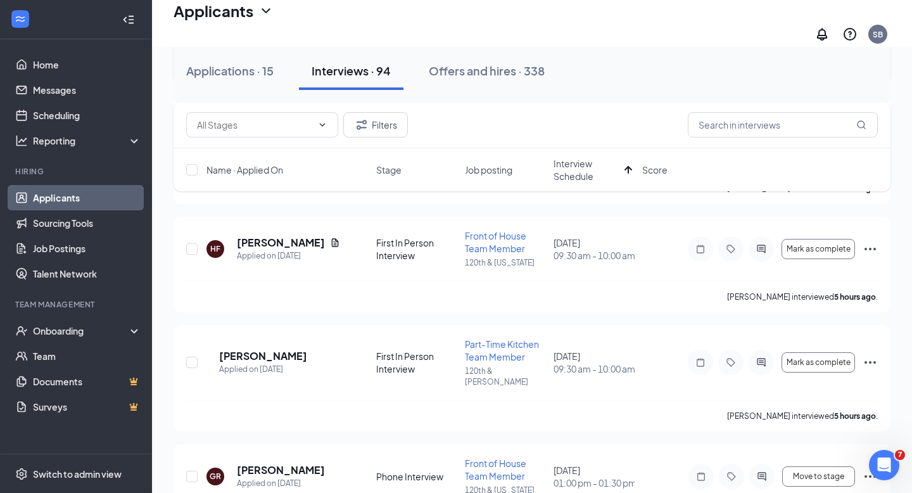
scroll to position [1035, 0]
click at [826, 357] on span "Mark as complete" at bounding box center [819, 361] width 64 height 9
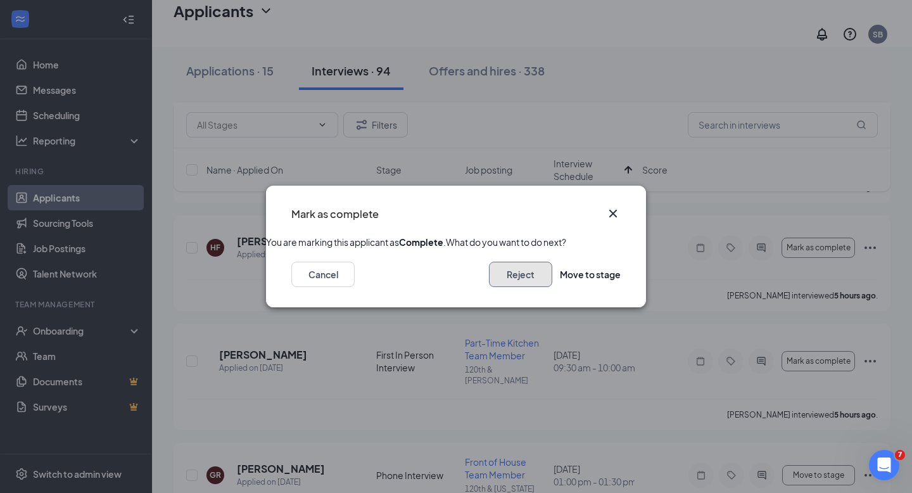
click at [503, 287] on button "Reject" at bounding box center [520, 274] width 63 height 25
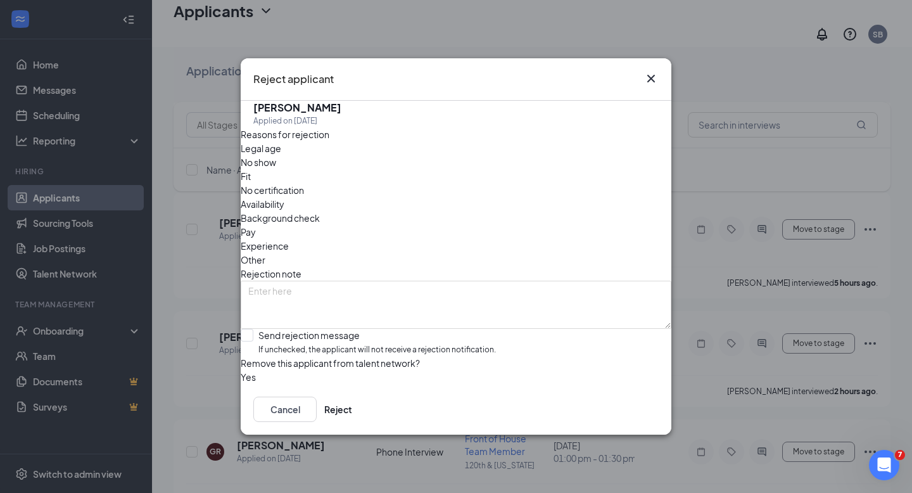
click at [284, 197] on span "Availability" at bounding box center [263, 204] width 44 height 14
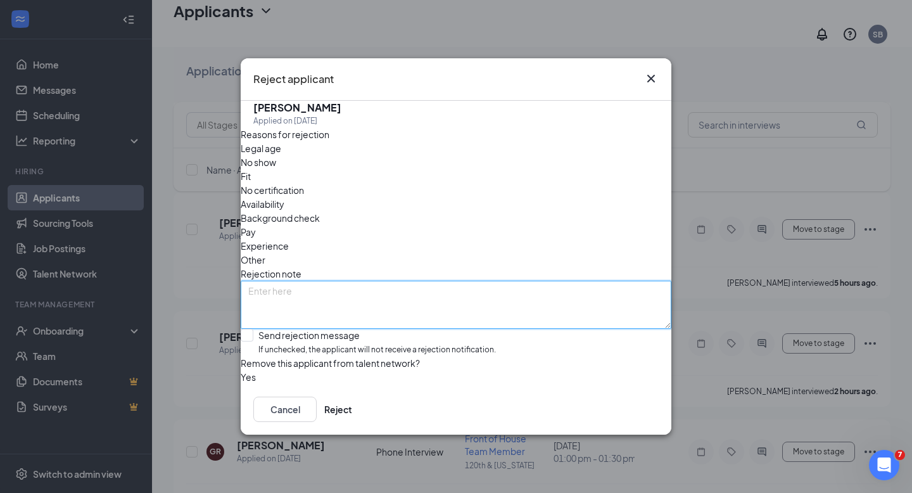
click at [348, 281] on textarea at bounding box center [456, 305] width 431 height 48
type textarea "Availability is not what we are looking for currently."
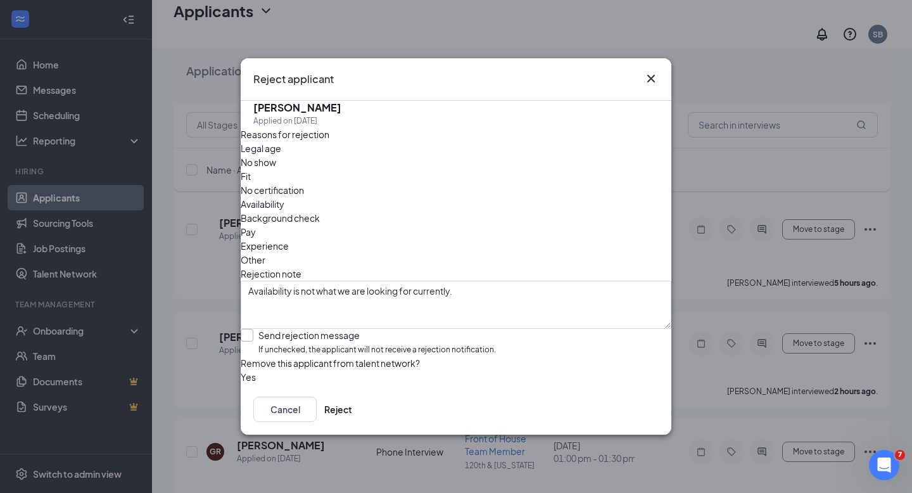
click at [260, 329] on input "Send rejection message If unchecked, the applicant will not receive a rejection…" at bounding box center [368, 342] width 255 height 27
checkbox input "true"
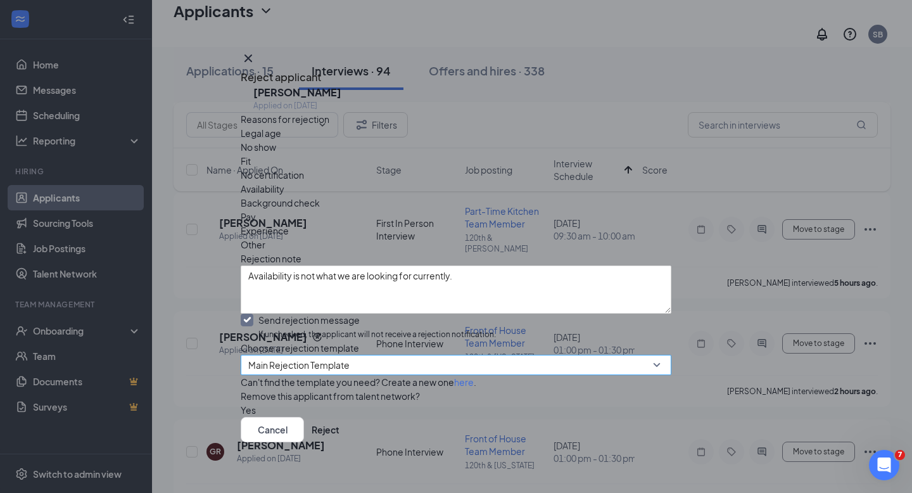
click at [636, 365] on span "Main Rejection Template" at bounding box center [455, 364] width 415 height 19
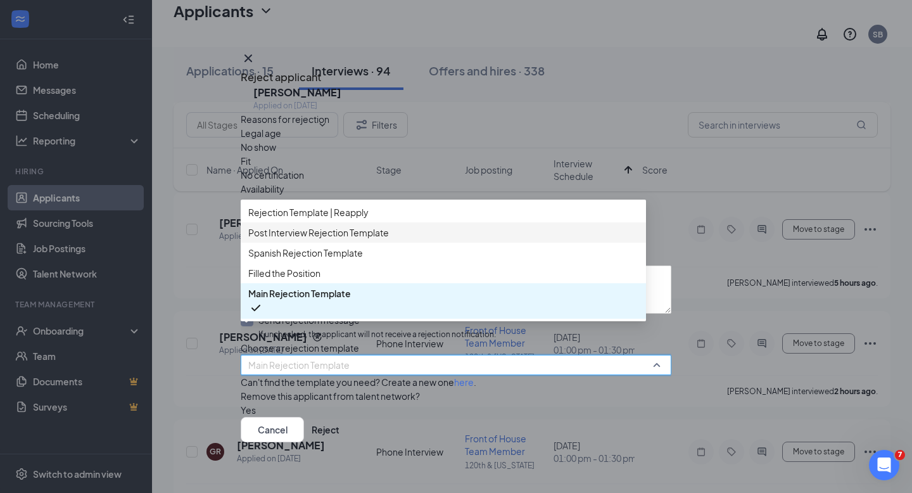
click at [405, 239] on span "Post Interview Rejection Template" at bounding box center [443, 232] width 390 height 14
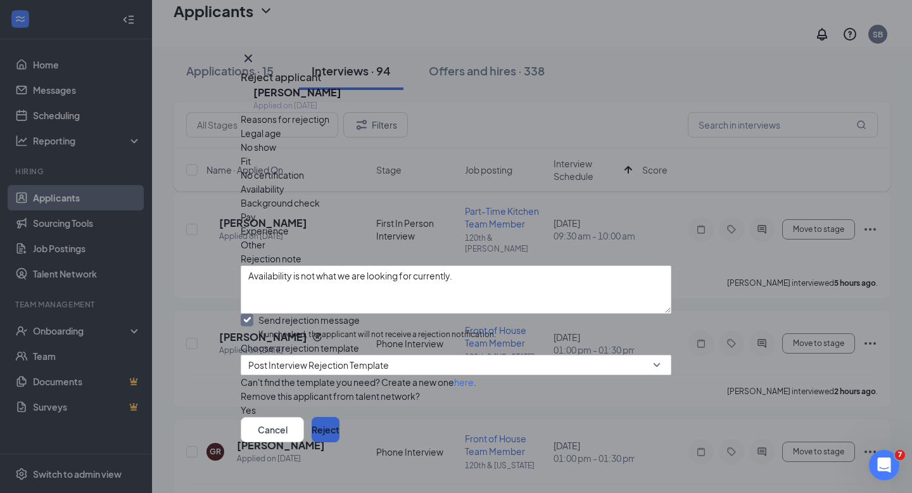
click at [339, 427] on button "Reject" at bounding box center [326, 429] width 28 height 25
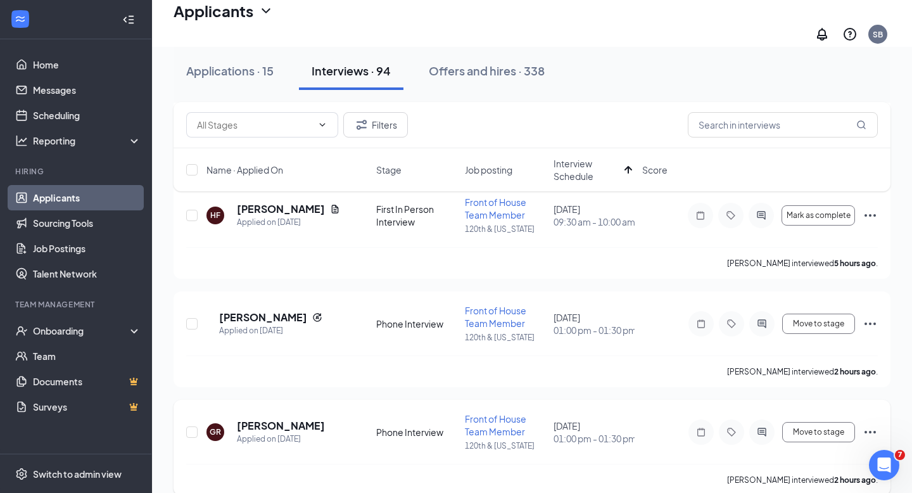
scroll to position [925, 0]
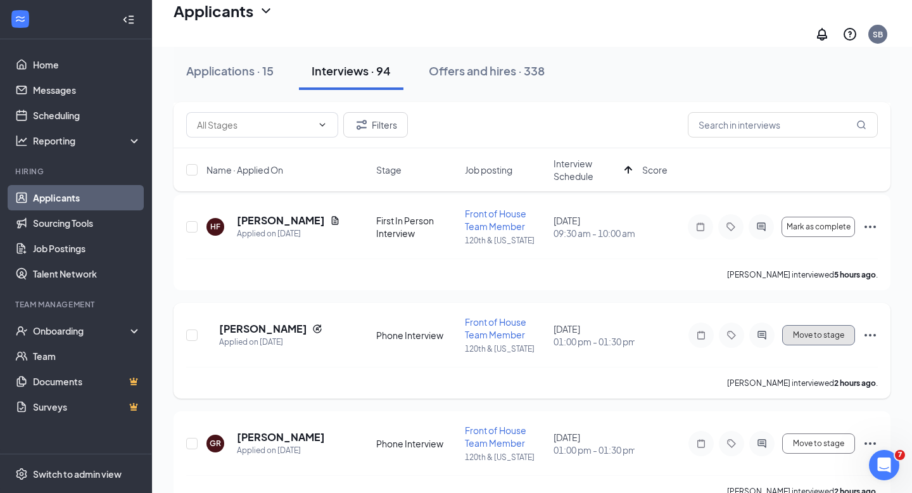
click at [830, 331] on span "Move to stage" at bounding box center [818, 335] width 51 height 9
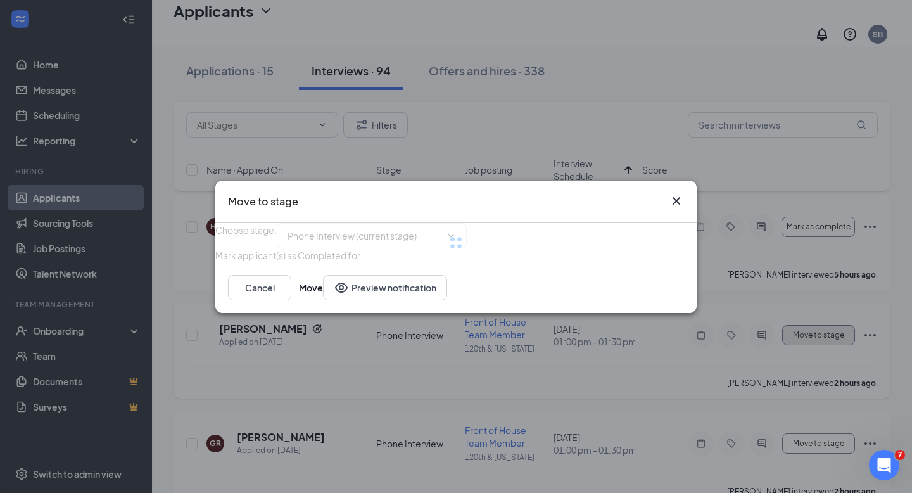
type input "First In Person Interview (next stage)"
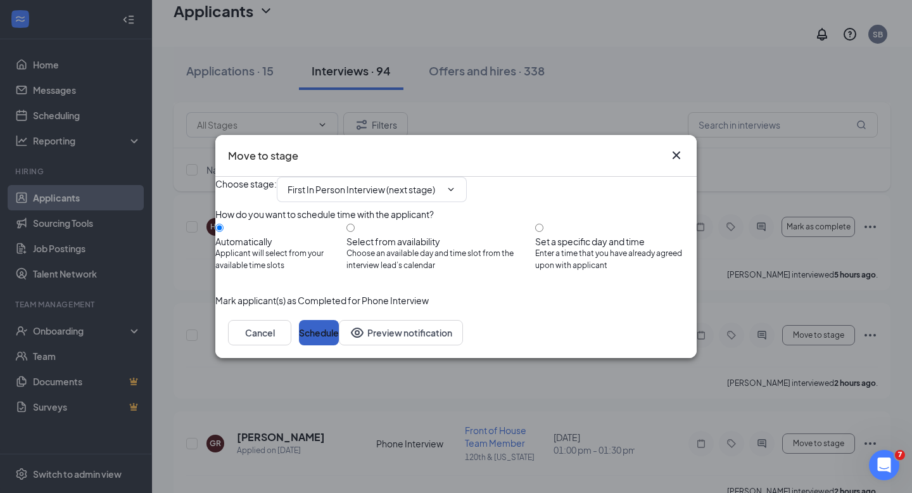
click at [339, 345] on button "Schedule" at bounding box center [319, 332] width 40 height 25
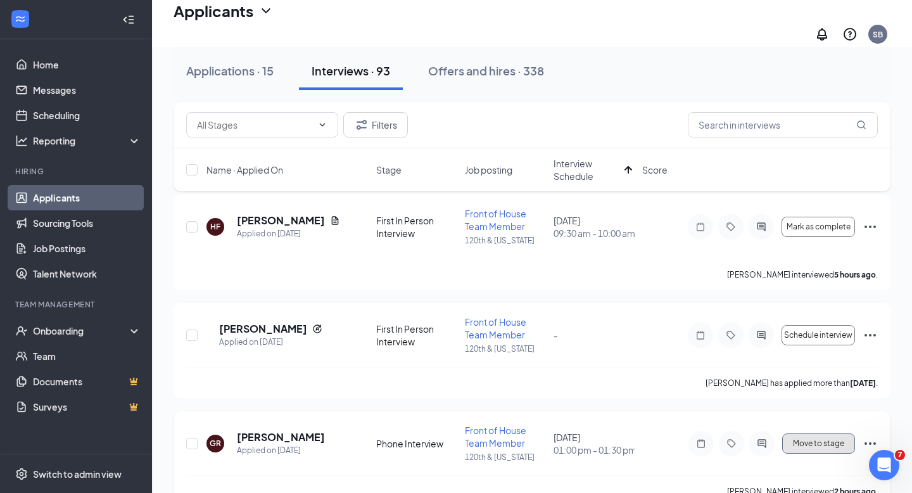
click at [822, 433] on button "Move to stage" at bounding box center [818, 443] width 73 height 20
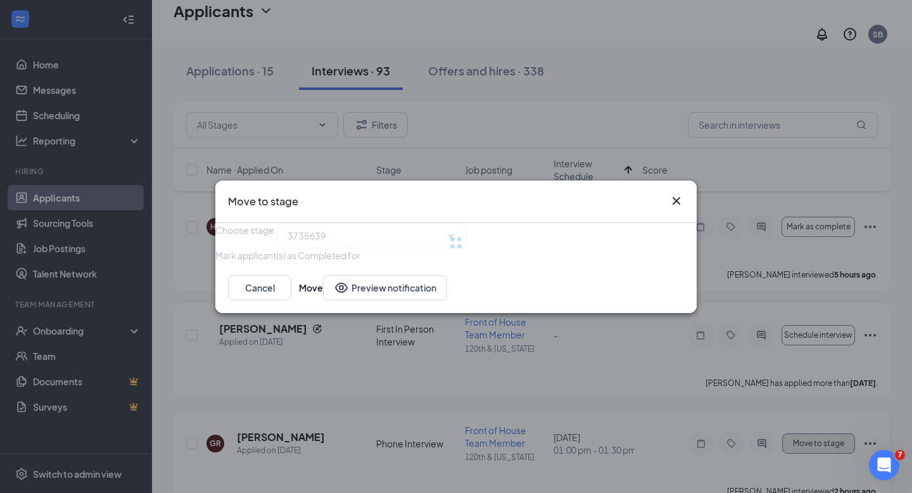
type input "First In Person Interview (next stage)"
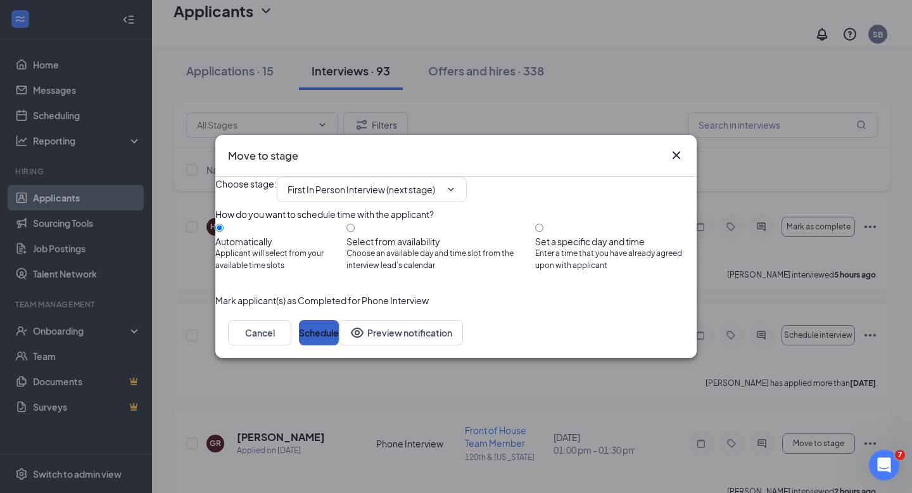
click at [339, 345] on button "Schedule" at bounding box center [319, 332] width 40 height 25
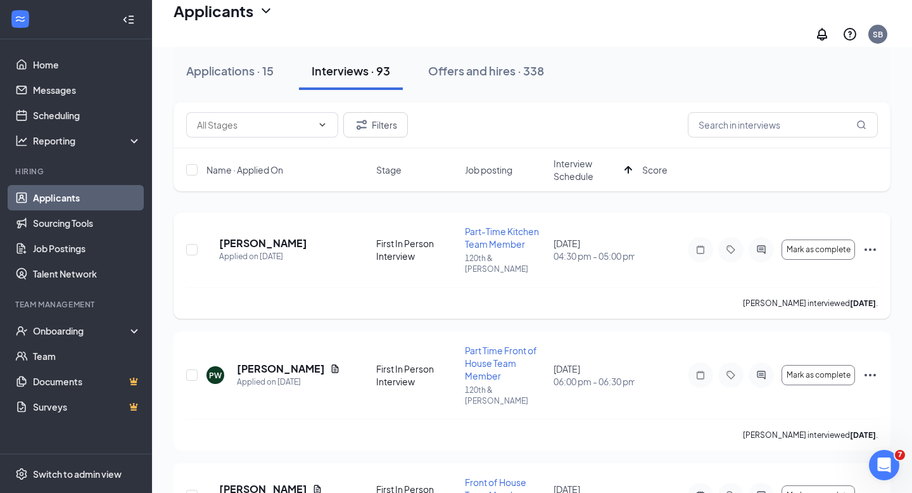
scroll to position [69, 0]
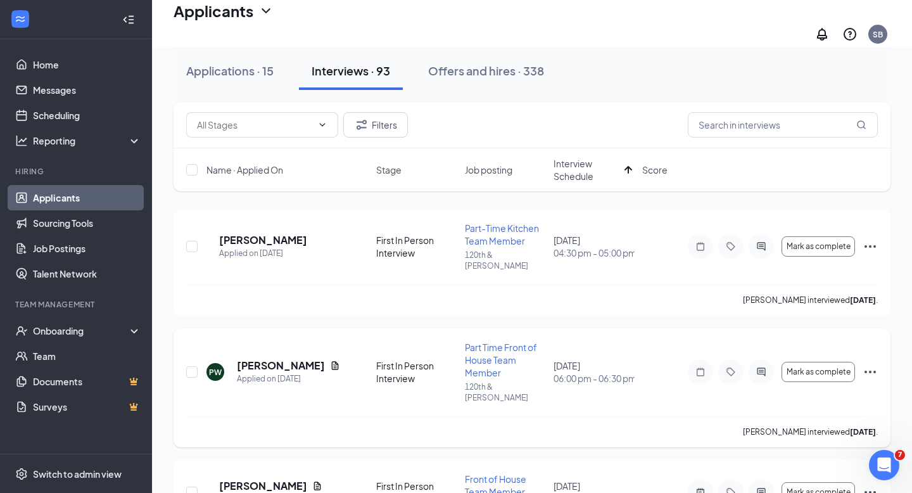
click at [873, 364] on icon "Ellipses" at bounding box center [870, 371] width 15 height 15
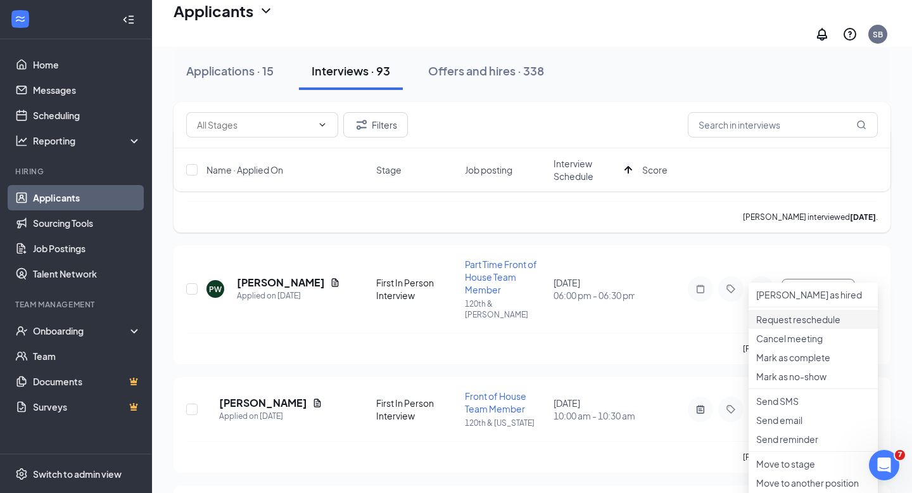
scroll to position [163, 0]
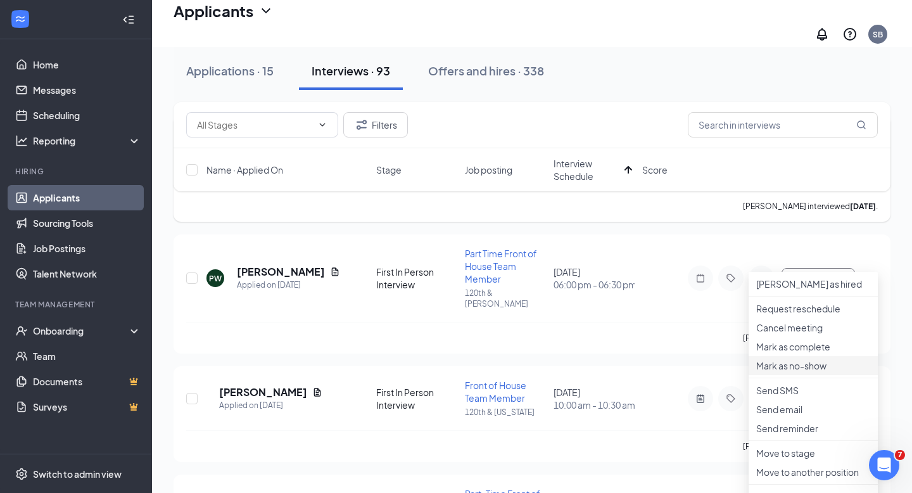
click at [809, 372] on p "Mark as no-show" at bounding box center [813, 365] width 114 height 13
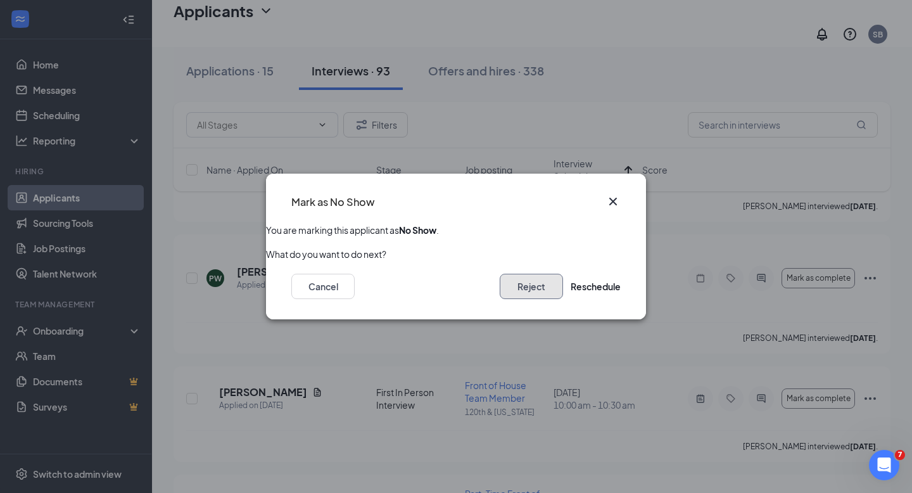
click at [509, 284] on button "Reject" at bounding box center [531, 286] width 63 height 25
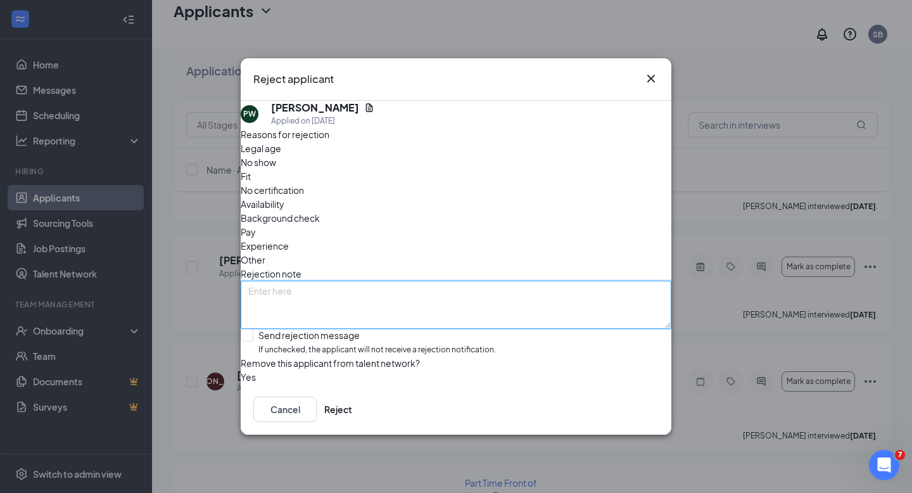
click at [305, 281] on textarea at bounding box center [456, 305] width 431 height 48
type textarea "Did not show for interview."
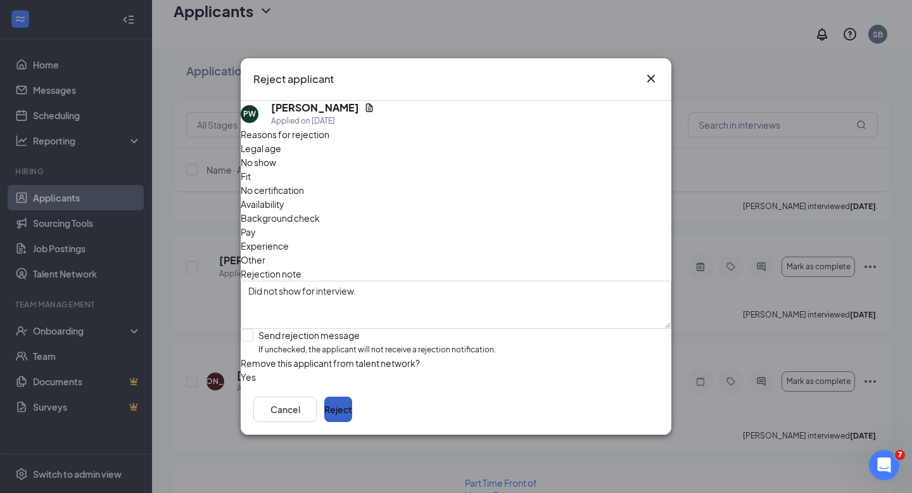
click at [352, 417] on button "Reject" at bounding box center [338, 408] width 28 height 25
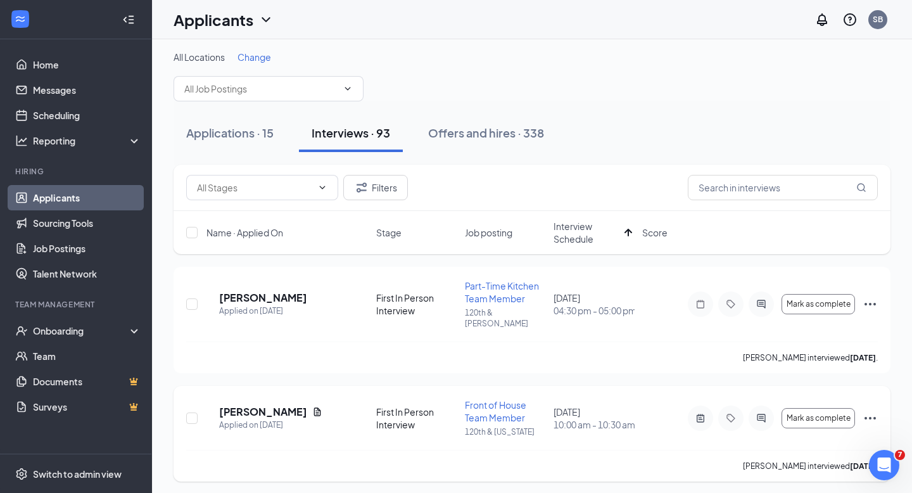
scroll to position [0, 0]
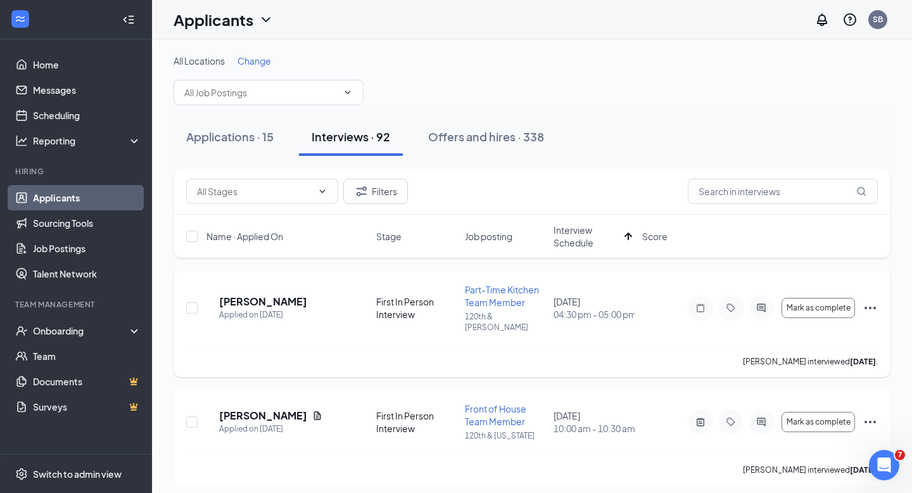
click at [872, 300] on icon "Ellipses" at bounding box center [870, 307] width 15 height 15
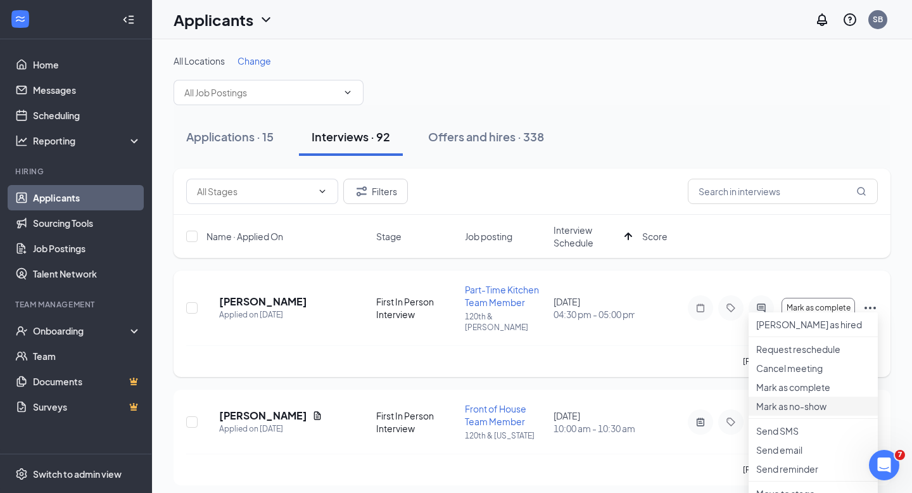
click at [804, 412] on p "Mark as no-show" at bounding box center [813, 406] width 114 height 13
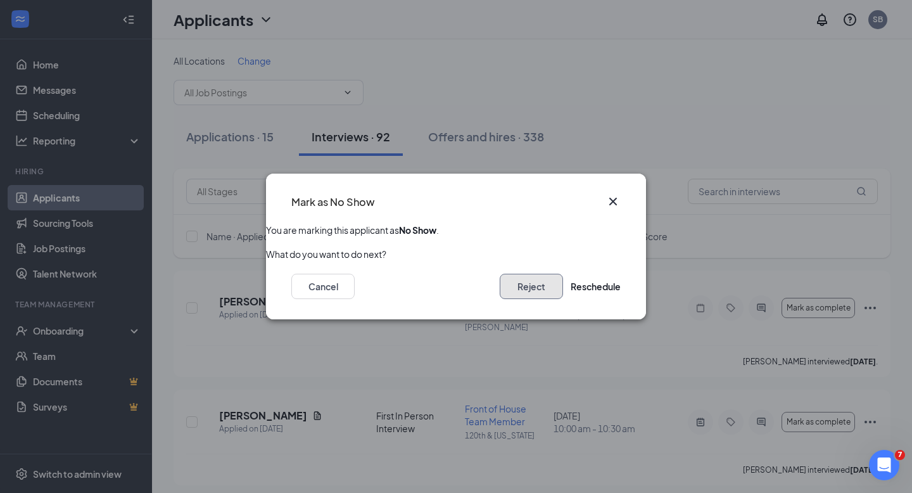
click at [514, 288] on button "Reject" at bounding box center [531, 286] width 63 height 25
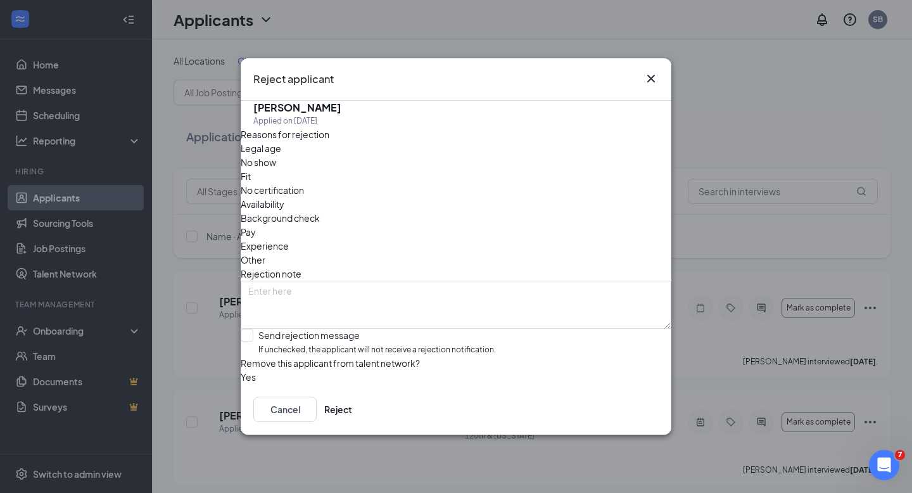
click at [276, 169] on span "No show" at bounding box center [258, 162] width 35 height 14
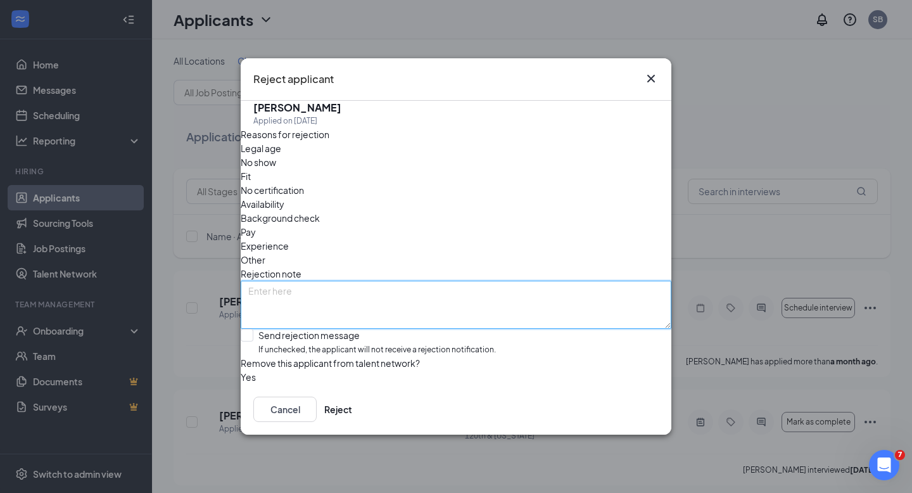
click at [313, 281] on textarea at bounding box center [456, 305] width 431 height 48
type textarea "Did not show for interview."
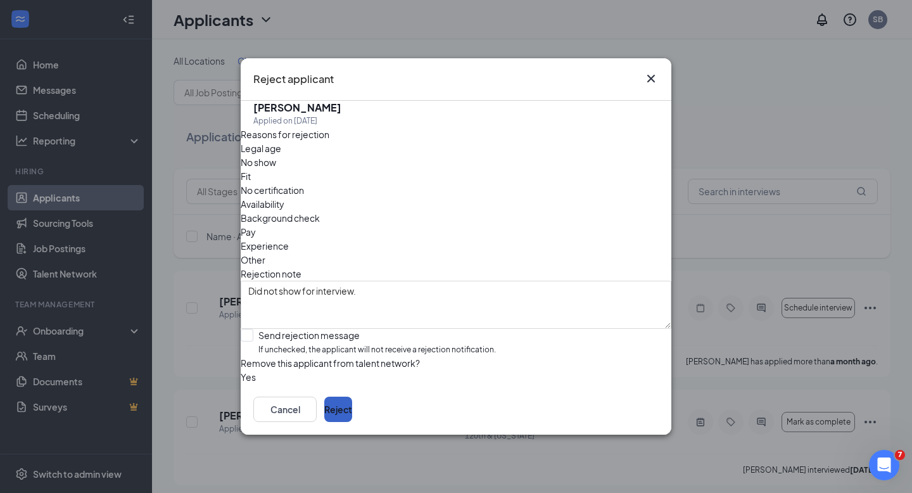
click at [352, 422] on button "Reject" at bounding box center [338, 408] width 28 height 25
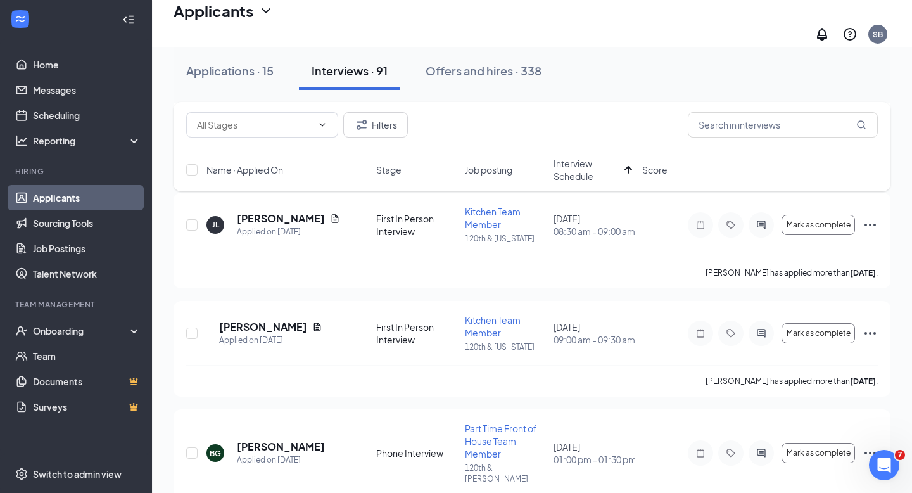
scroll to position [1292, 0]
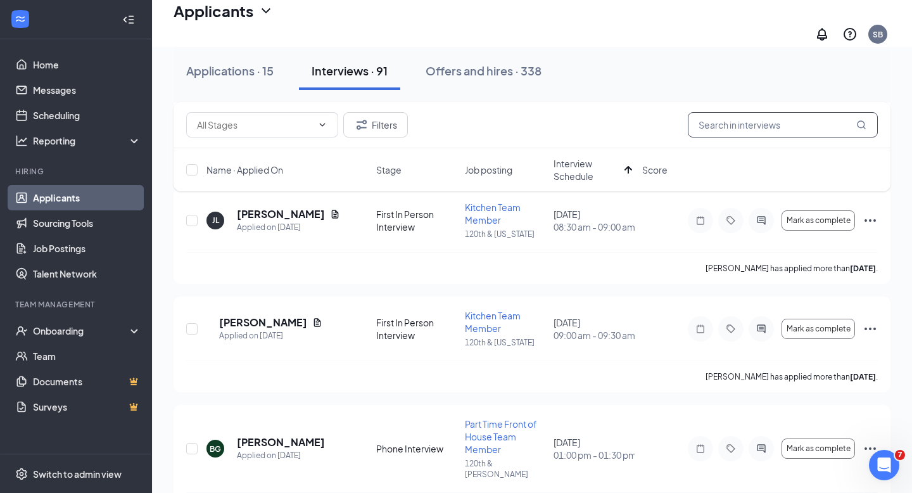
click at [765, 128] on input "text" at bounding box center [783, 124] width 190 height 25
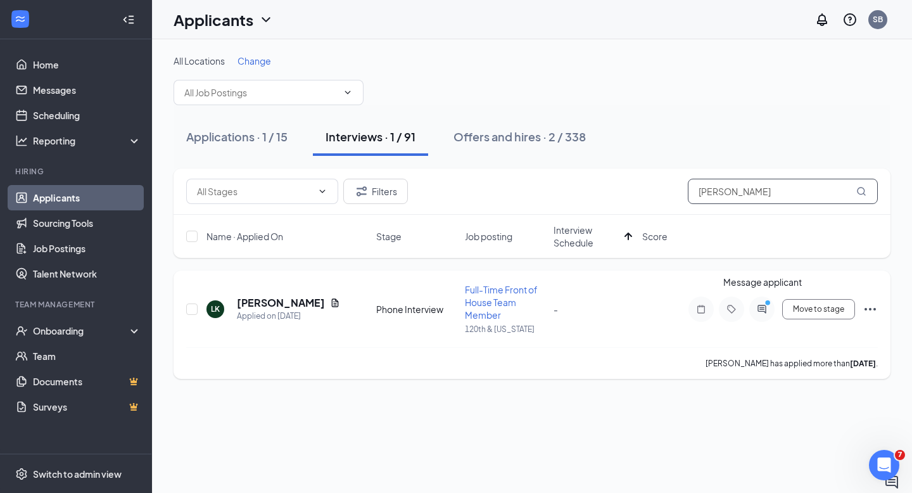
type input "[PERSON_NAME]"
click at [763, 310] on icon "ActiveChat" at bounding box center [761, 309] width 8 height 8
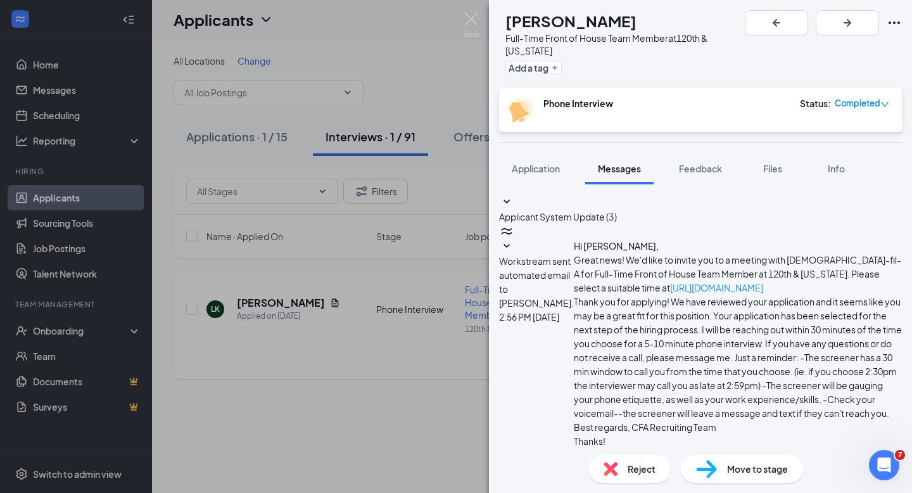
scroll to position [18, 0]
drag, startPoint x: 735, startPoint y: 231, endPoint x: 590, endPoint y: 231, distance: 145.7
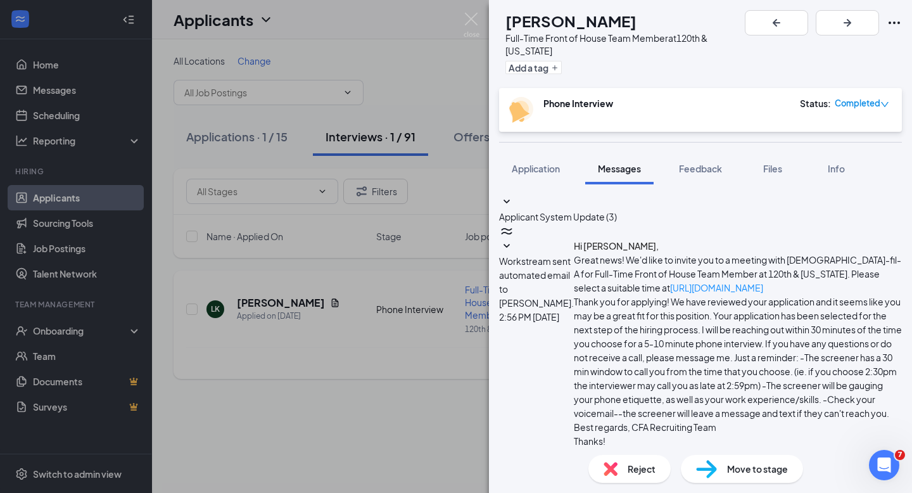
copy link "[URL][DOMAIN_NAME]"
paste textarea "[URL][DOMAIN_NAME]"
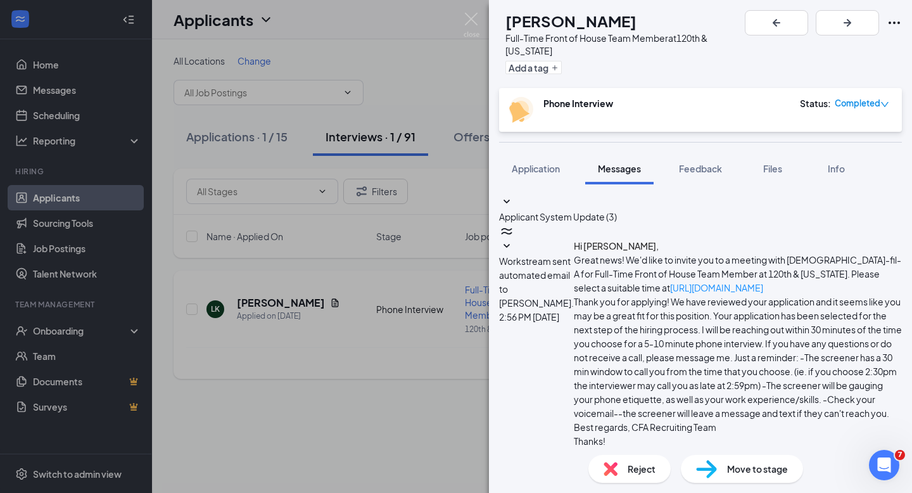
drag, startPoint x: 669, startPoint y: 382, endPoint x: 527, endPoint y: 383, distance: 142.5
type textarea "Please click on the link to schedule your phone interview. We are not seeing th…"
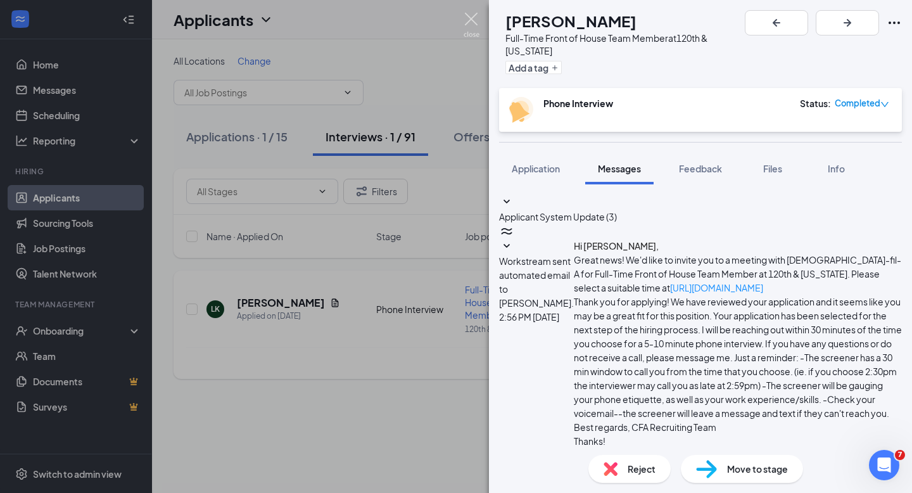
click at [469, 18] on img at bounding box center [472, 25] width 16 height 25
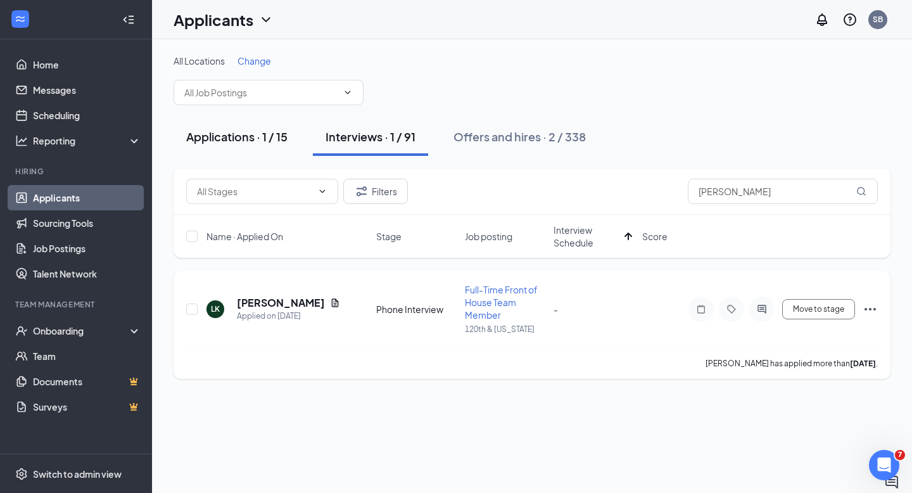
click at [241, 134] on div "Applications · 1 / 15" at bounding box center [236, 137] width 101 height 16
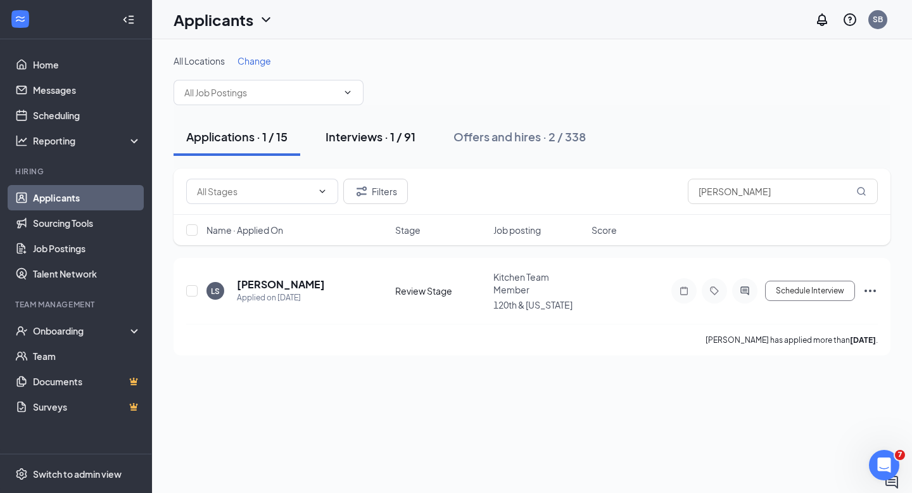
click at [370, 137] on div "Interviews · 1 / 91" at bounding box center [371, 137] width 90 height 16
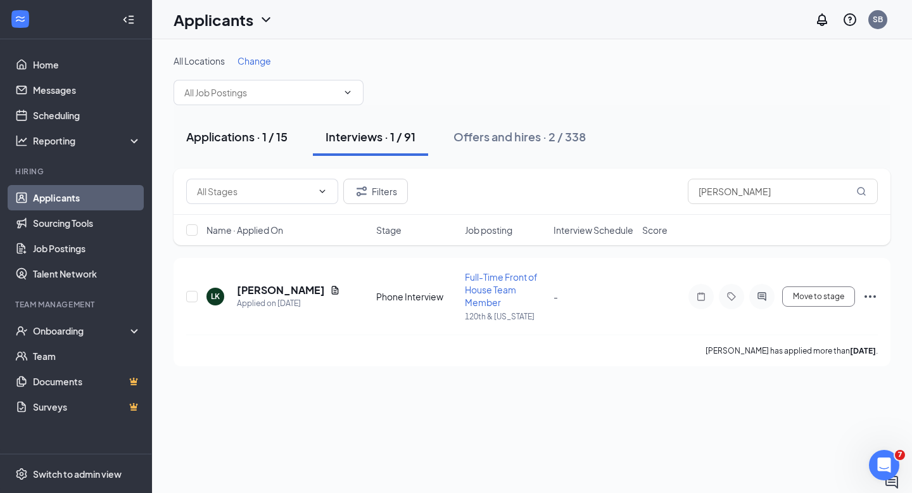
click at [232, 137] on div "Applications · 1 / 15" at bounding box center [236, 137] width 101 height 16
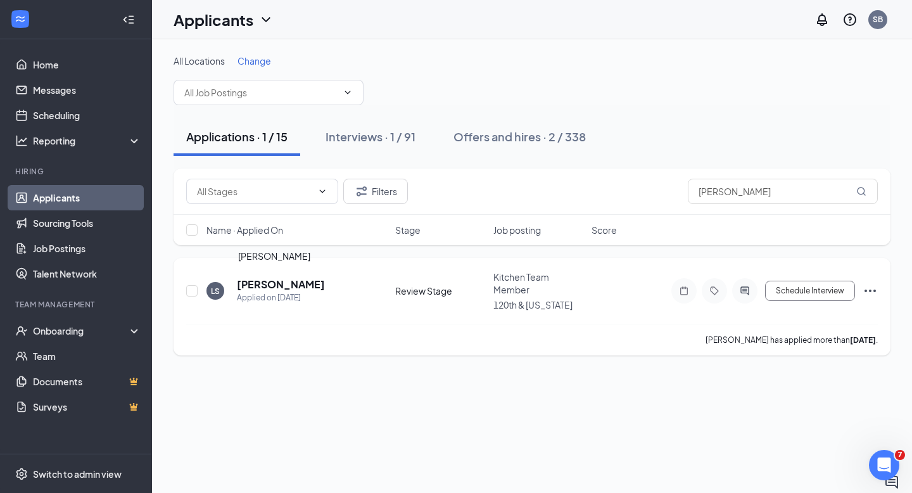
click at [267, 284] on h5 "[PERSON_NAME]" at bounding box center [281, 284] width 88 height 14
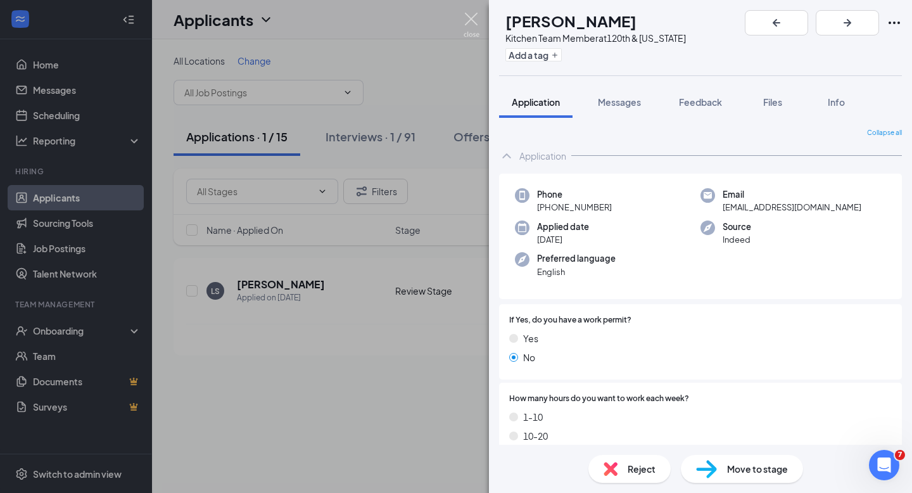
click at [473, 21] on img at bounding box center [472, 25] width 16 height 25
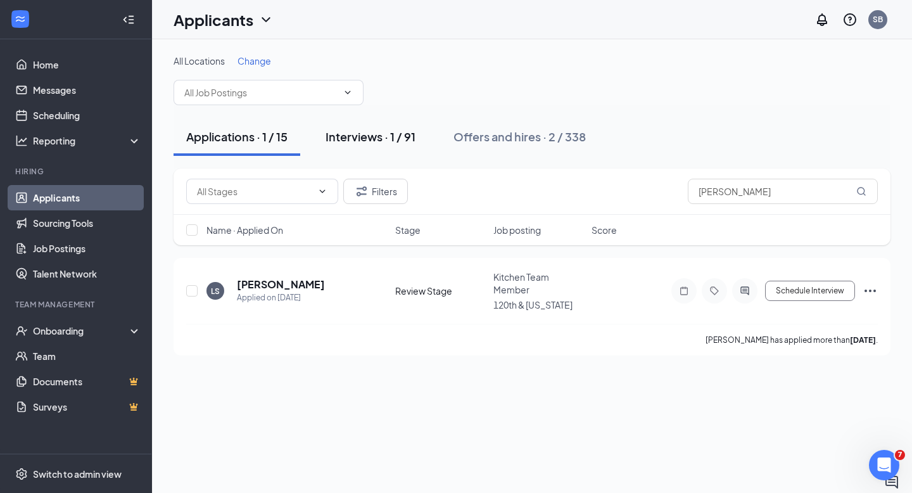
click at [354, 136] on div "Interviews · 1 / 91" at bounding box center [371, 137] width 90 height 16
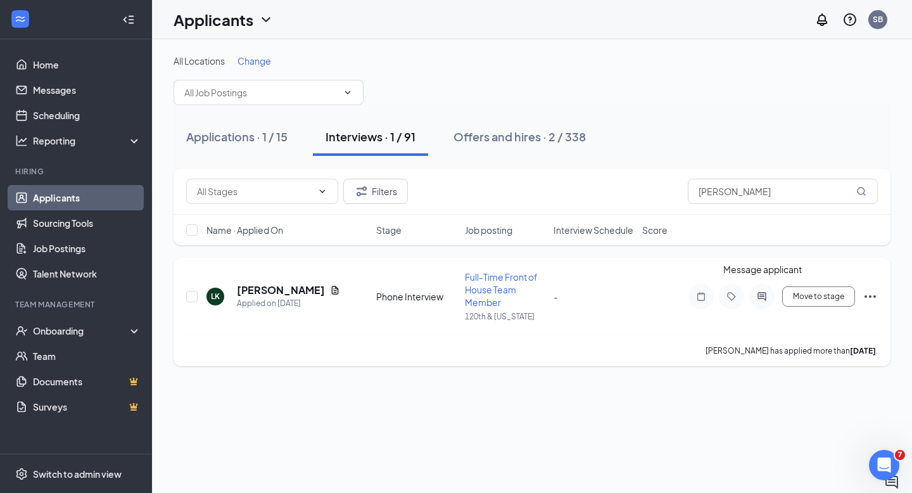
click at [762, 296] on icon "ActiveChat" at bounding box center [761, 296] width 15 height 10
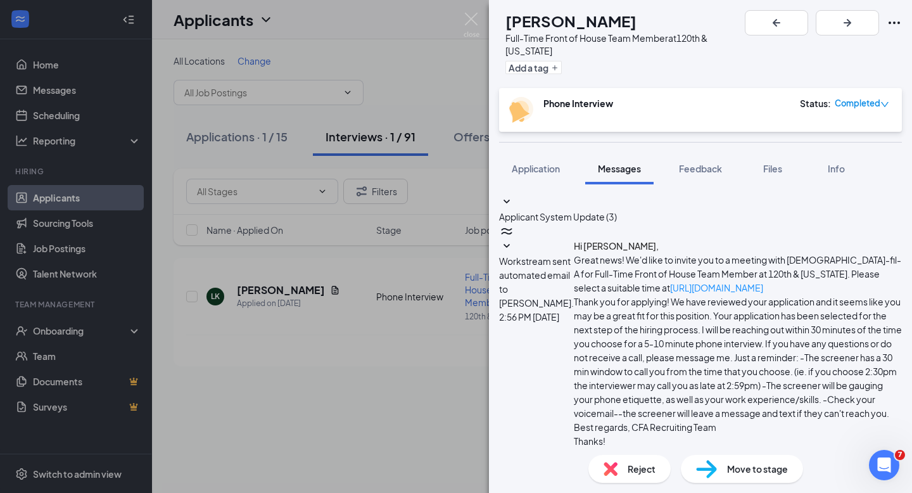
scroll to position [162, 0]
click at [617, 211] on span "Applicant System Update (3)" at bounding box center [558, 216] width 118 height 11
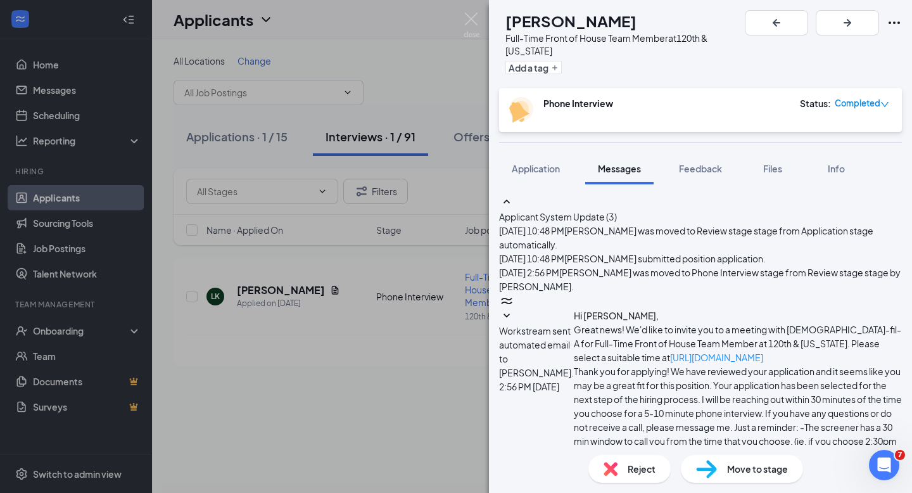
scroll to position [142, 0]
click at [574, 325] on span "Workstream sent automated email to [PERSON_NAME]." at bounding box center [536, 351] width 75 height 53
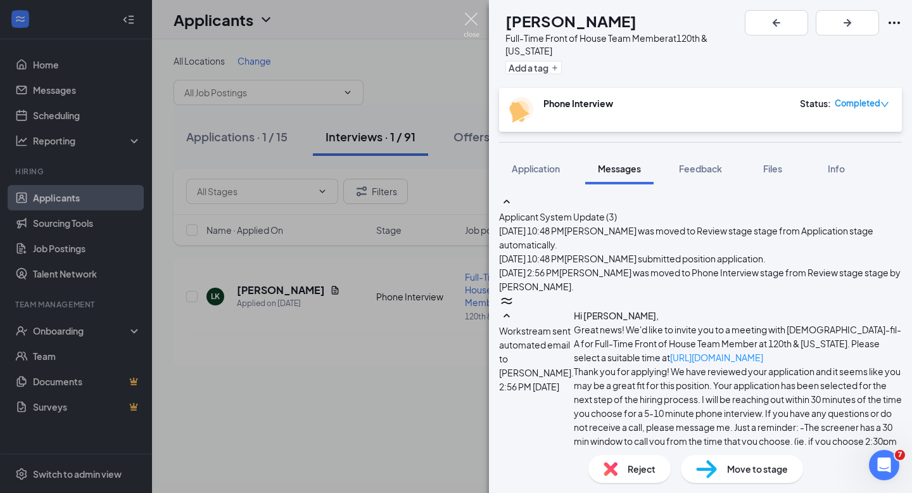
click at [467, 23] on img at bounding box center [472, 25] width 16 height 25
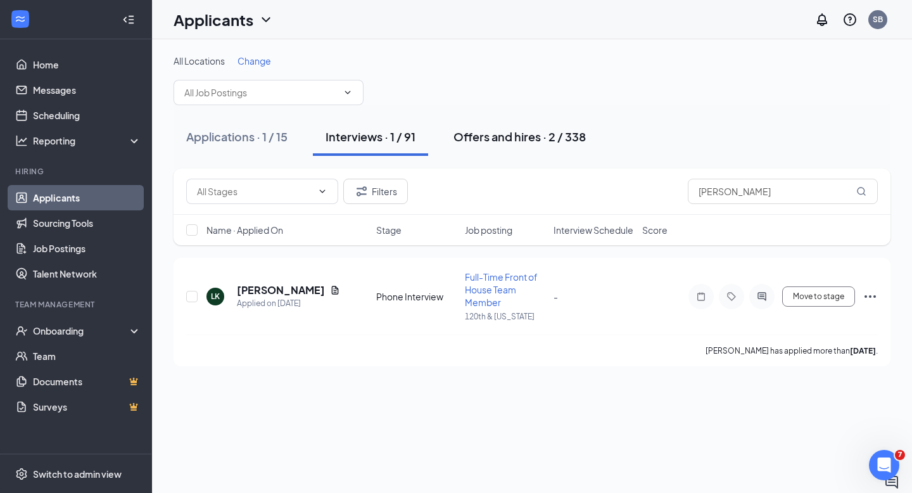
click at [500, 136] on div "Offers and hires · 2 / 338" at bounding box center [519, 137] width 132 height 16
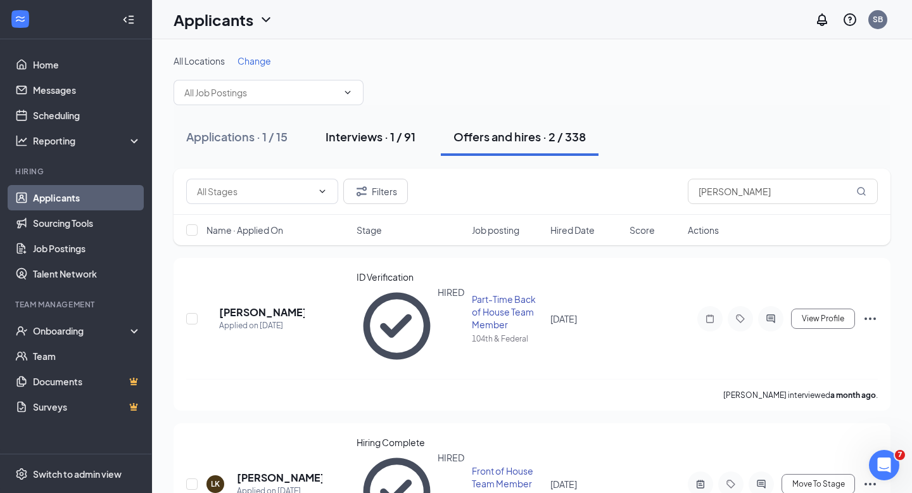
click at [350, 134] on div "Interviews · 1 / 91" at bounding box center [371, 137] width 90 height 16
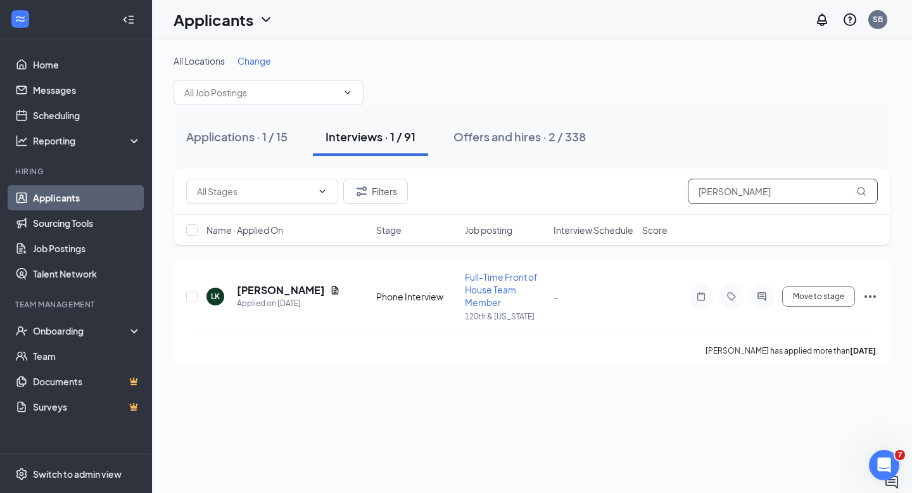
click at [738, 196] on input "[PERSON_NAME]" at bounding box center [783, 191] width 190 height 25
type input "L"
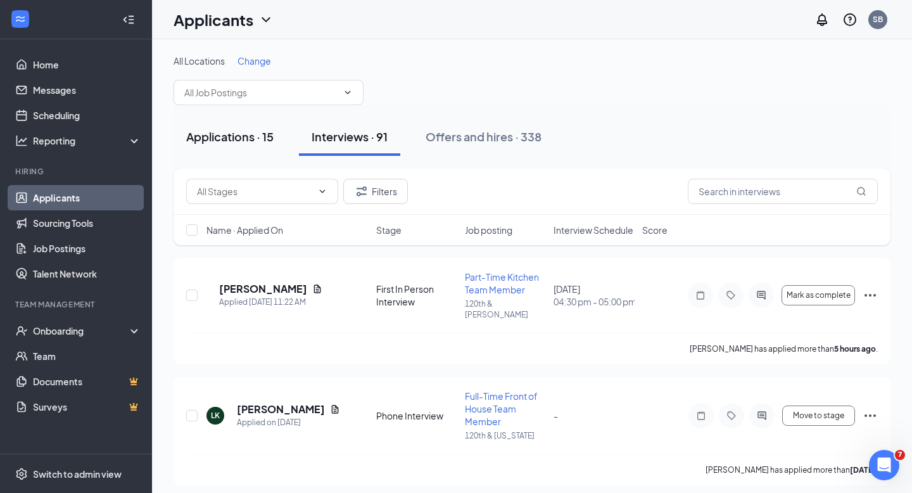
click at [225, 134] on div "Applications · 15" at bounding box center [229, 137] width 87 height 16
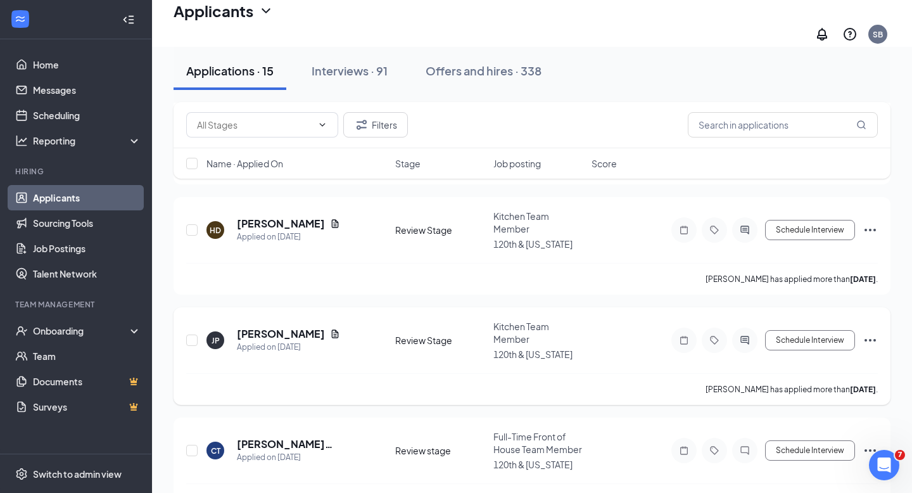
scroll to position [1382, 0]
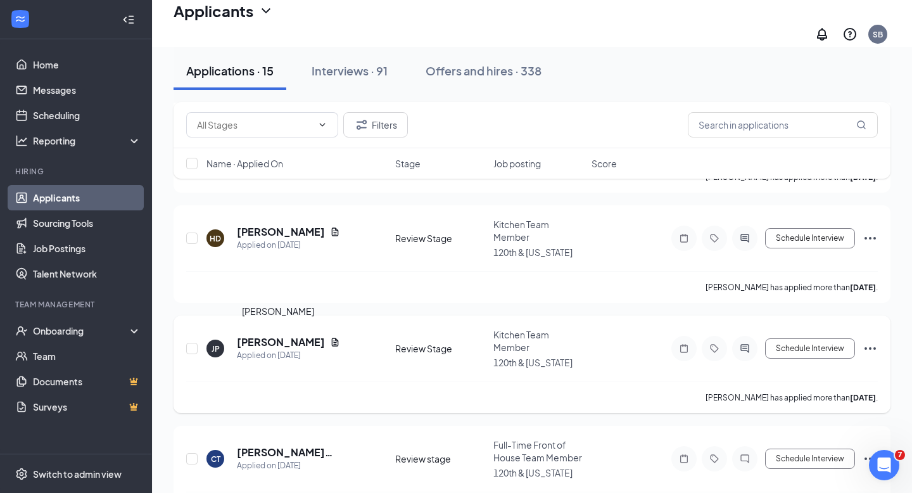
click at [272, 337] on h5 "[PERSON_NAME]" at bounding box center [281, 342] width 88 height 14
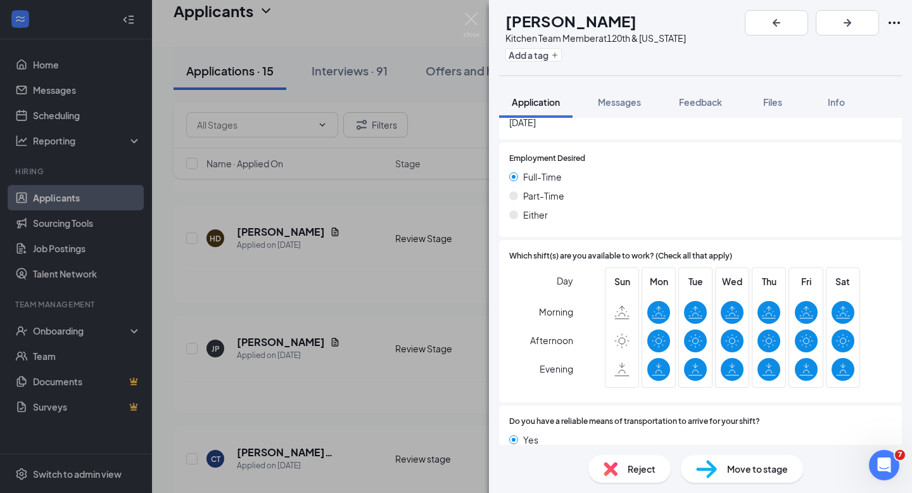
scroll to position [1784, 0]
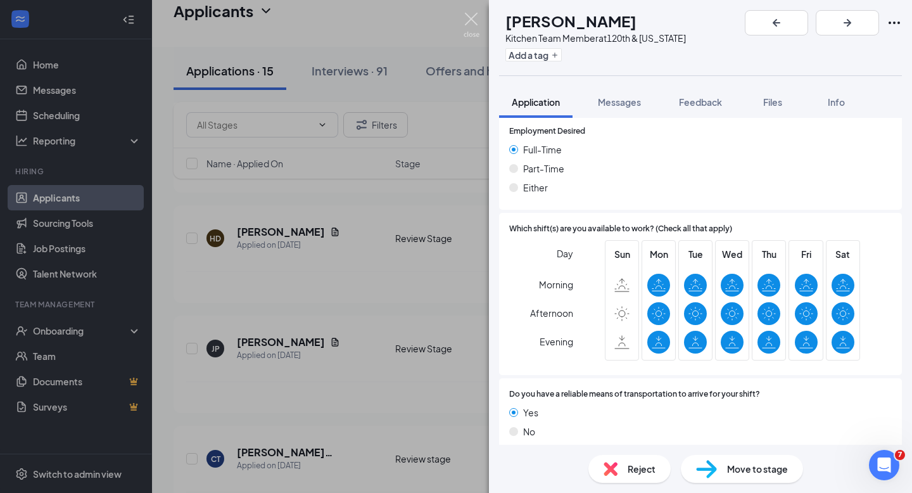
click at [472, 18] on img at bounding box center [472, 25] width 16 height 25
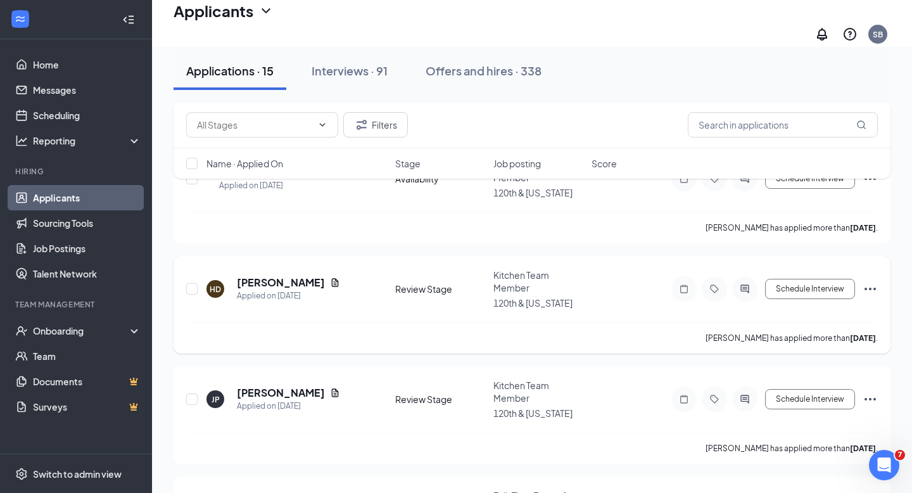
scroll to position [1300, 0]
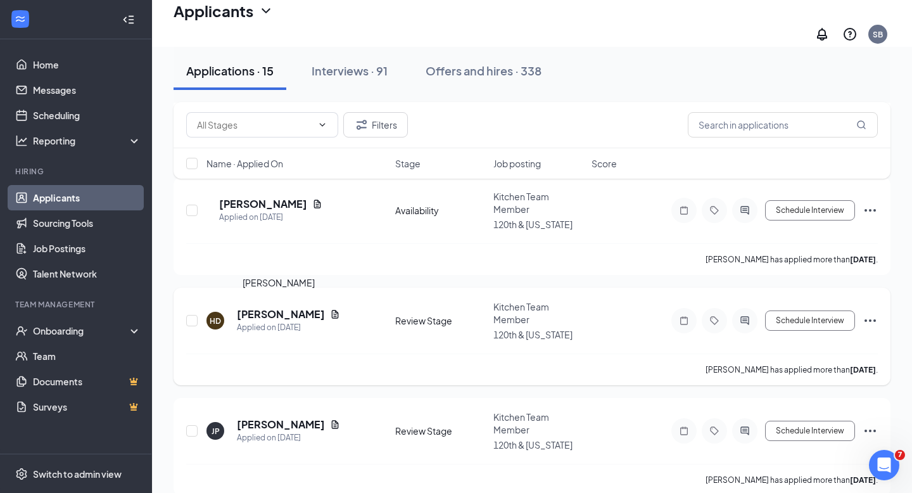
click at [272, 313] on h5 "[PERSON_NAME]" at bounding box center [281, 314] width 88 height 14
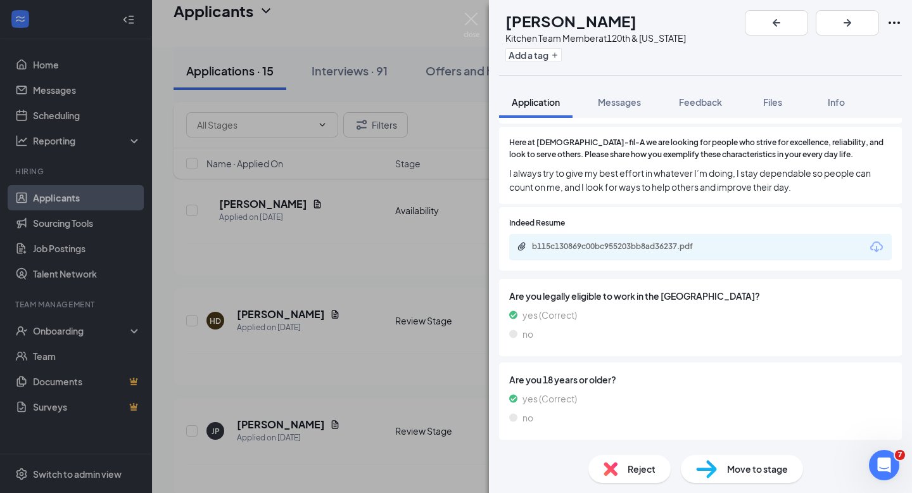
scroll to position [1225, 0]
click at [643, 240] on div "b115c130869c00bc955203bb8ad36237.pdf" at bounding box center [620, 245] width 177 height 10
click at [471, 20] on img at bounding box center [472, 25] width 16 height 25
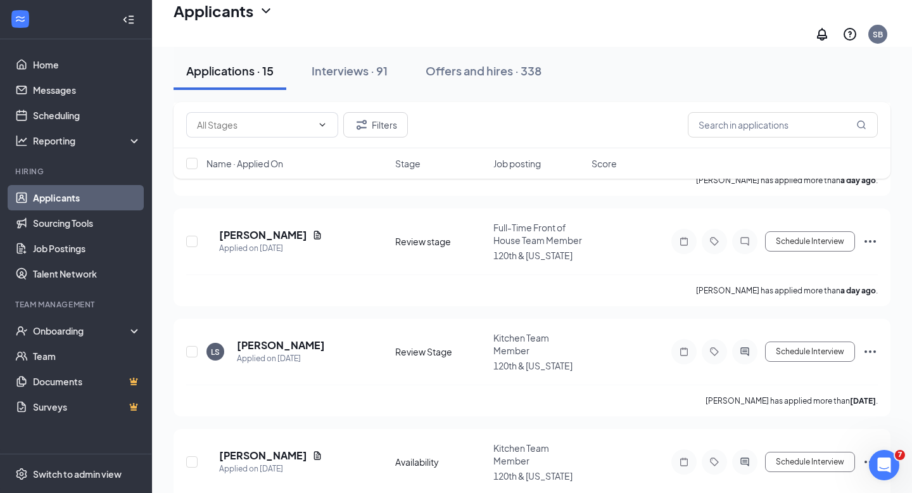
scroll to position [1048, 0]
click at [275, 339] on h5 "[PERSON_NAME]" at bounding box center [281, 346] width 88 height 14
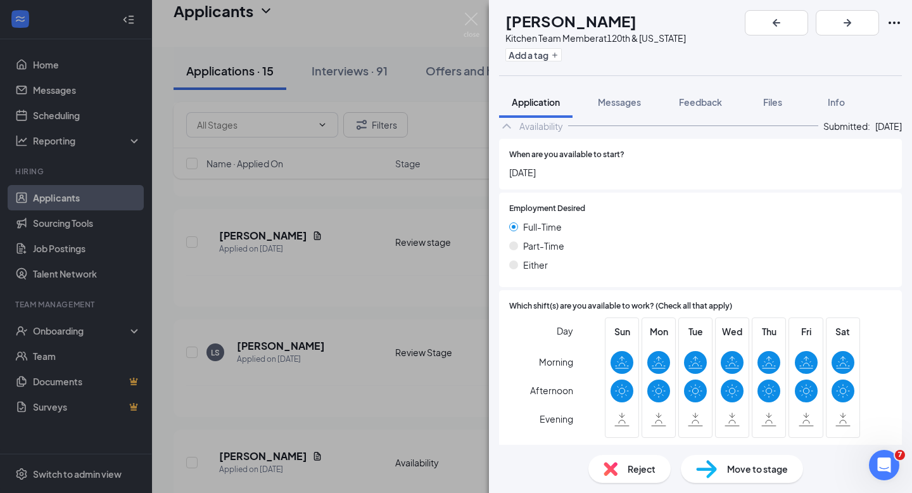
scroll to position [1655, 0]
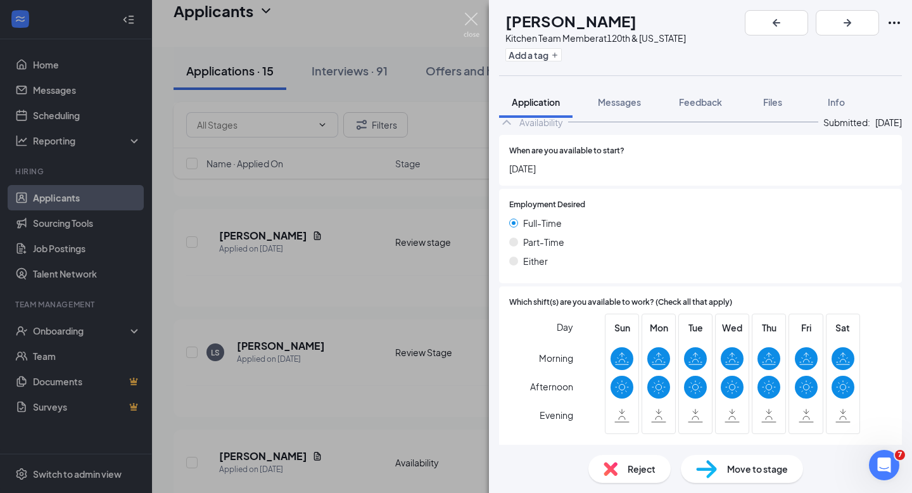
click at [473, 19] on img at bounding box center [472, 25] width 16 height 25
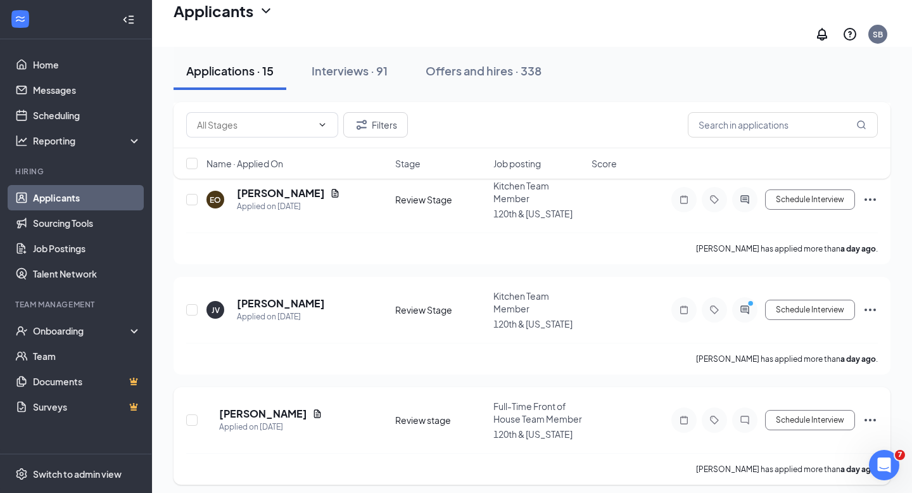
scroll to position [868, 0]
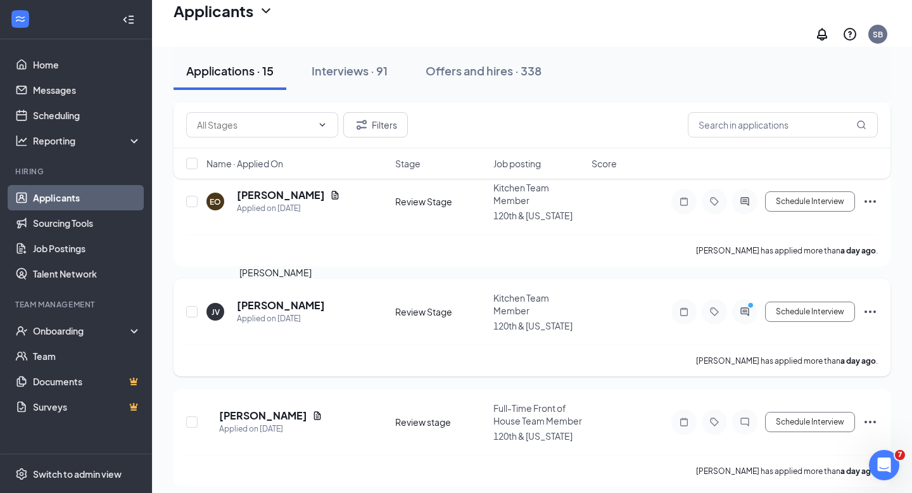
click at [270, 304] on h5 "[PERSON_NAME]" at bounding box center [281, 305] width 88 height 14
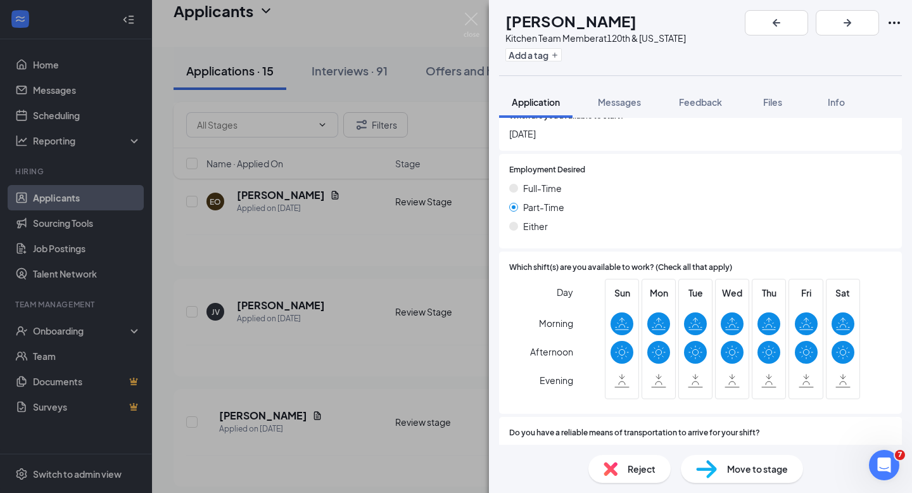
scroll to position [1757, 0]
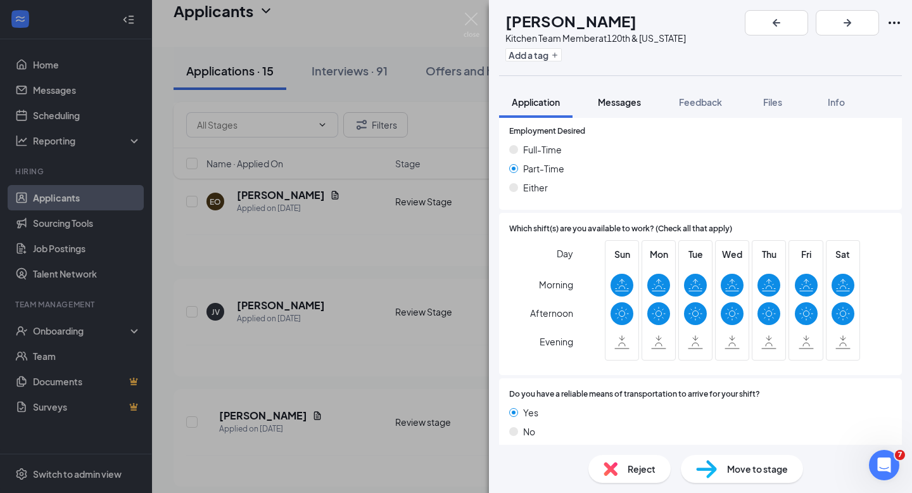
click at [625, 104] on span "Messages" at bounding box center [619, 101] width 43 height 11
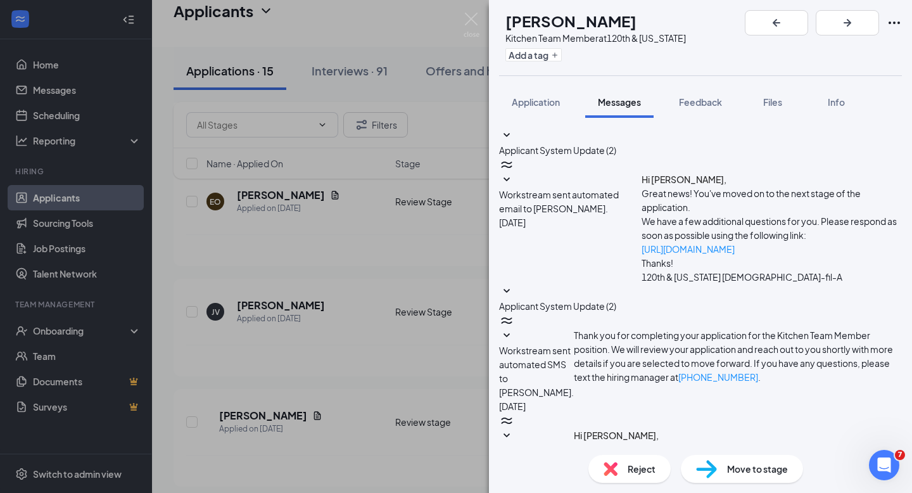
scroll to position [148, 0]
click at [574, 445] on span "Workstream sent automated email to [PERSON_NAME]." at bounding box center [536, 471] width 75 height 53
click at [467, 22] on img at bounding box center [472, 25] width 16 height 25
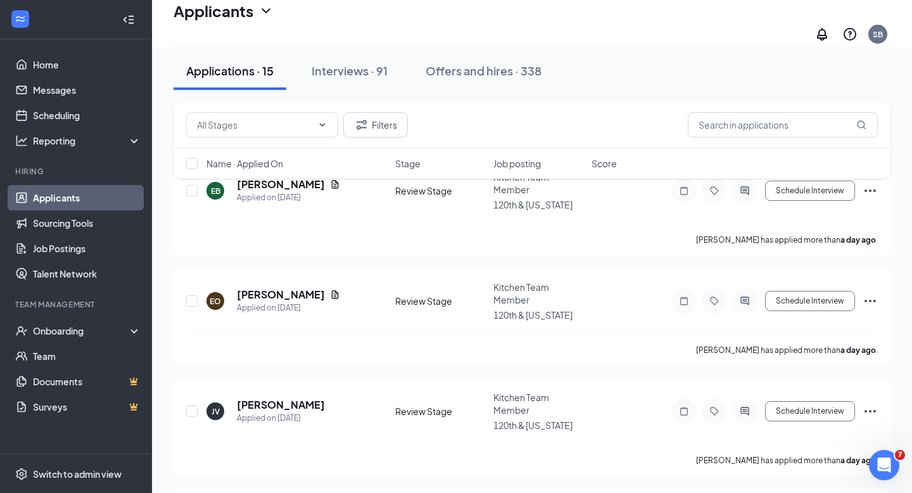
scroll to position [768, 0]
click at [279, 291] on h5 "[PERSON_NAME]" at bounding box center [281, 295] width 88 height 14
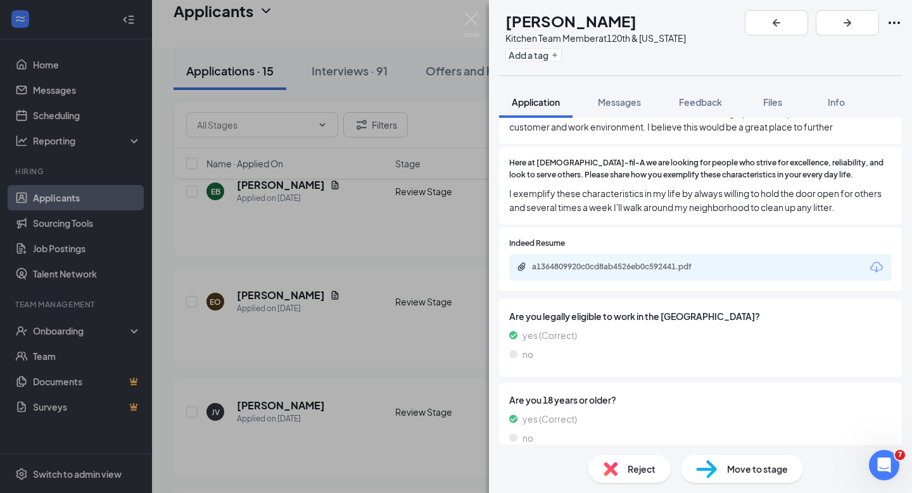
scroll to position [1187, 0]
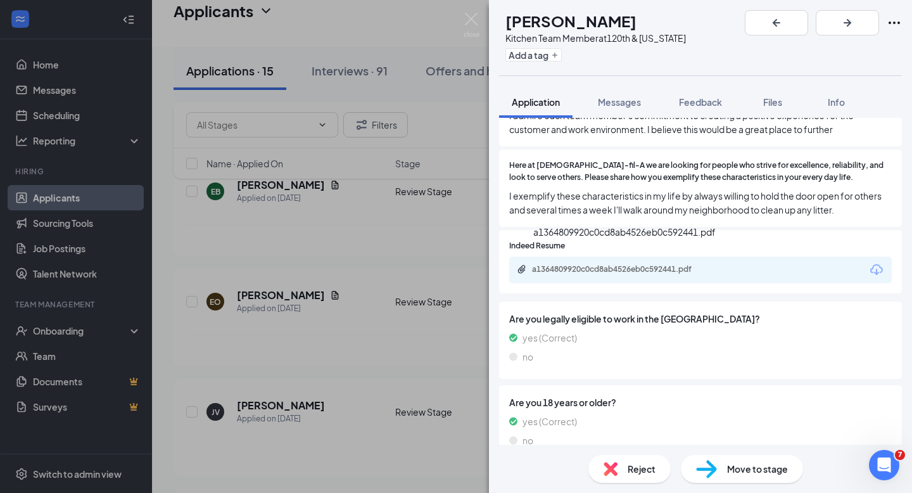
click at [663, 264] on div "a1364809920c0cd8ab4526eb0c592441.pdf" at bounding box center [620, 269] width 177 height 10
click at [469, 21] on img at bounding box center [472, 25] width 16 height 25
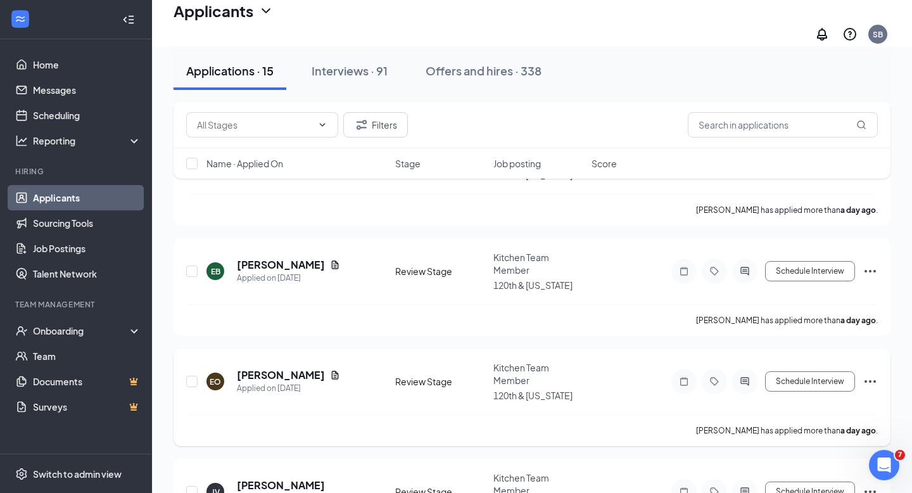
scroll to position [680, 0]
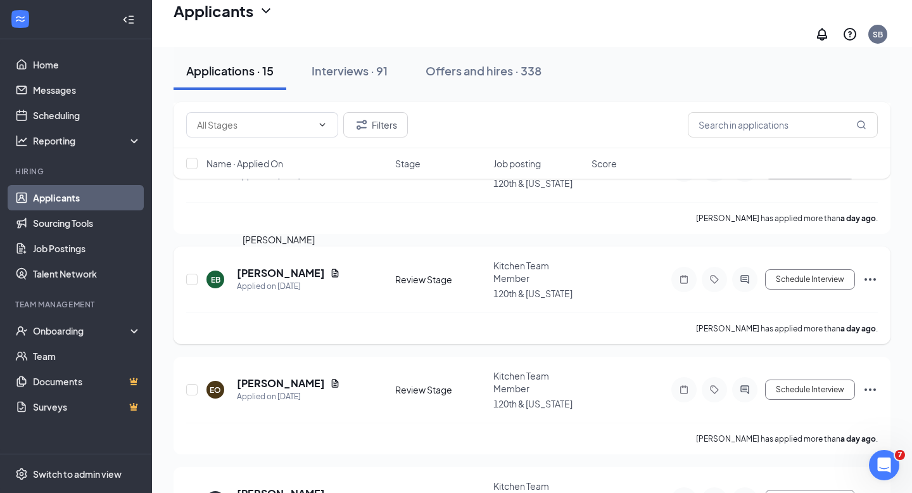
click at [285, 267] on h5 "[PERSON_NAME]" at bounding box center [281, 273] width 88 height 14
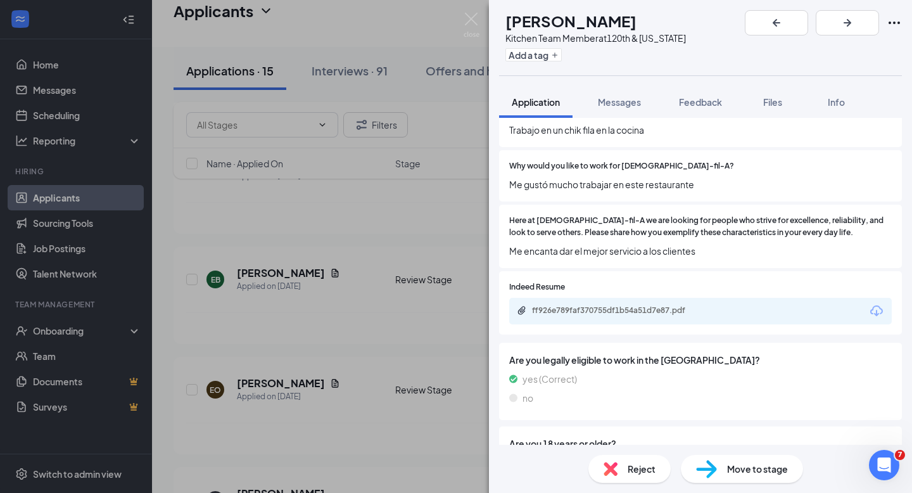
scroll to position [1110, 0]
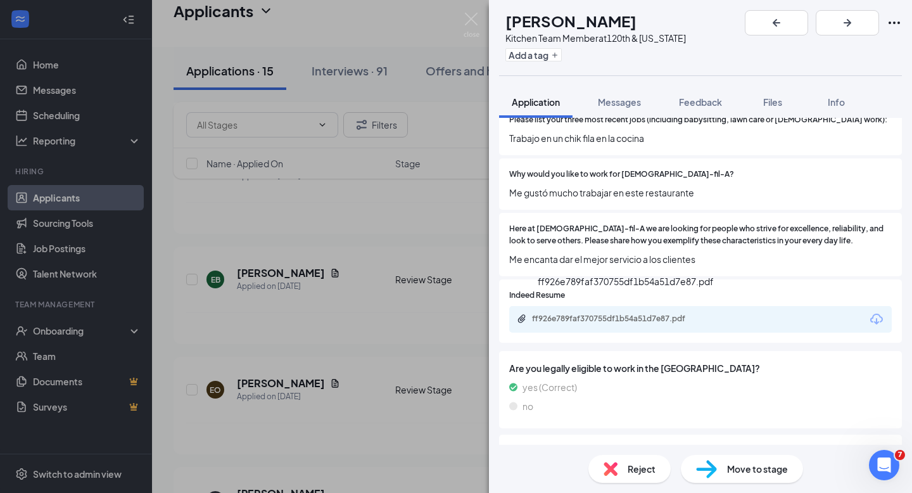
click at [612, 313] on div "ff926e789faf370755df1b54a51d7e87.pdf" at bounding box center [620, 318] width 177 height 10
click at [693, 103] on span "Feedback" at bounding box center [700, 101] width 43 height 11
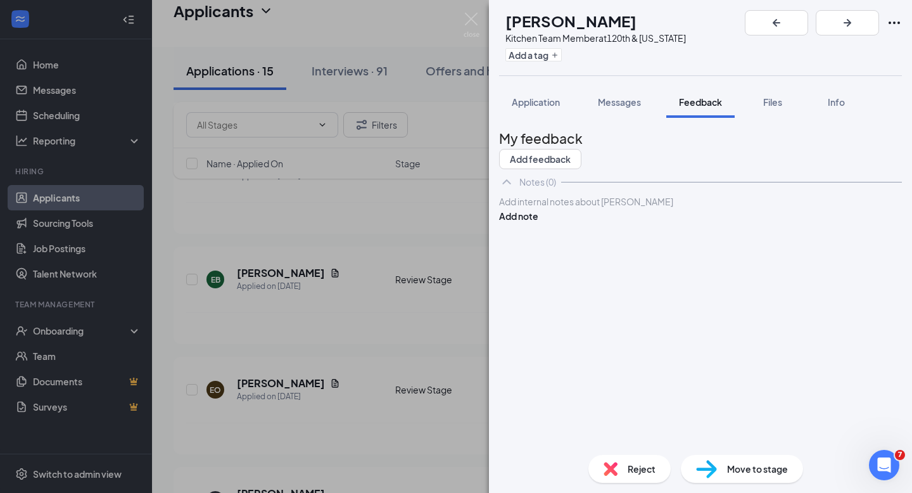
click at [565, 208] on div at bounding box center [700, 201] width 401 height 13
click at [741, 207] on span "Asked [PERSON_NAME] to reach out to [PERSON_NAME] for hiring information." at bounding box center [662, 201] width 325 height 11
click at [538, 223] on button "Add note" at bounding box center [518, 216] width 39 height 14
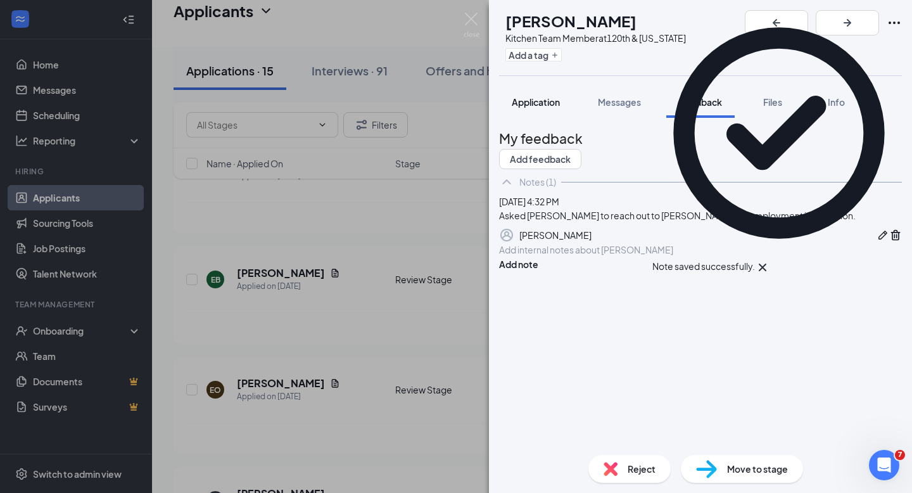
click at [539, 101] on span "Application" at bounding box center [536, 101] width 48 height 11
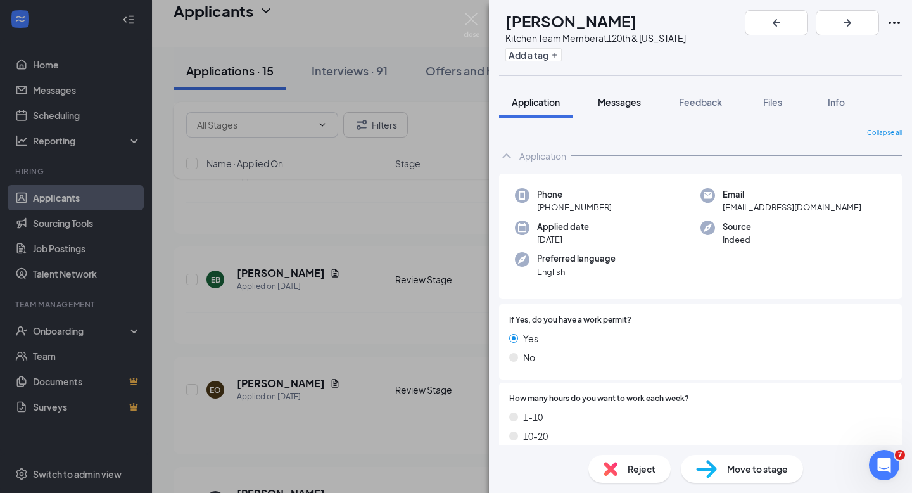
click at [619, 103] on span "Messages" at bounding box center [619, 101] width 43 height 11
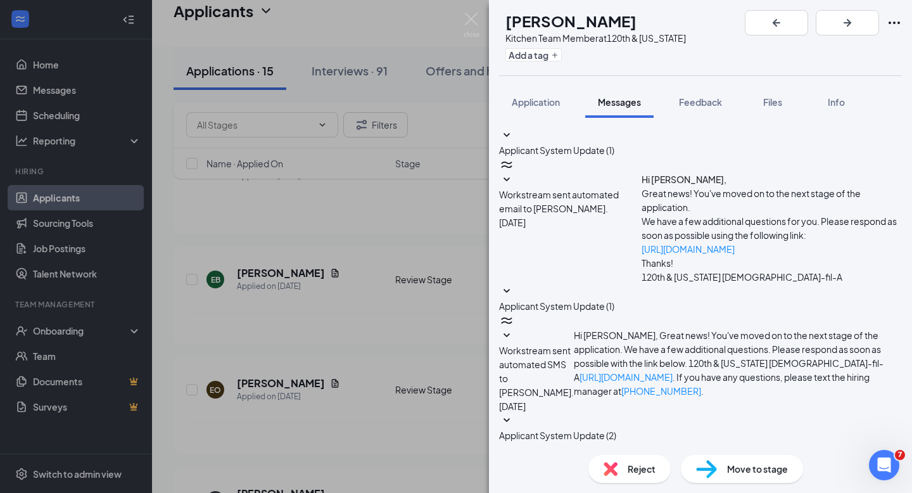
scroll to position [161, 0]
click at [464, 18] on img at bounding box center [472, 25] width 16 height 25
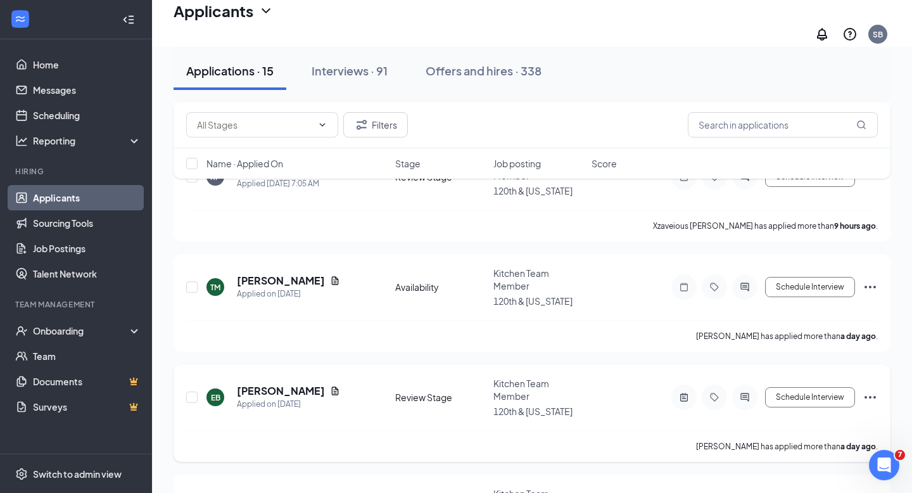
scroll to position [555, 0]
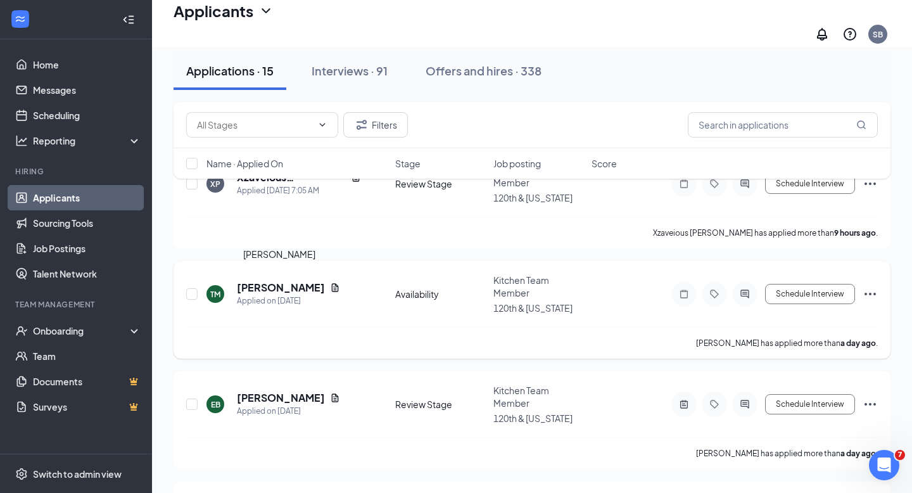
click at [279, 283] on h5 "[PERSON_NAME]" at bounding box center [281, 288] width 88 height 14
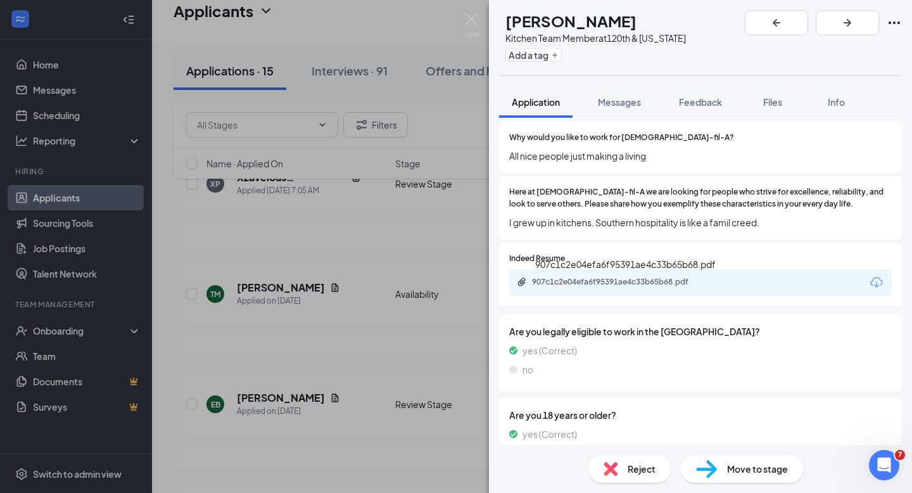
scroll to position [1190, 0]
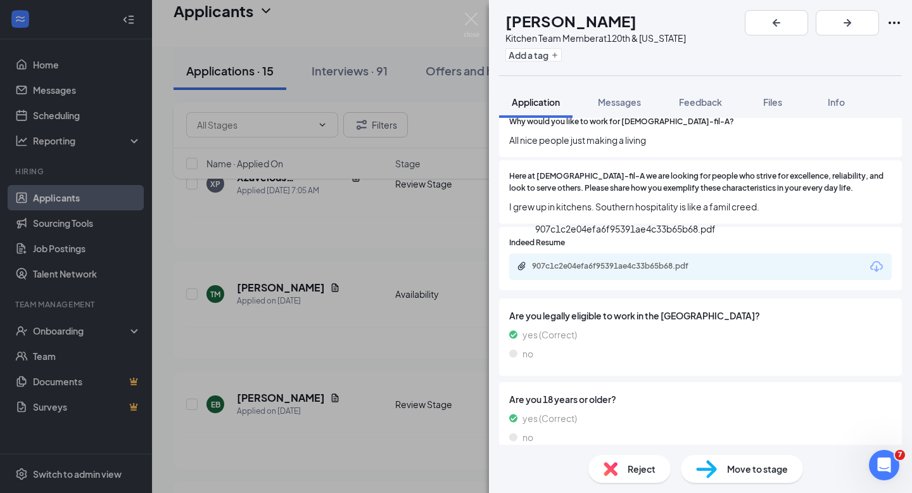
click at [640, 261] on div "907c1c2e04efa6f95391ae4c33b65b68.pdf" at bounding box center [620, 266] width 177 height 10
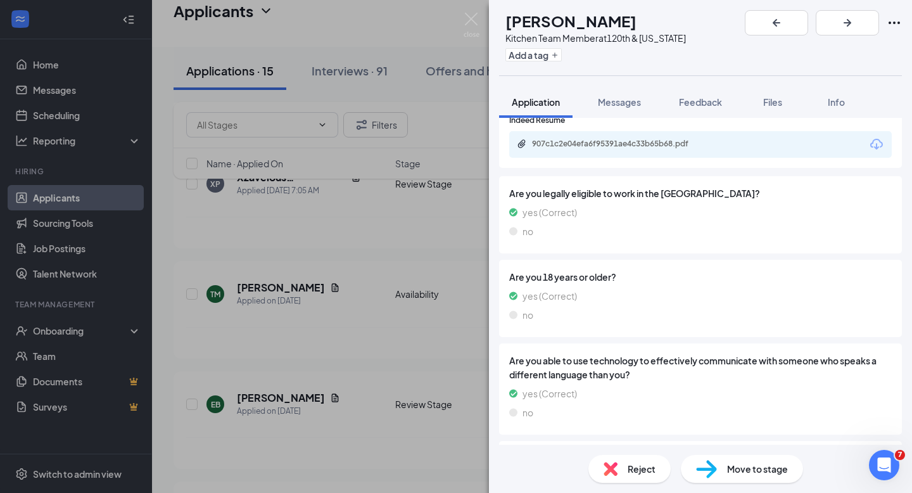
scroll to position [1402, 0]
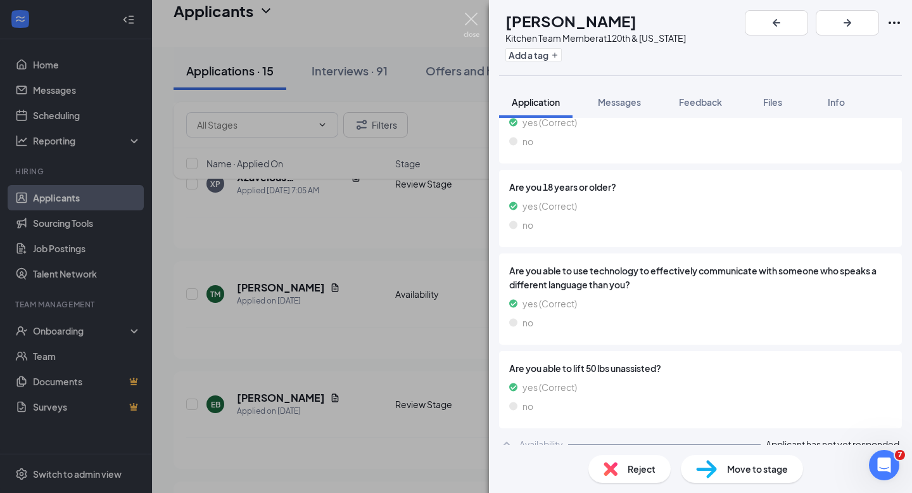
click at [471, 16] on img at bounding box center [472, 25] width 16 height 25
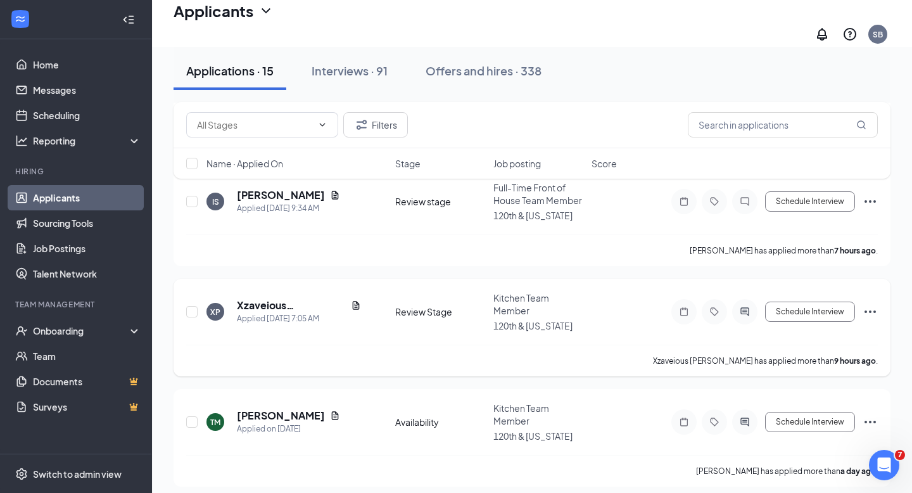
scroll to position [426, 0]
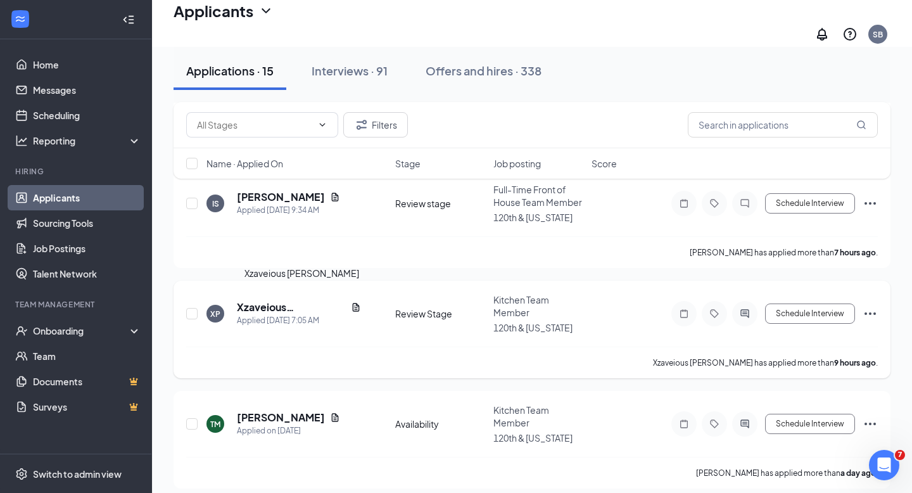
click at [278, 303] on h5 "Xzaveious [PERSON_NAME]" at bounding box center [291, 307] width 109 height 14
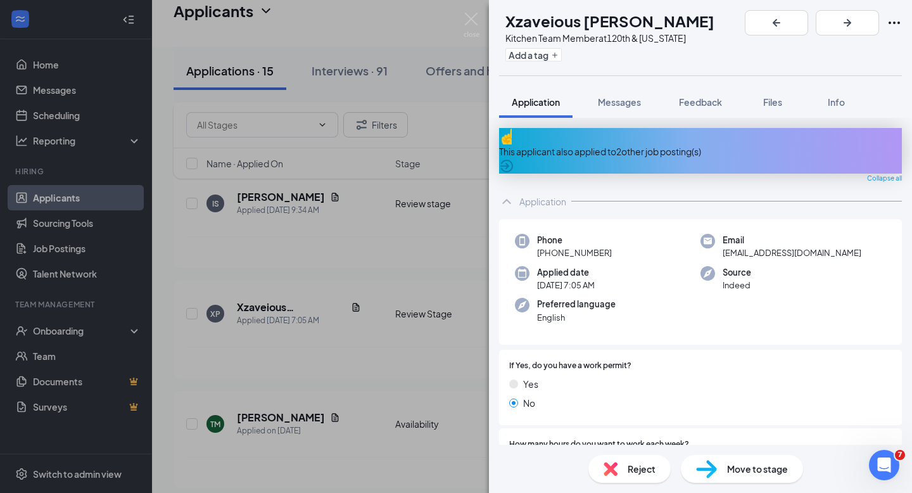
click at [625, 144] on div "This applicant also applied to 2 other job posting(s)" at bounding box center [700, 151] width 403 height 14
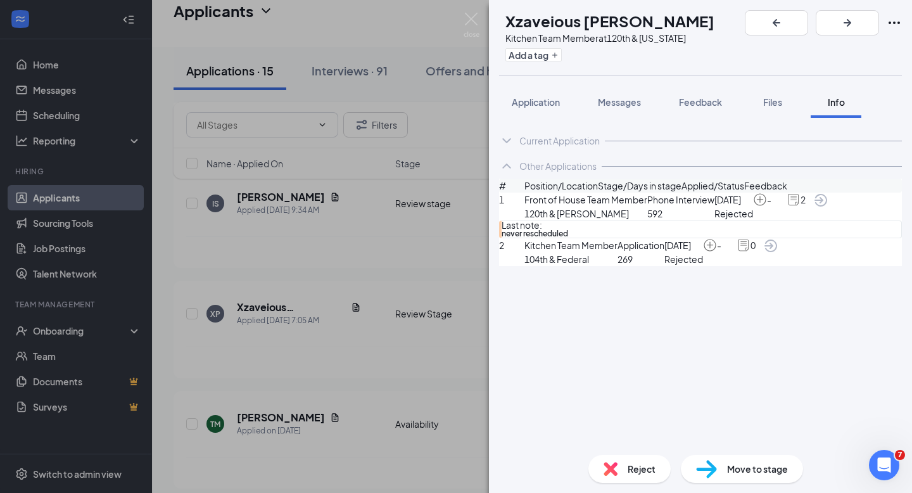
click at [508, 141] on icon "ChevronDown" at bounding box center [506, 140] width 8 height 5
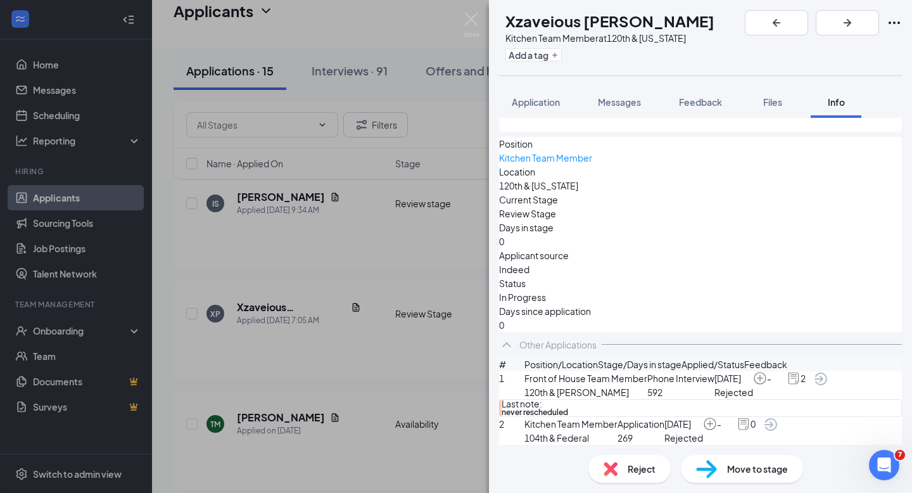
scroll to position [216, 0]
click at [471, 21] on img at bounding box center [472, 25] width 16 height 25
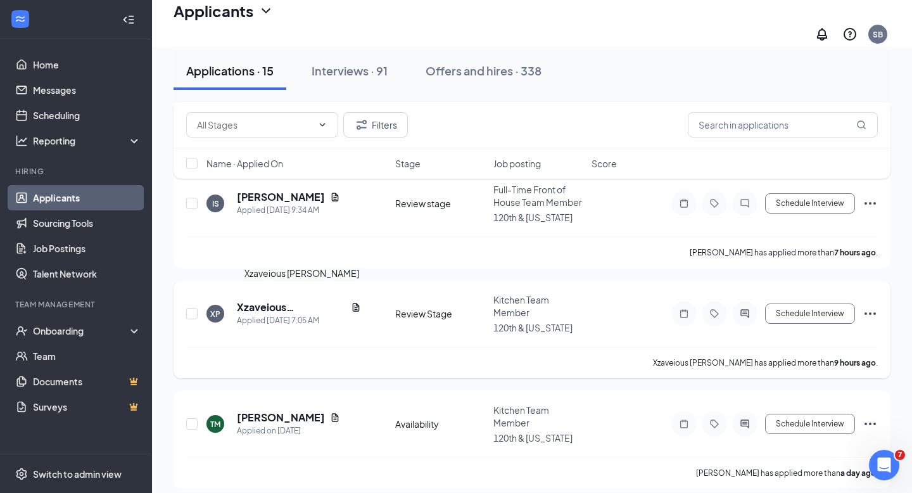
click at [259, 300] on h5 "Xzaveious [PERSON_NAME]" at bounding box center [291, 307] width 109 height 14
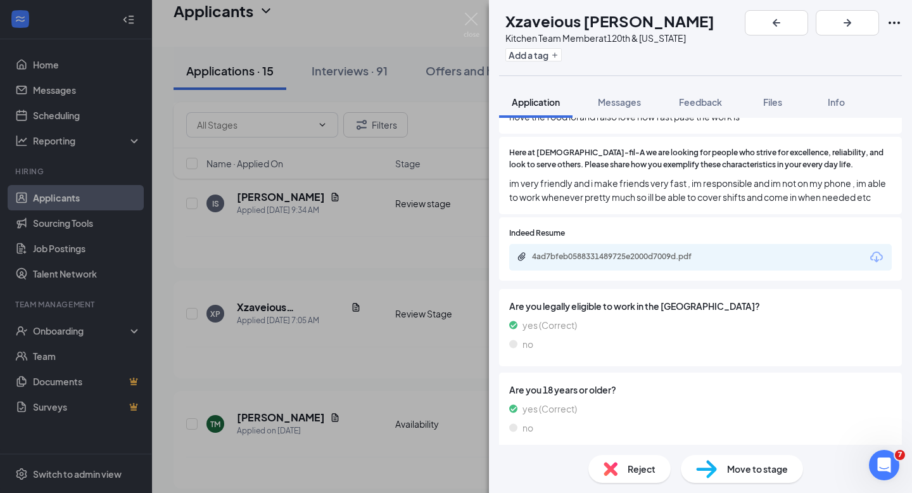
scroll to position [1277, 0]
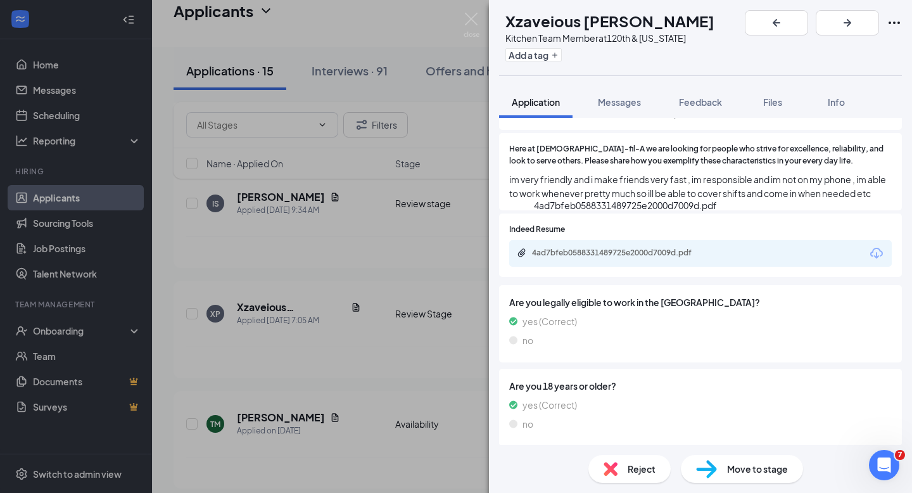
click at [603, 248] on div "4ad7bfeb0588331489725e2000d7009d.pdf" at bounding box center [620, 253] width 177 height 10
click at [471, 19] on img at bounding box center [472, 25] width 16 height 25
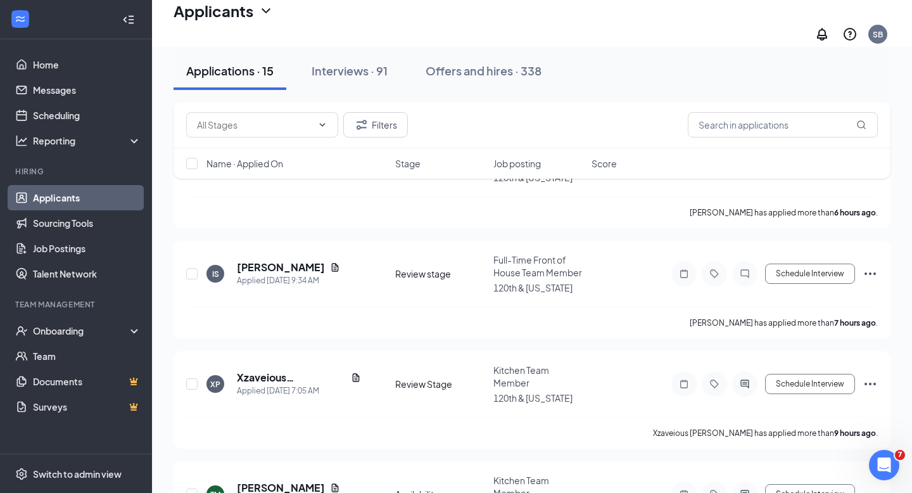
scroll to position [350, 0]
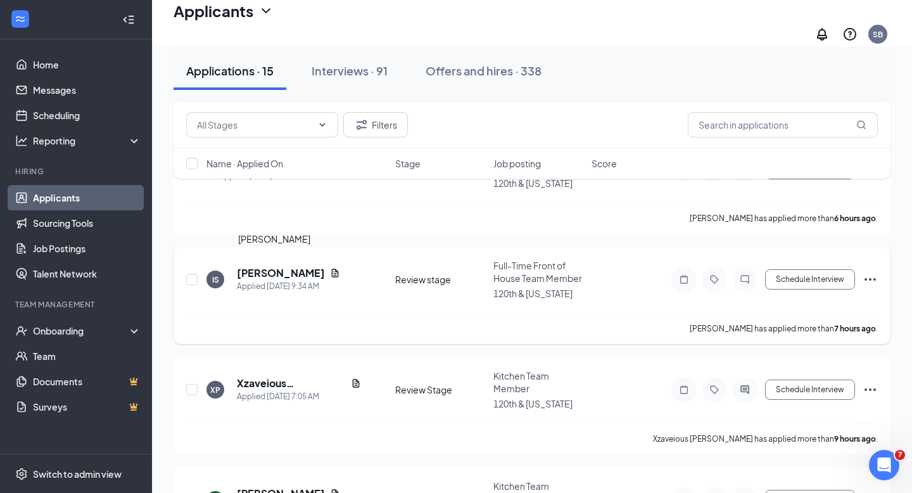
click at [263, 267] on h5 "[PERSON_NAME]" at bounding box center [281, 273] width 88 height 14
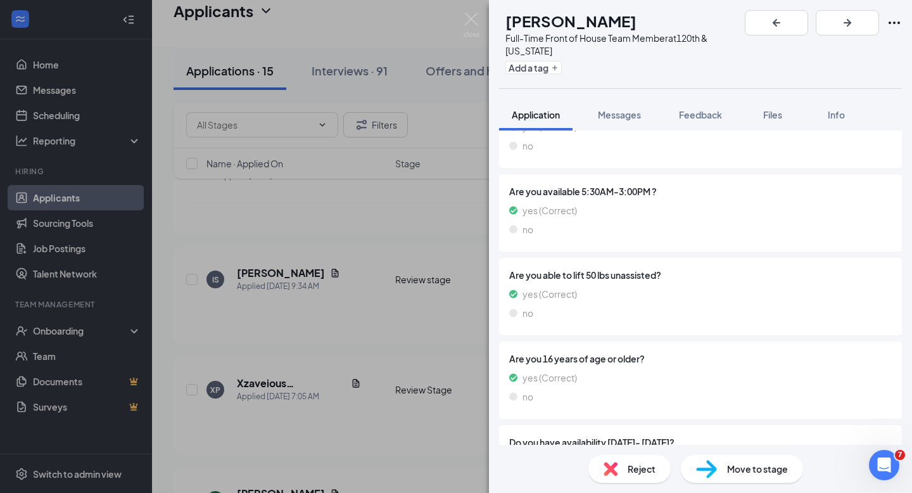
scroll to position [1353, 0]
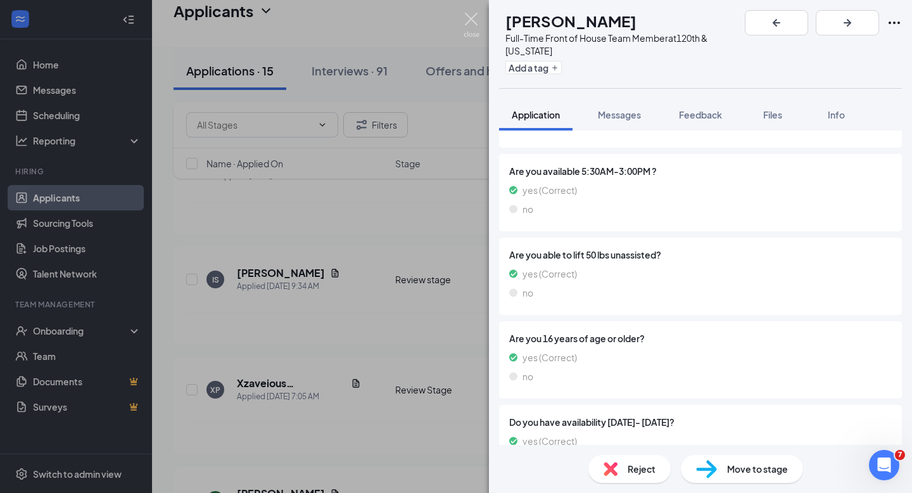
click at [471, 20] on img at bounding box center [472, 25] width 16 height 25
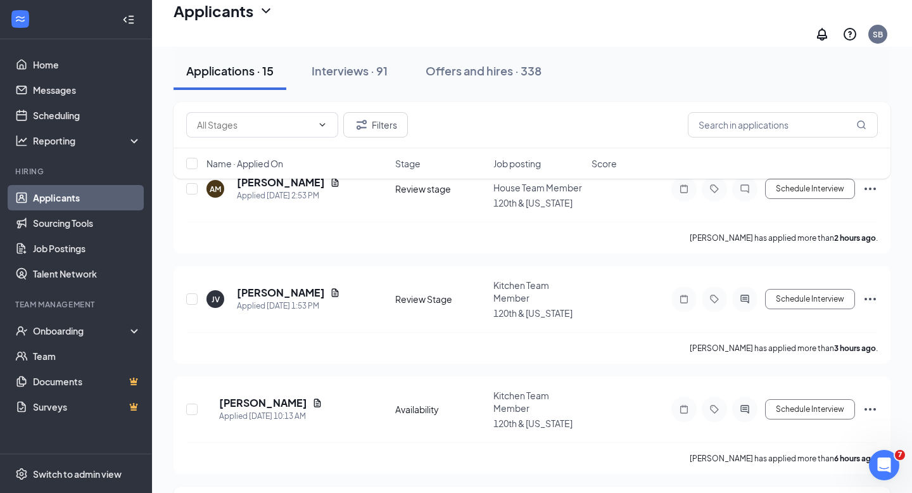
scroll to position [99, 0]
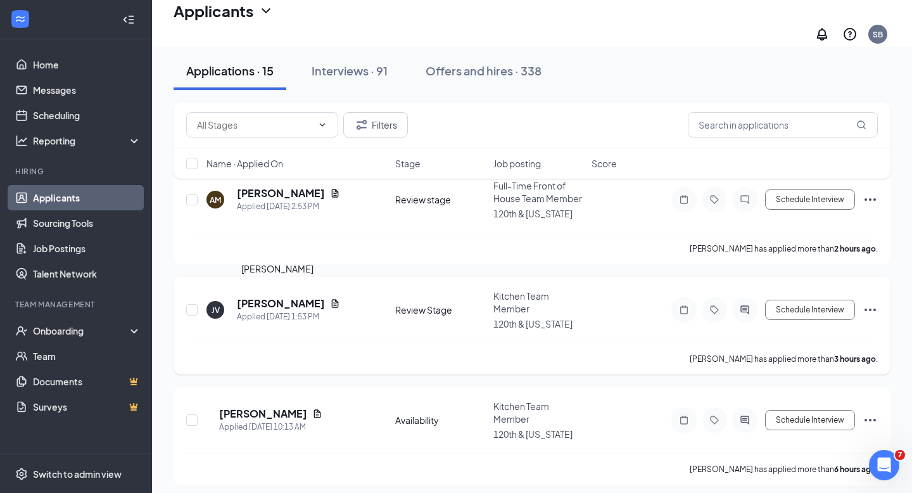
click at [267, 296] on h5 "[PERSON_NAME]" at bounding box center [281, 303] width 88 height 14
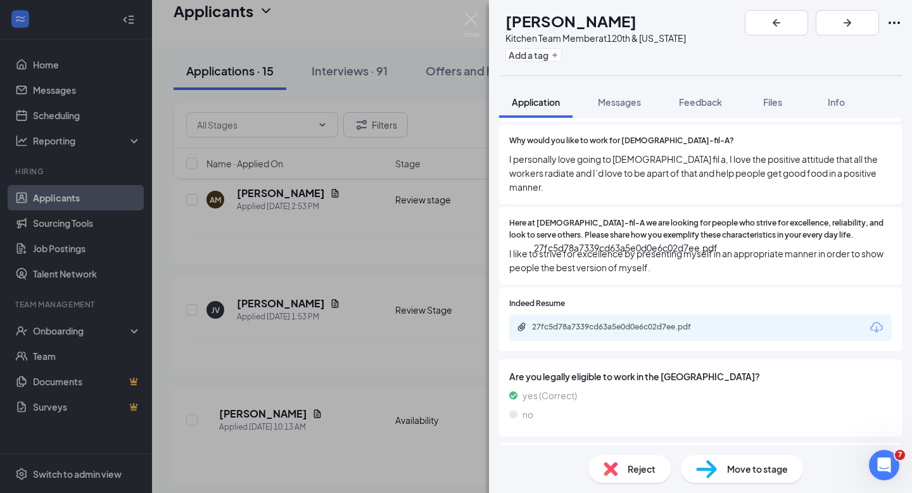
scroll to position [1157, 0]
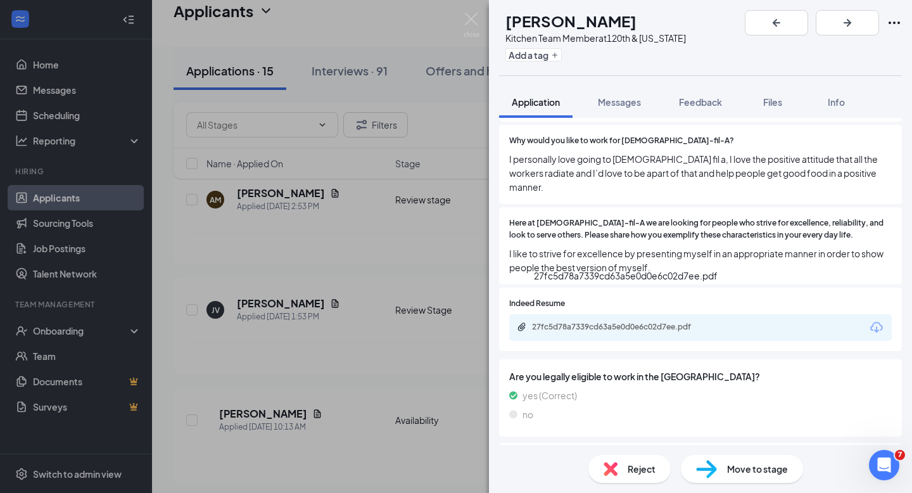
click at [616, 322] on div "27fc5d78a7339cd63a5e0d0e6c02d7ee.pdf" at bounding box center [620, 327] width 177 height 10
click at [472, 19] on img at bounding box center [472, 25] width 16 height 25
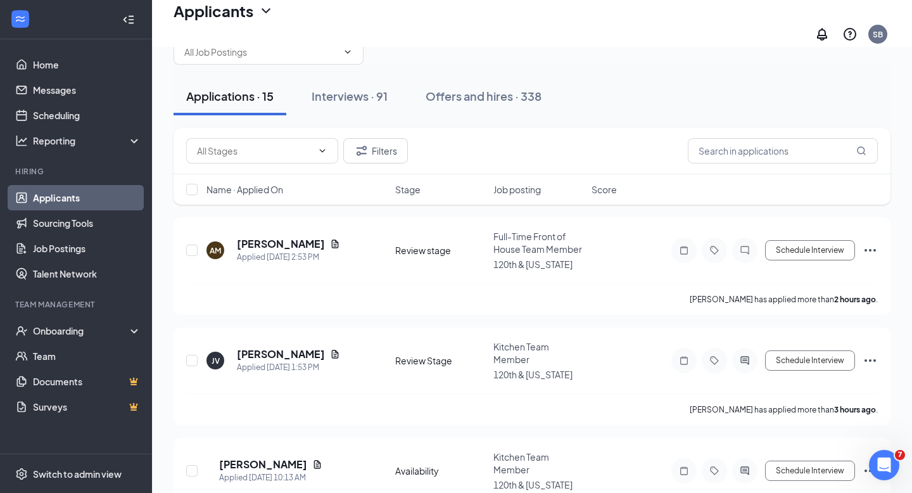
scroll to position [5, 0]
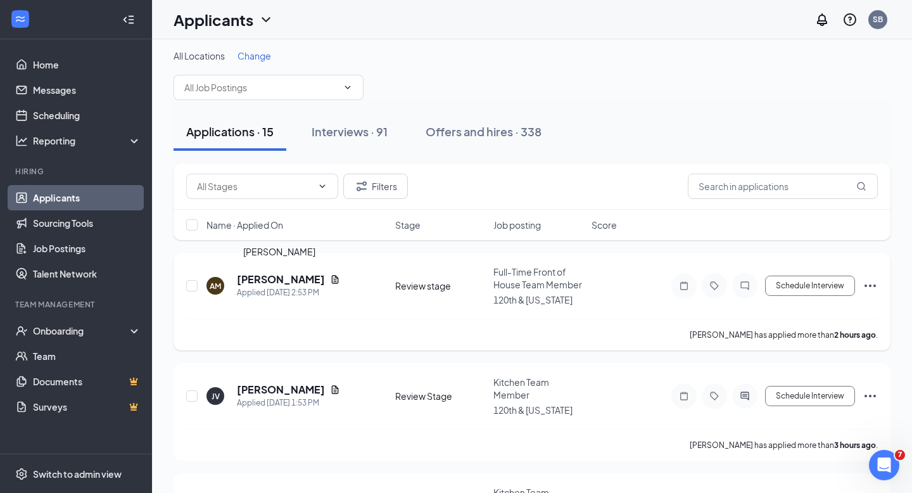
click at [265, 277] on h5 "[PERSON_NAME]" at bounding box center [281, 279] width 88 height 14
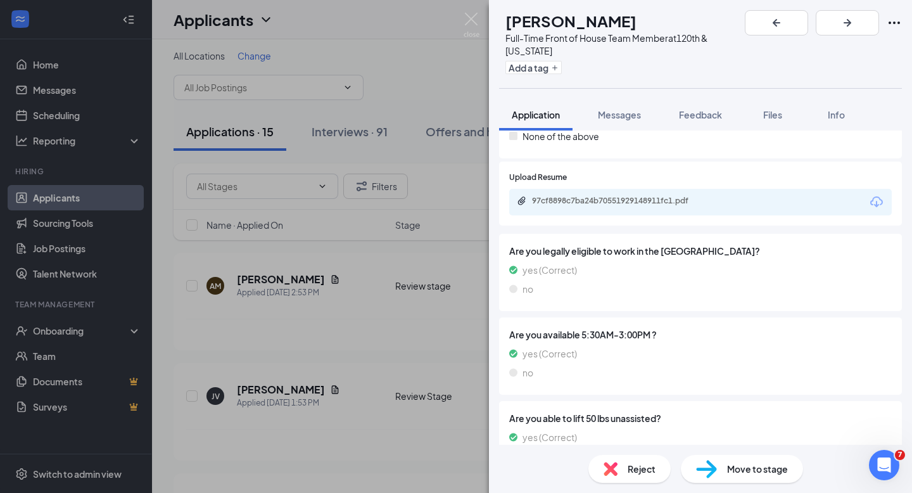
scroll to position [1160, 0]
click at [644, 198] on div "97cf8898c7ba24b70551929148911fc1.pdf" at bounding box center [620, 203] width 177 height 10
